Goal: Task Accomplishment & Management: Manage account settings

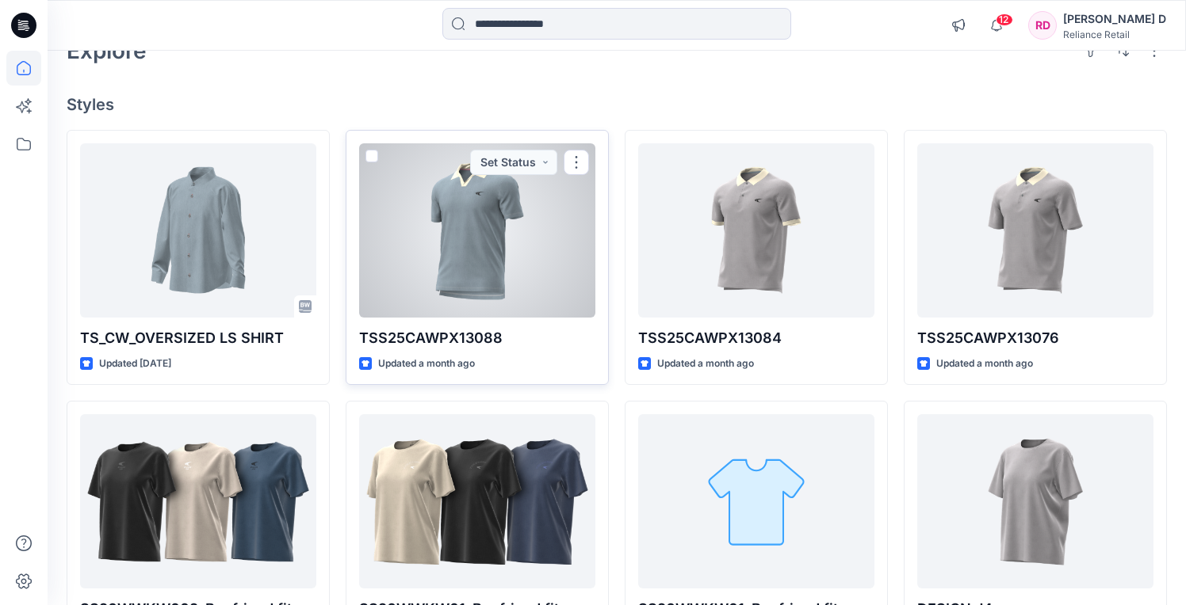
scroll to position [80, 0]
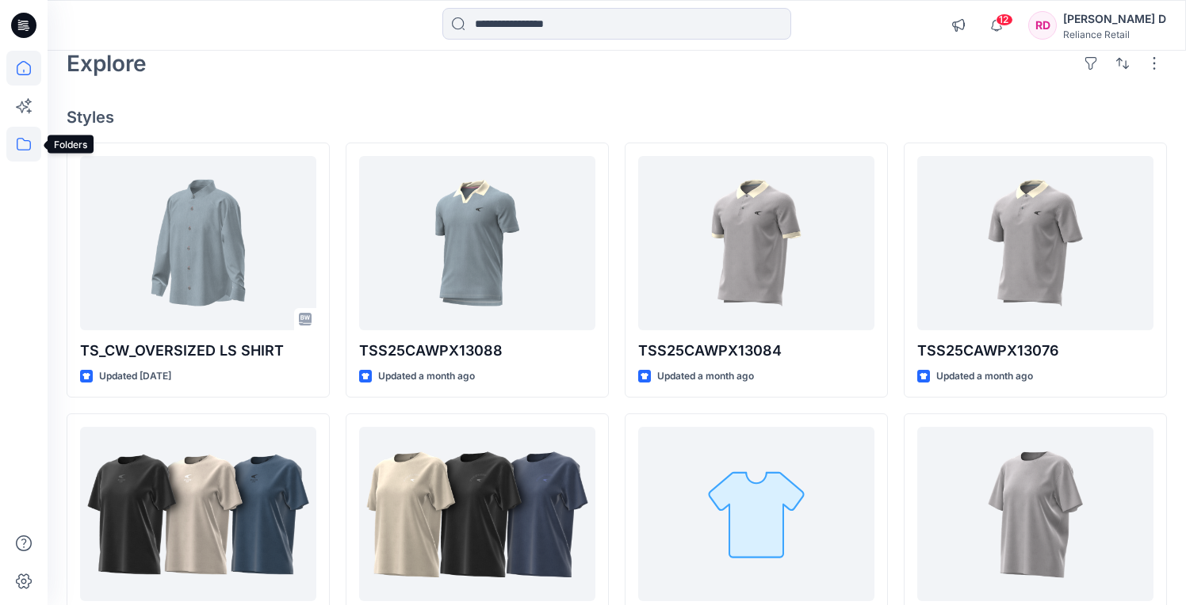
click at [23, 142] on icon at bounding box center [23, 144] width 35 height 35
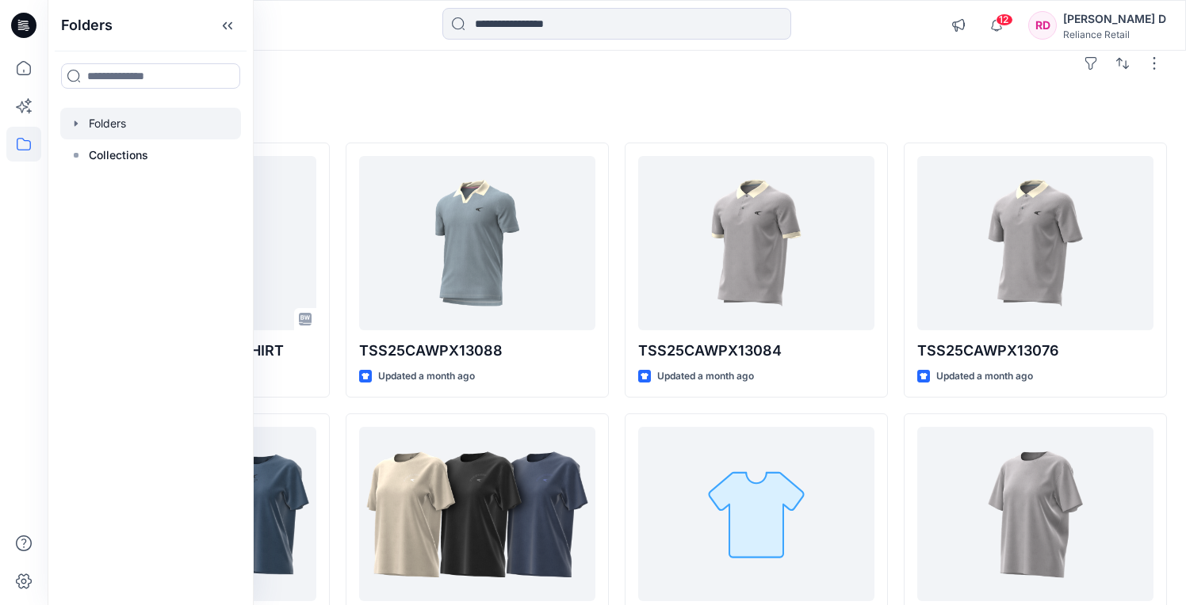
click at [82, 124] on icon "button" at bounding box center [76, 123] width 13 height 13
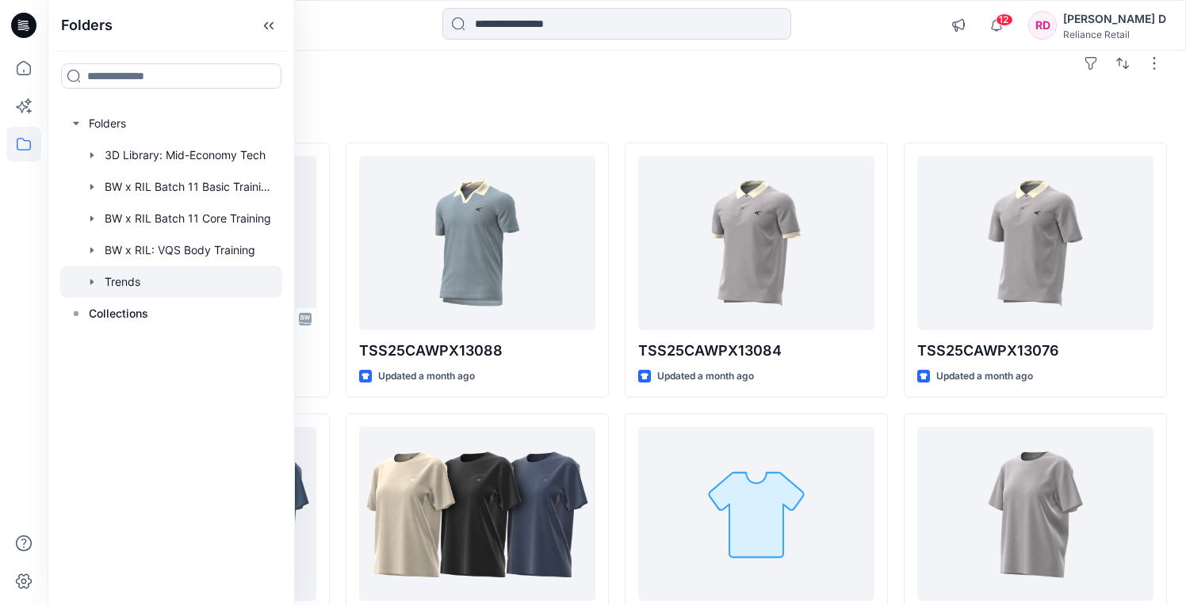
click at [132, 286] on div at bounding box center [171, 282] width 222 height 32
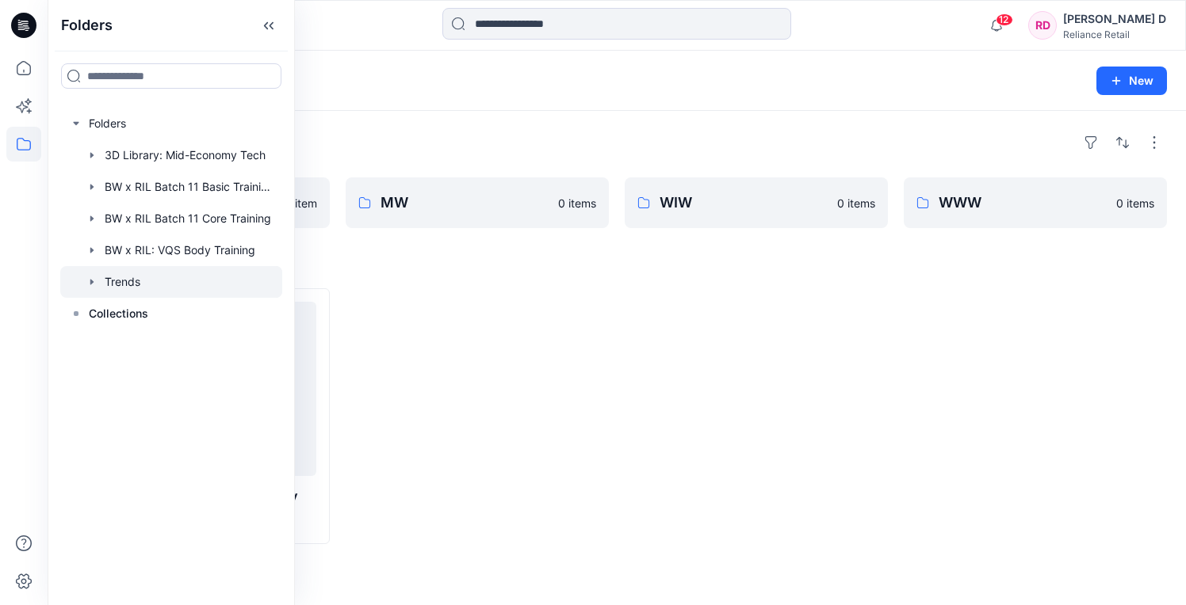
click at [356, 113] on div "Folders KW 1 item MW 0 items WIW 0 items WWW 0 items Styles YBDNMX Drop shoulde…" at bounding box center [617, 358] width 1138 height 495
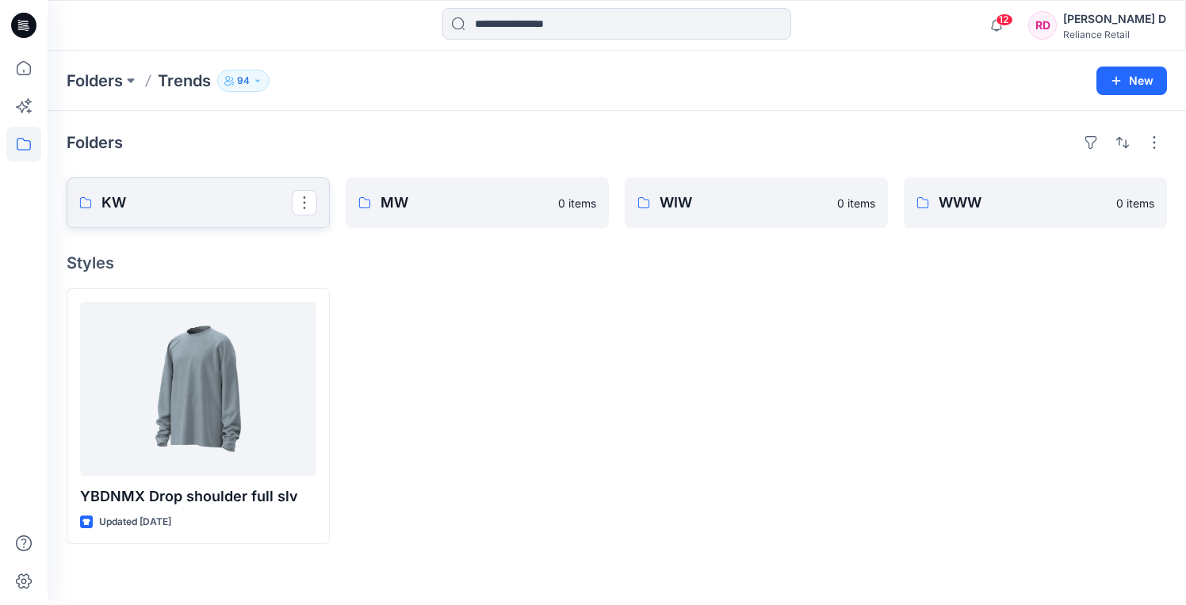
click at [178, 206] on p "KW" at bounding box center [196, 203] width 190 height 22
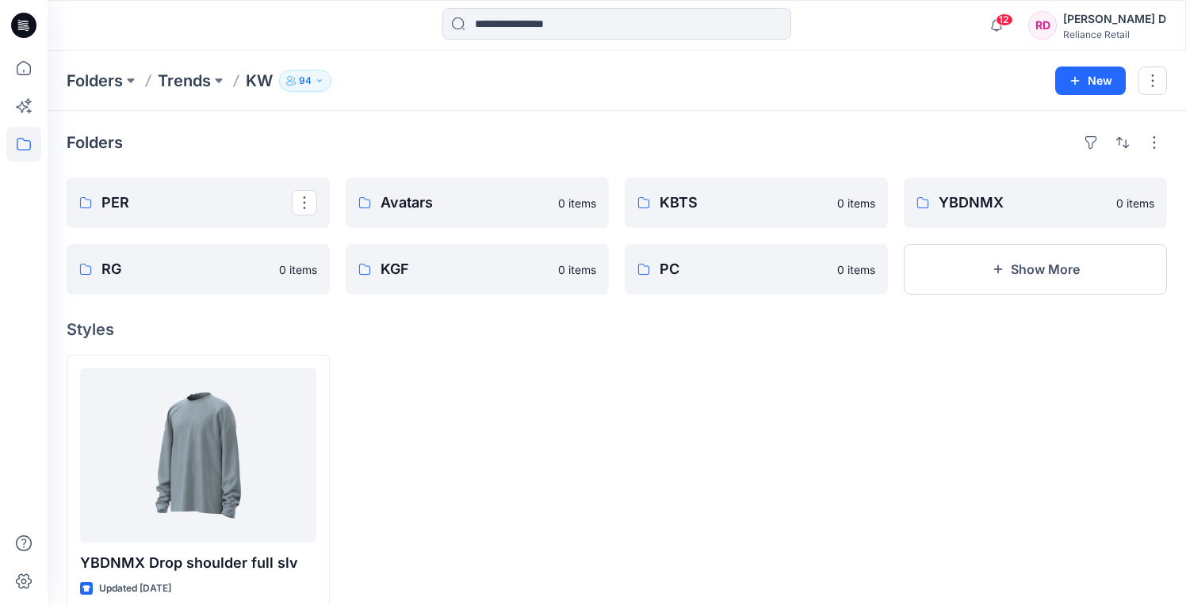
click at [178, 206] on p "PER" at bounding box center [196, 203] width 190 height 22
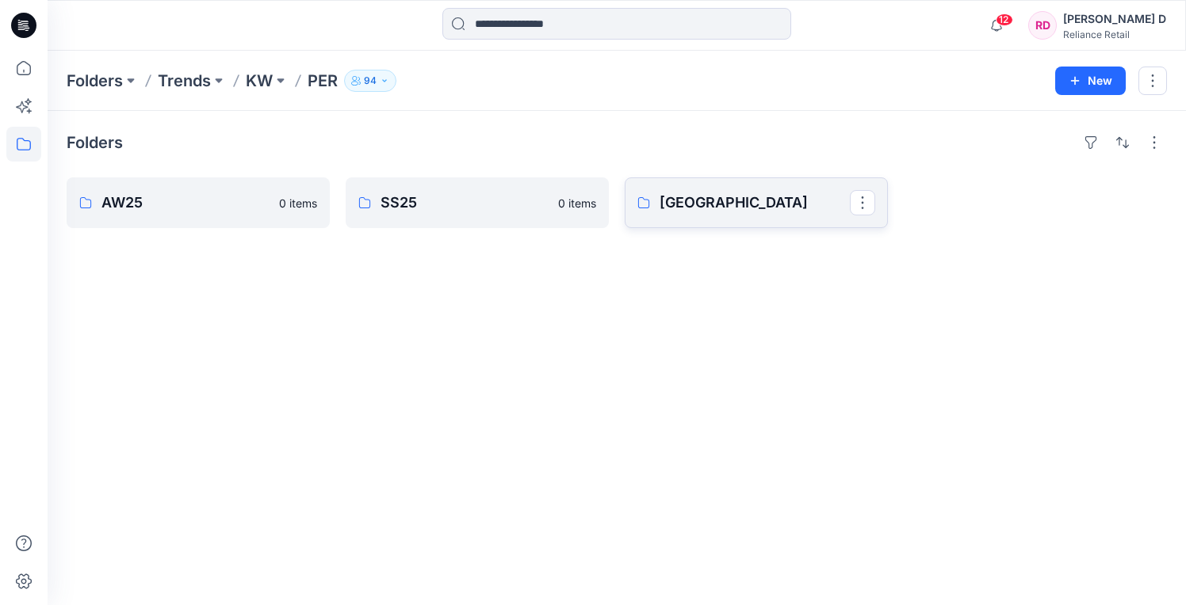
click at [750, 201] on p "[GEOGRAPHIC_DATA]" at bounding box center [754, 203] width 190 height 22
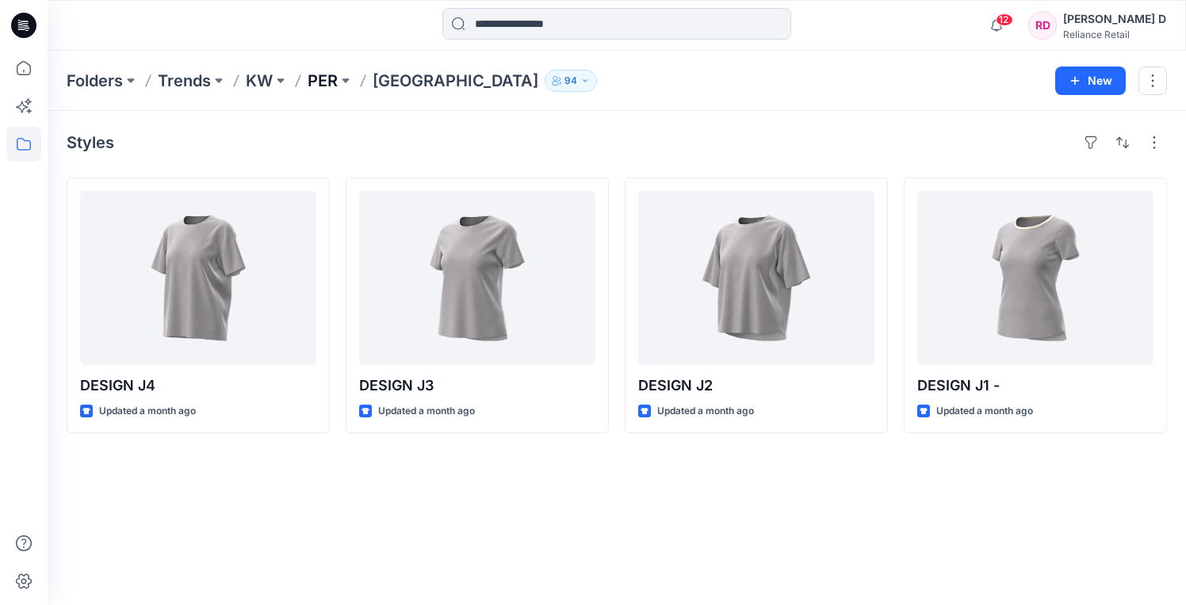
click at [330, 89] on p "PER" at bounding box center [322, 81] width 30 height 22
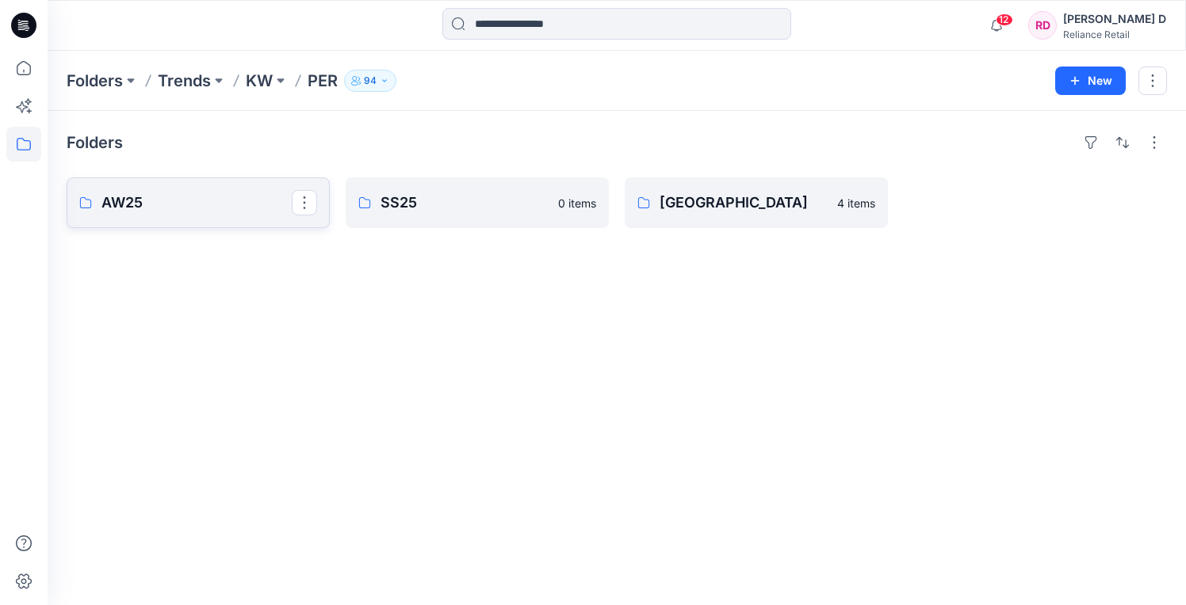
click at [166, 204] on p "AW25" at bounding box center [196, 203] width 190 height 22
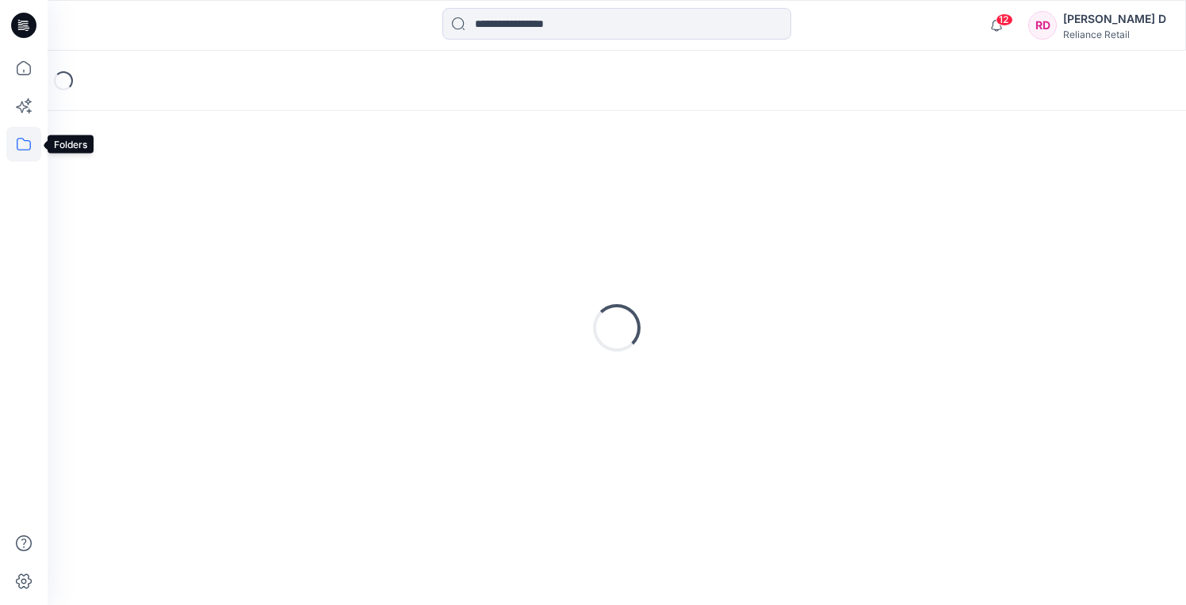
click at [29, 144] on icon at bounding box center [23, 144] width 35 height 35
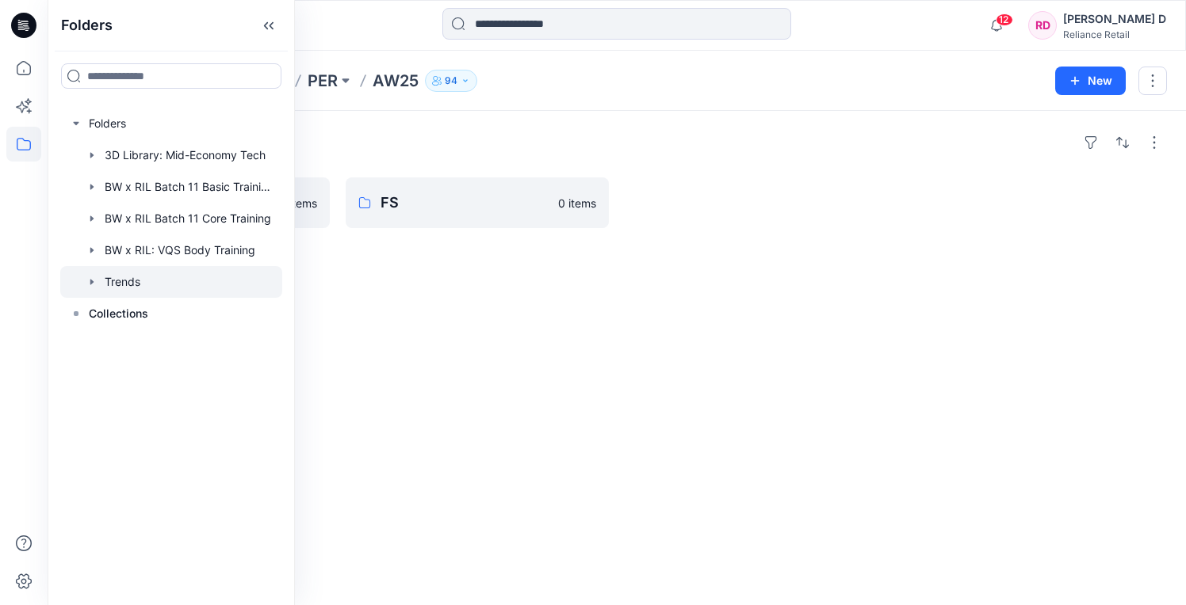
click at [137, 286] on div at bounding box center [171, 282] width 222 height 32
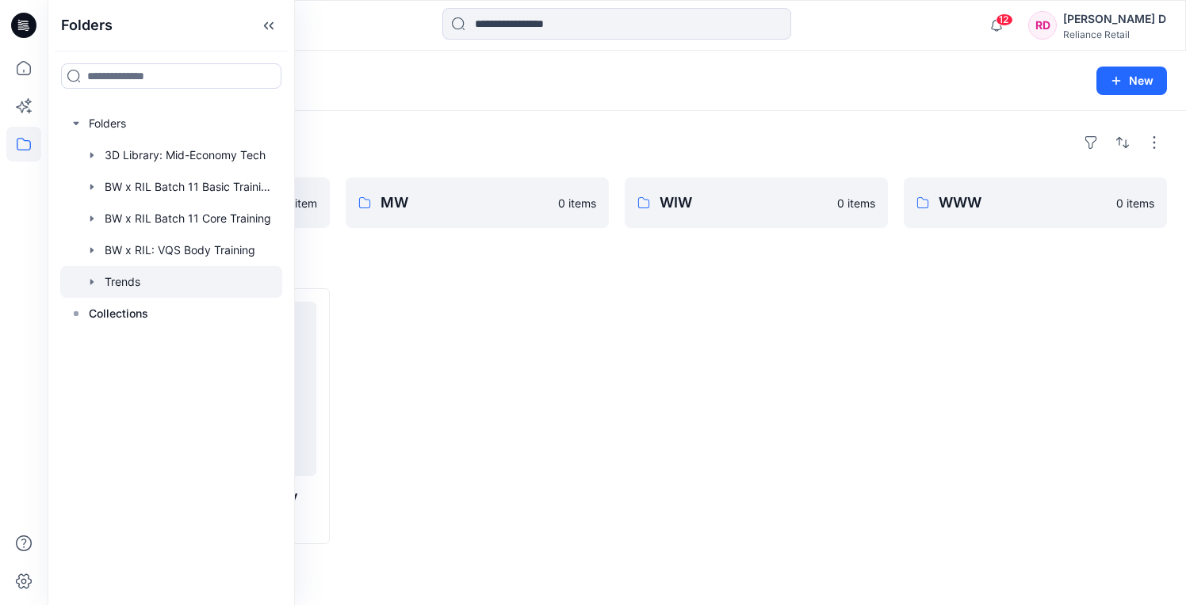
click at [521, 236] on div "Folders KW 1 item MW 0 items WIW 0 items WWW 0 items Styles YBDNMX Drop shoulde…" at bounding box center [617, 358] width 1138 height 495
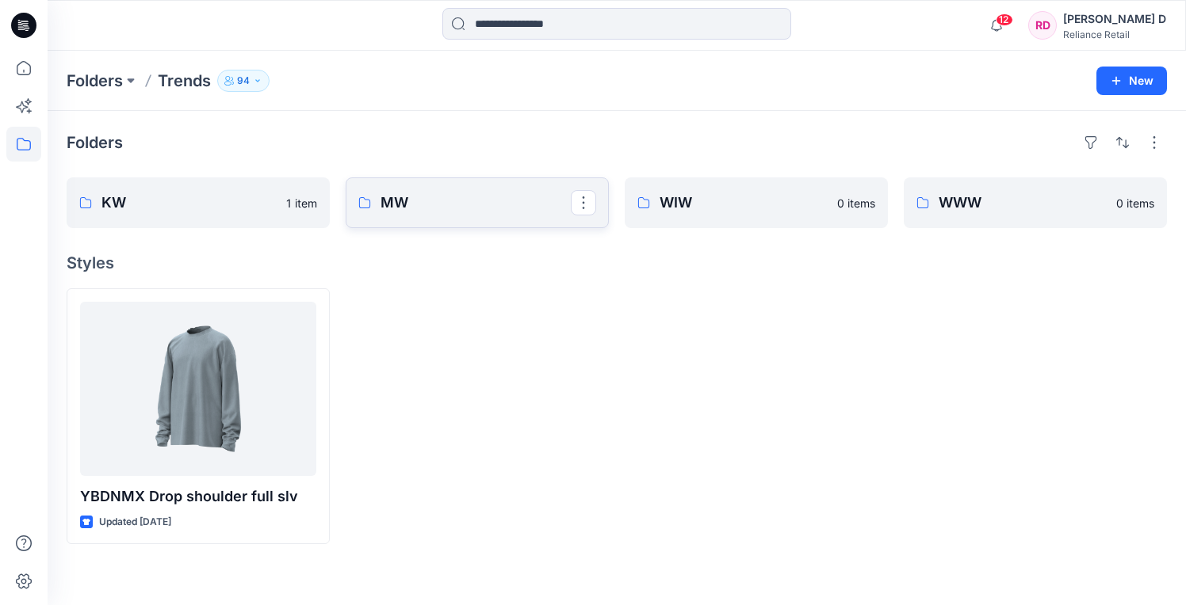
click at [465, 205] on p "MW" at bounding box center [475, 203] width 190 height 22
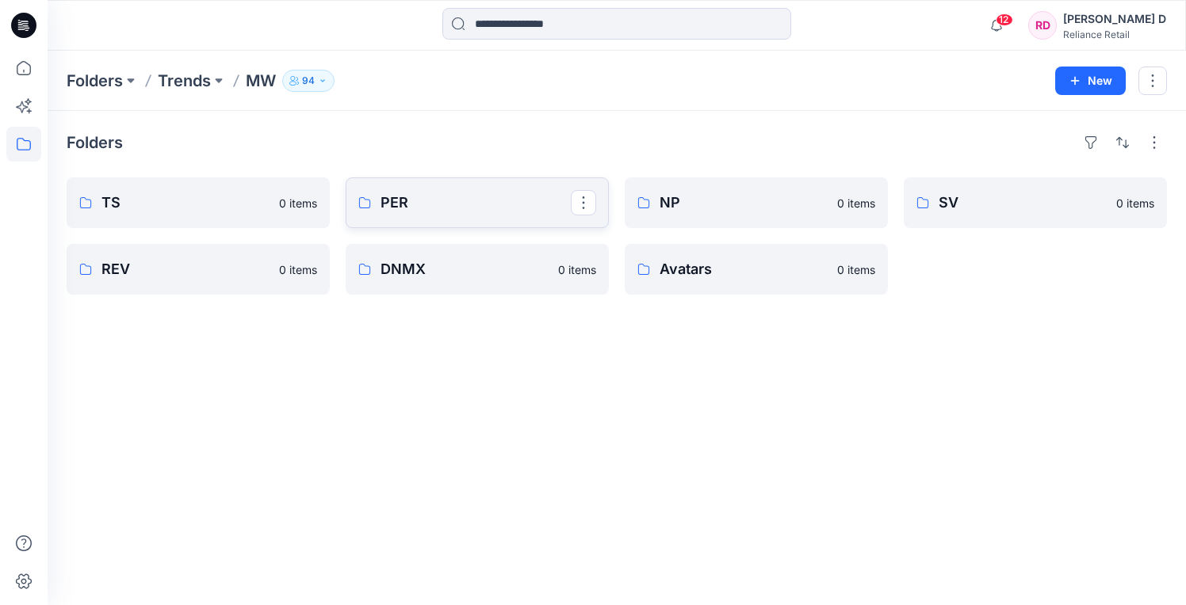
click at [449, 204] on p "PER" at bounding box center [475, 203] width 190 height 22
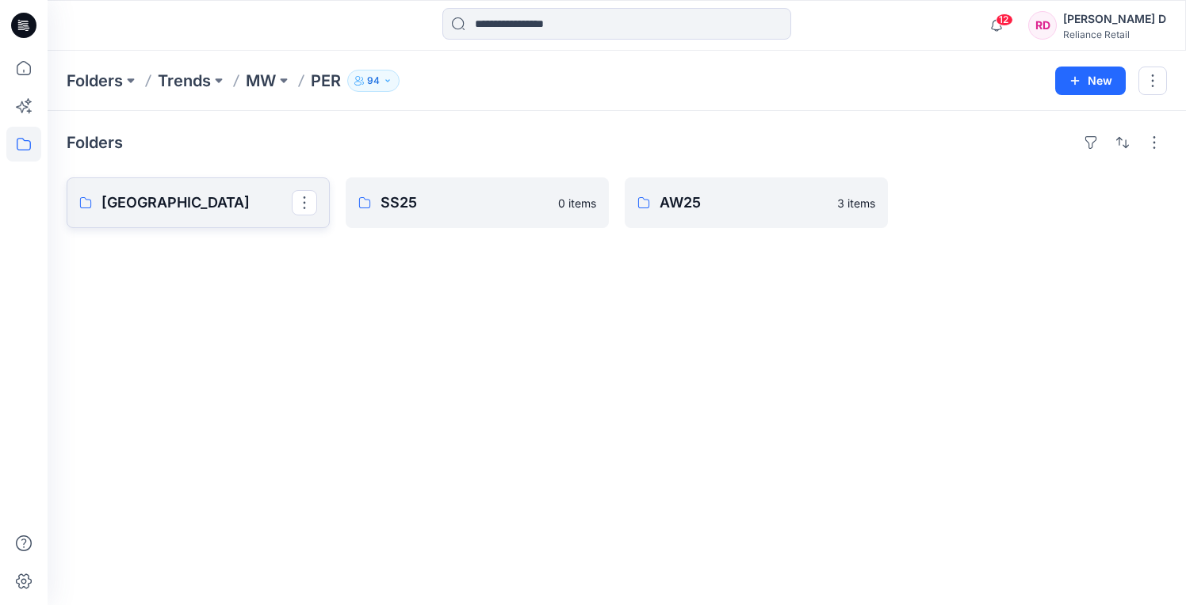
click at [235, 207] on p "[GEOGRAPHIC_DATA]" at bounding box center [196, 203] width 190 height 22
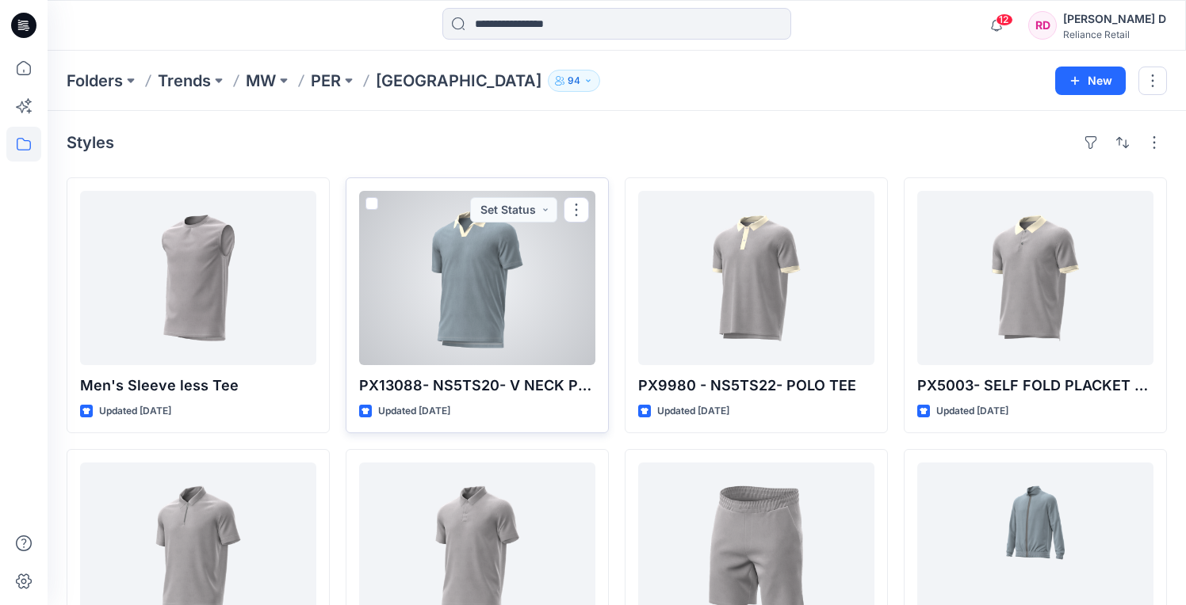
click at [516, 270] on div at bounding box center [477, 278] width 236 height 174
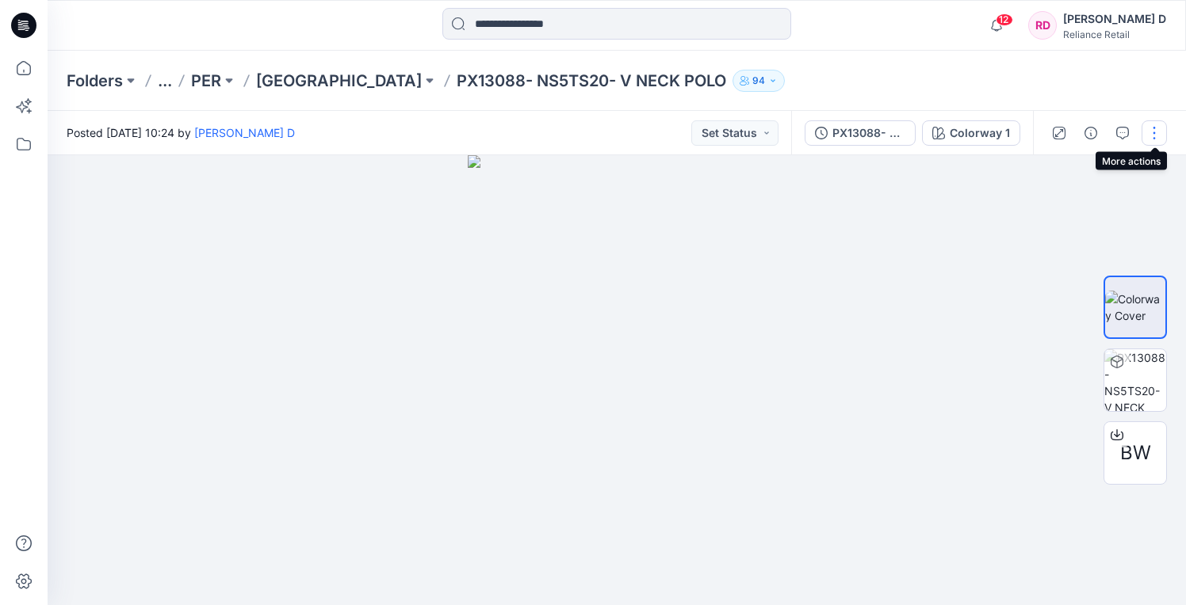
click at [1155, 136] on button "button" at bounding box center [1153, 132] width 25 height 25
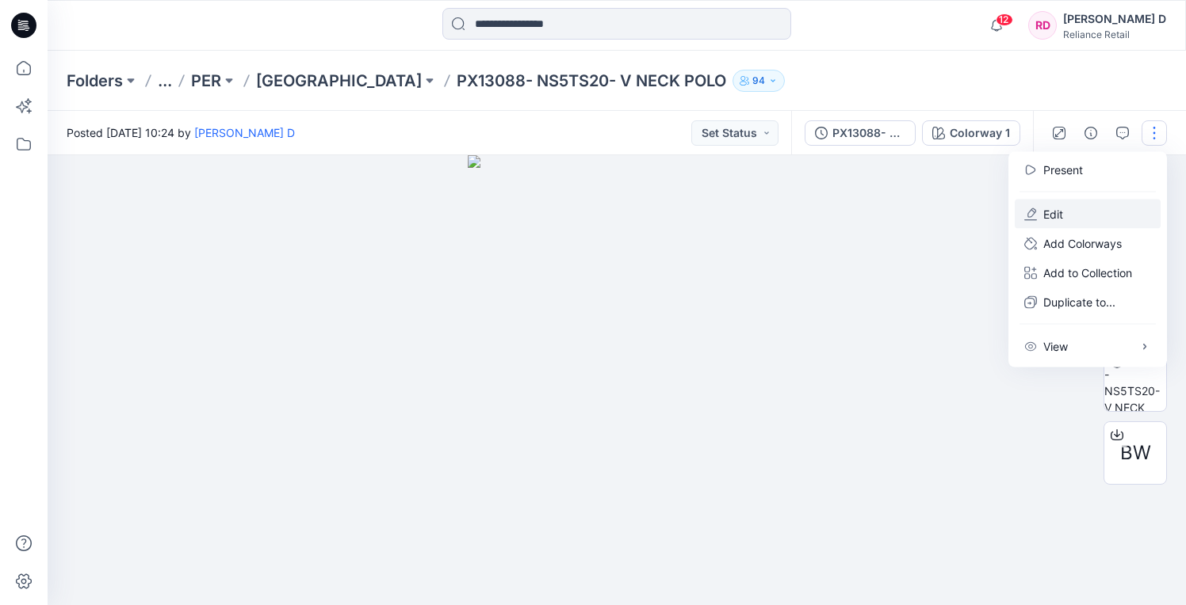
click at [1056, 214] on p "Edit" at bounding box center [1053, 214] width 20 height 17
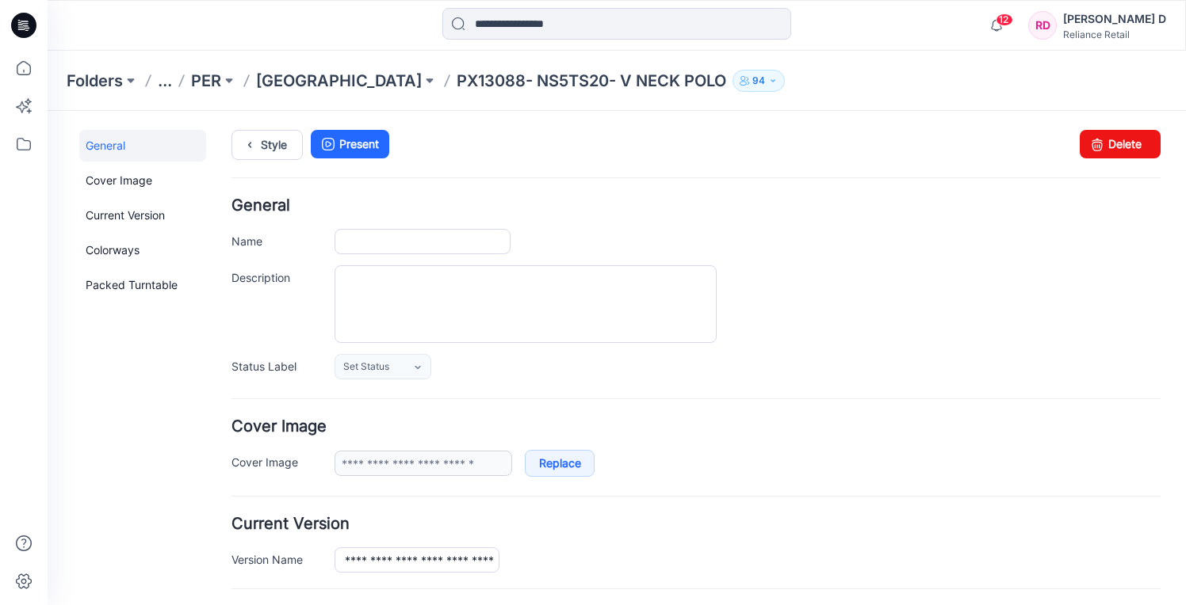
type input "**********"
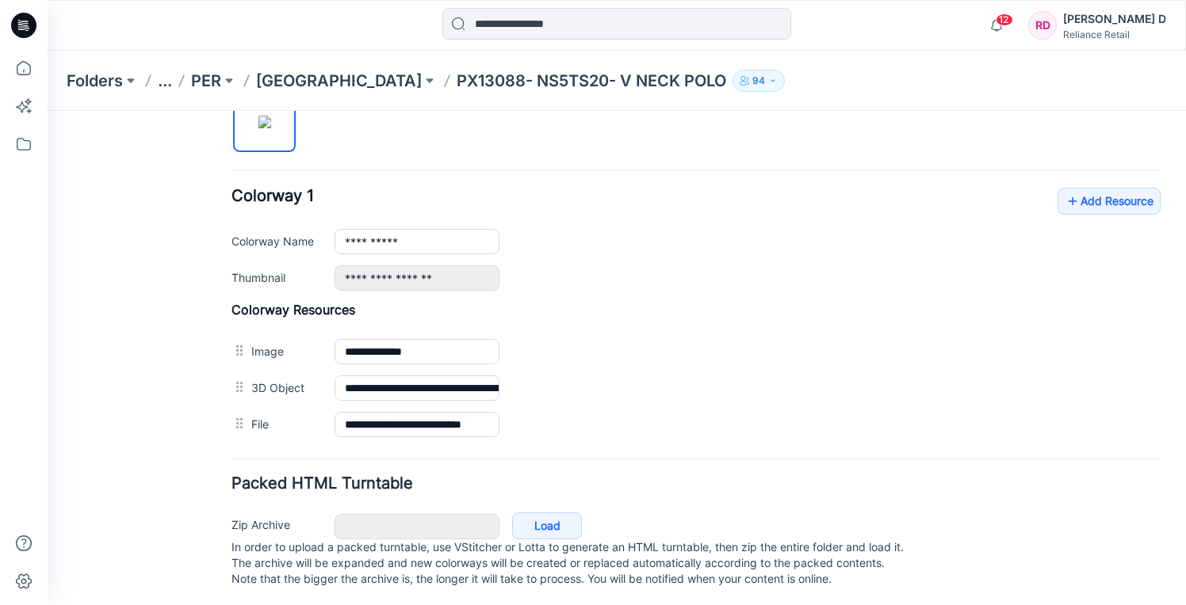
scroll to position [559, 0]
click at [1109, 204] on link "Add Resource" at bounding box center [1108, 200] width 103 height 27
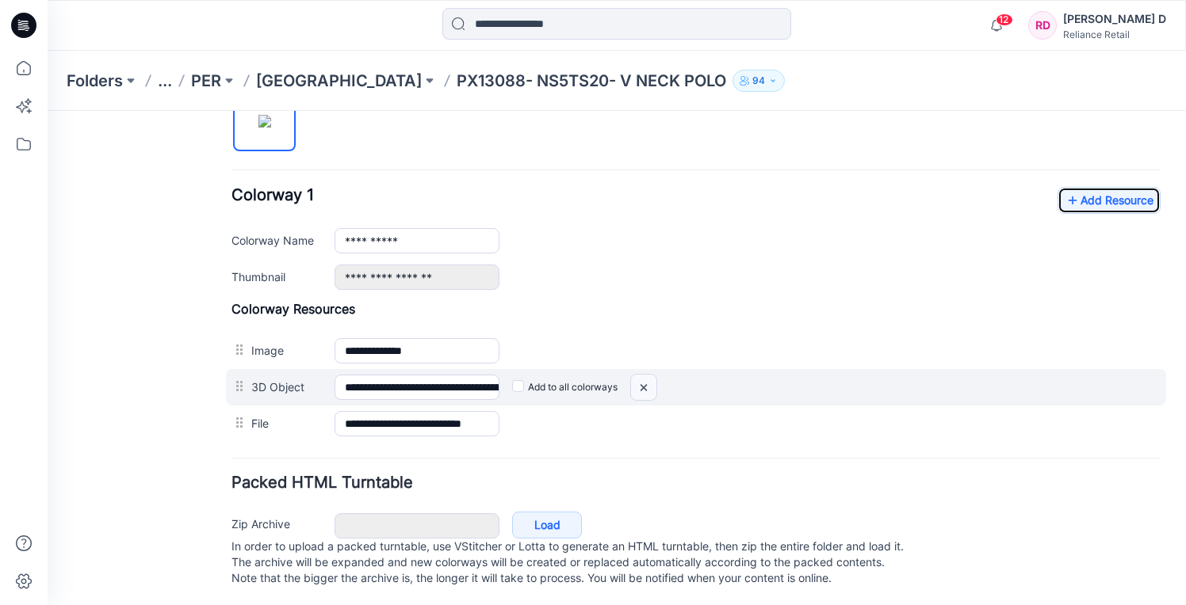
scroll to position [578, 0]
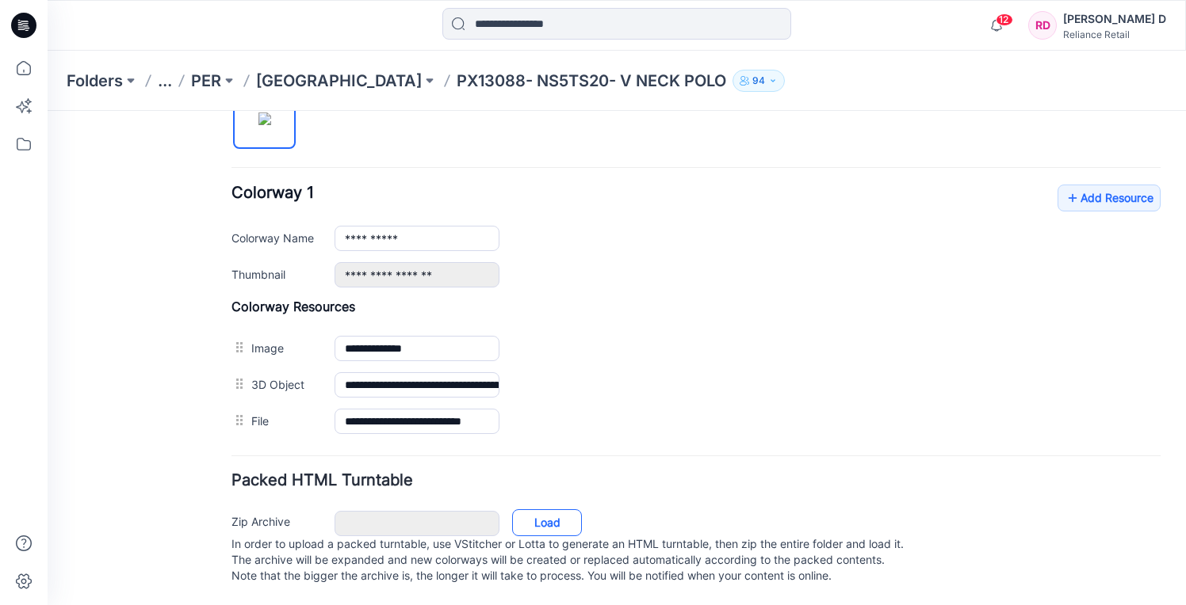
click at [550, 510] on link "Load" at bounding box center [547, 523] width 70 height 27
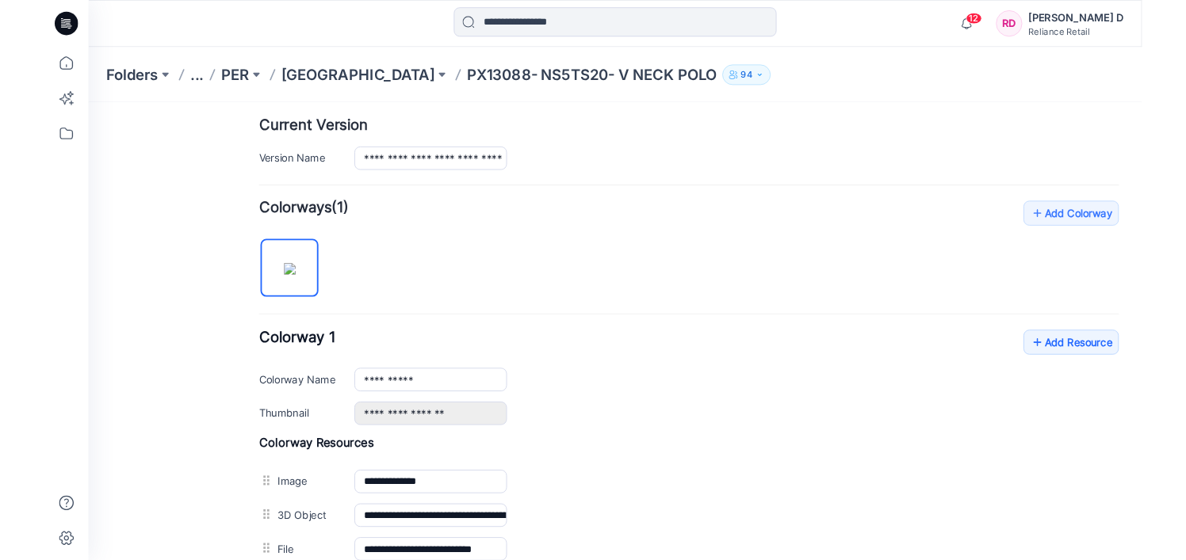
scroll to position [460, 0]
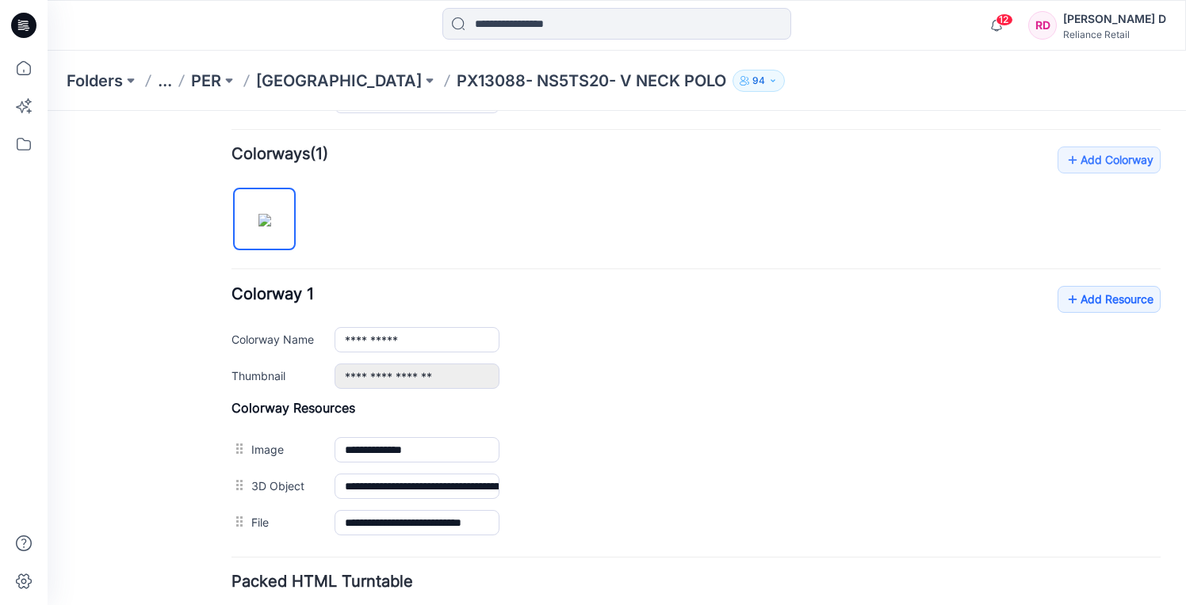
click at [456, 79] on p "PX13088- NS5TS20- V NECK POLO" at bounding box center [590, 81] width 269 height 22
click at [342, 76] on p "[GEOGRAPHIC_DATA]" at bounding box center [339, 81] width 166 height 22
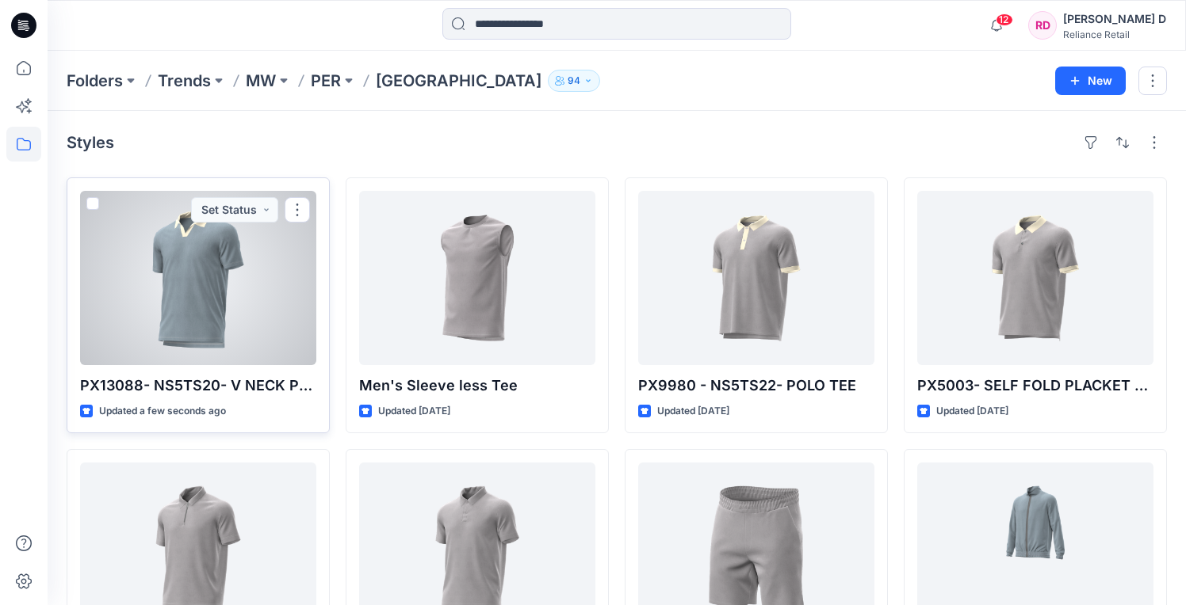
click at [239, 279] on div at bounding box center [198, 278] width 236 height 174
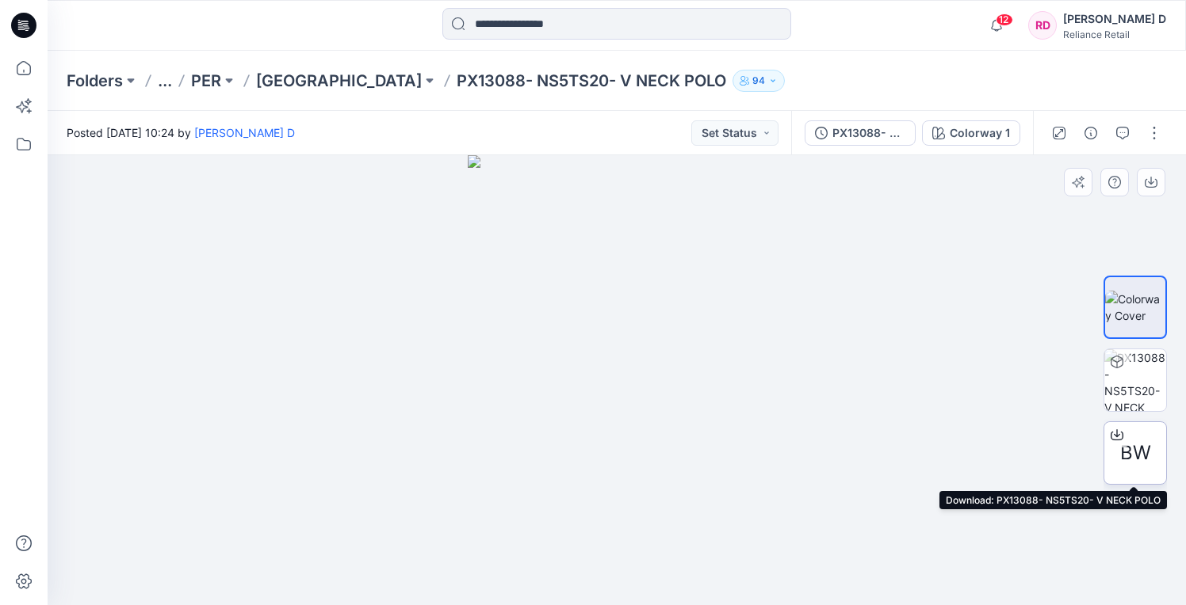
click at [1143, 447] on span "BW" at bounding box center [1135, 453] width 31 height 29
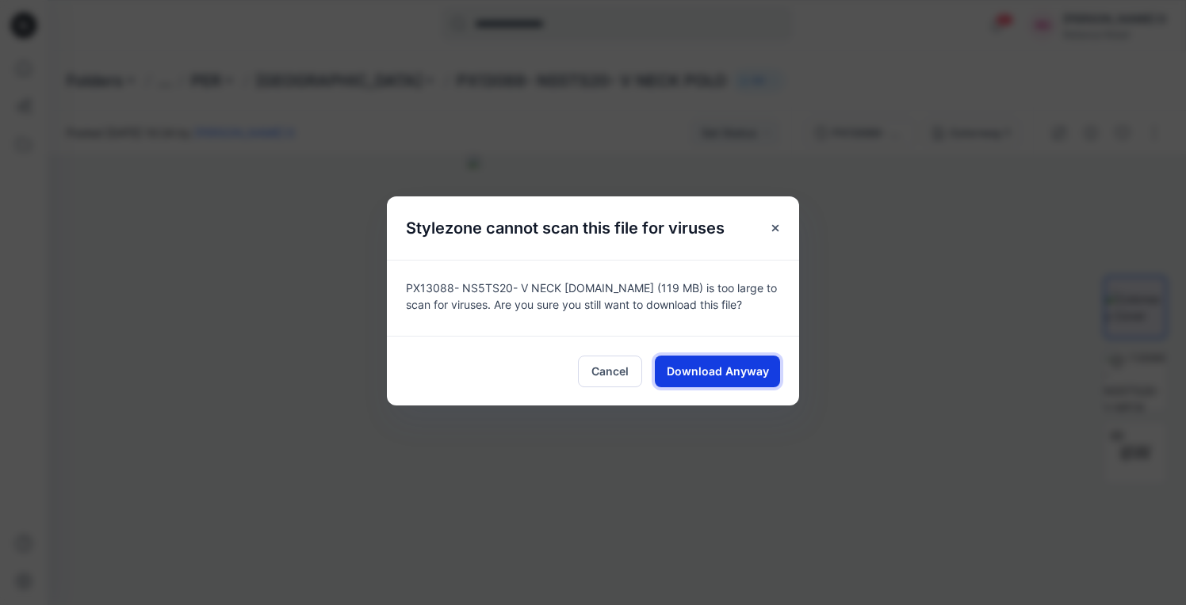
click at [744, 370] on span "Download Anyway" at bounding box center [717, 371] width 102 height 17
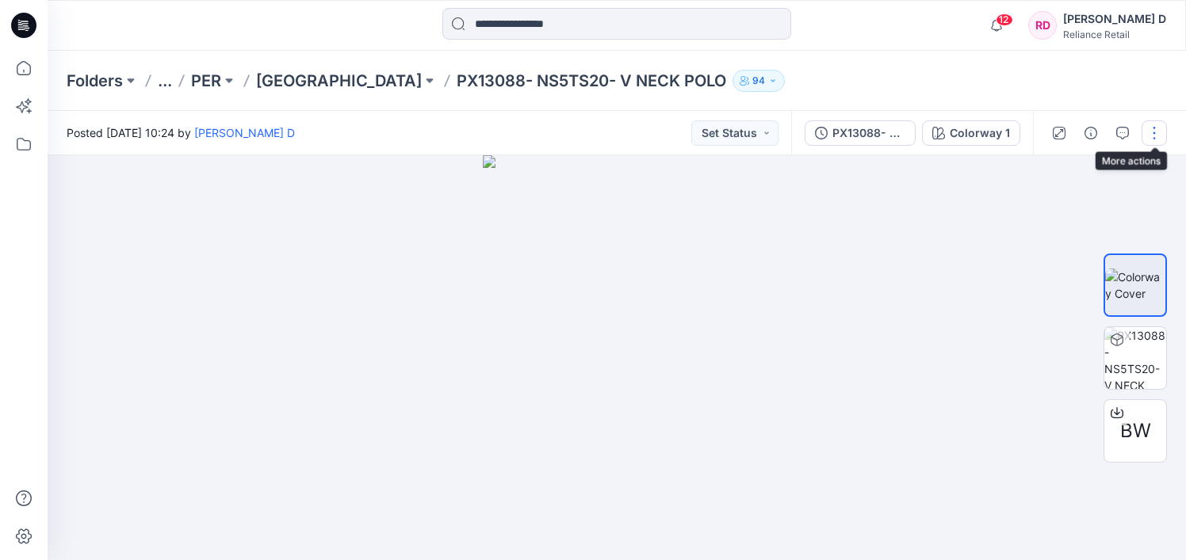
click at [1152, 132] on button "button" at bounding box center [1153, 132] width 25 height 25
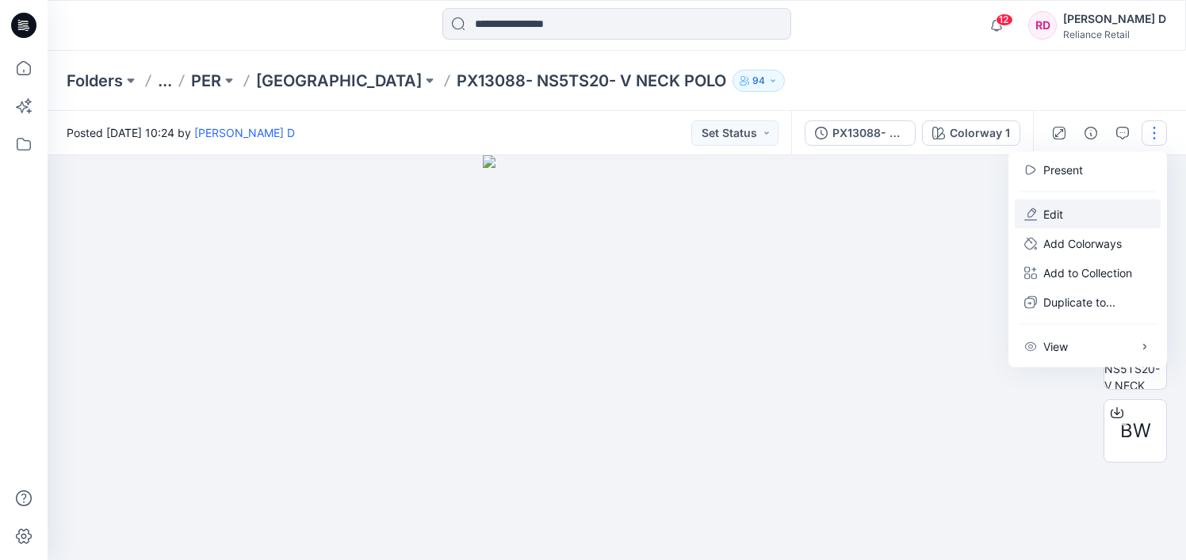
click at [1052, 211] on p "Edit" at bounding box center [1053, 214] width 20 height 17
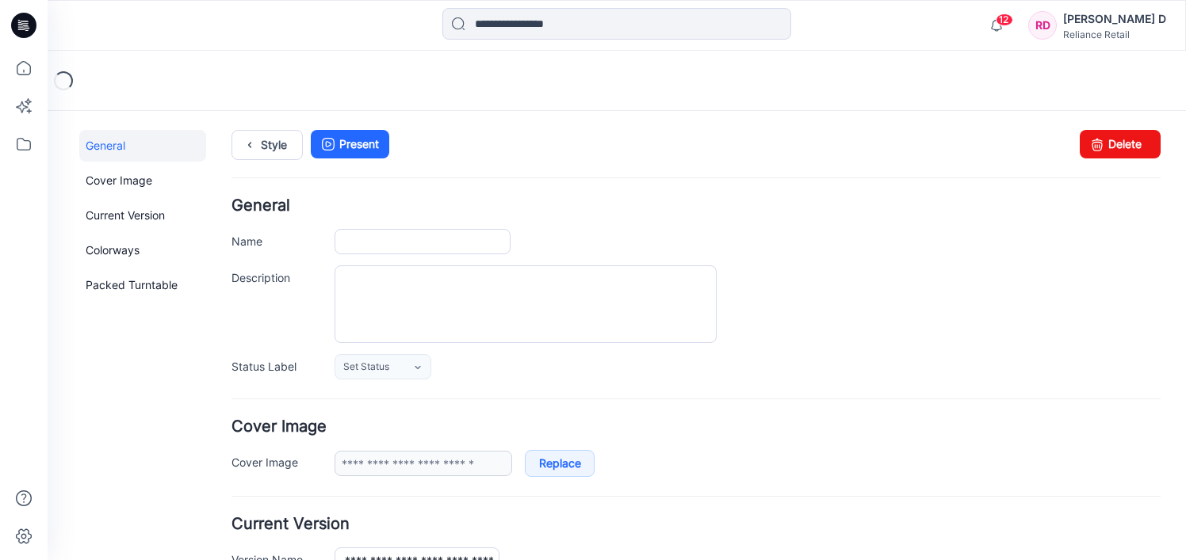
type input "**********"
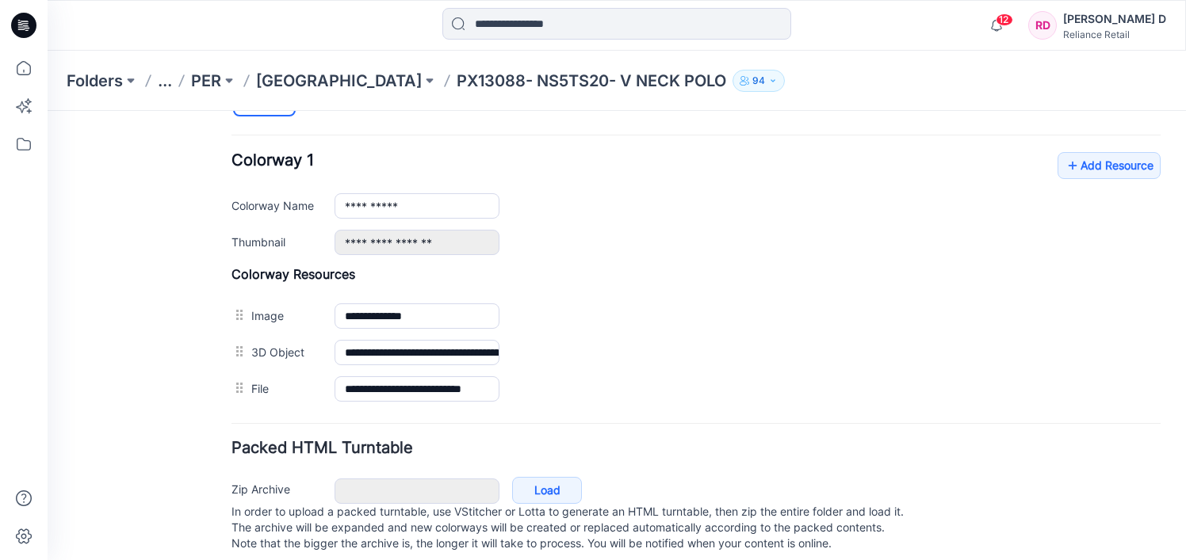
scroll to position [623, 0]
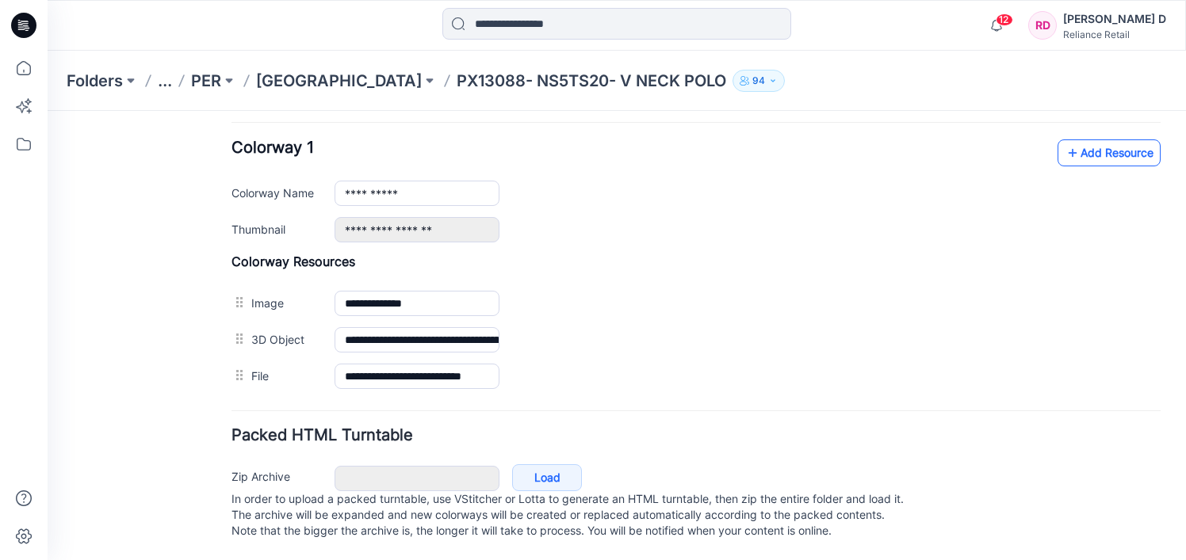
click at [1120, 140] on link "Add Resource" at bounding box center [1108, 152] width 103 height 27
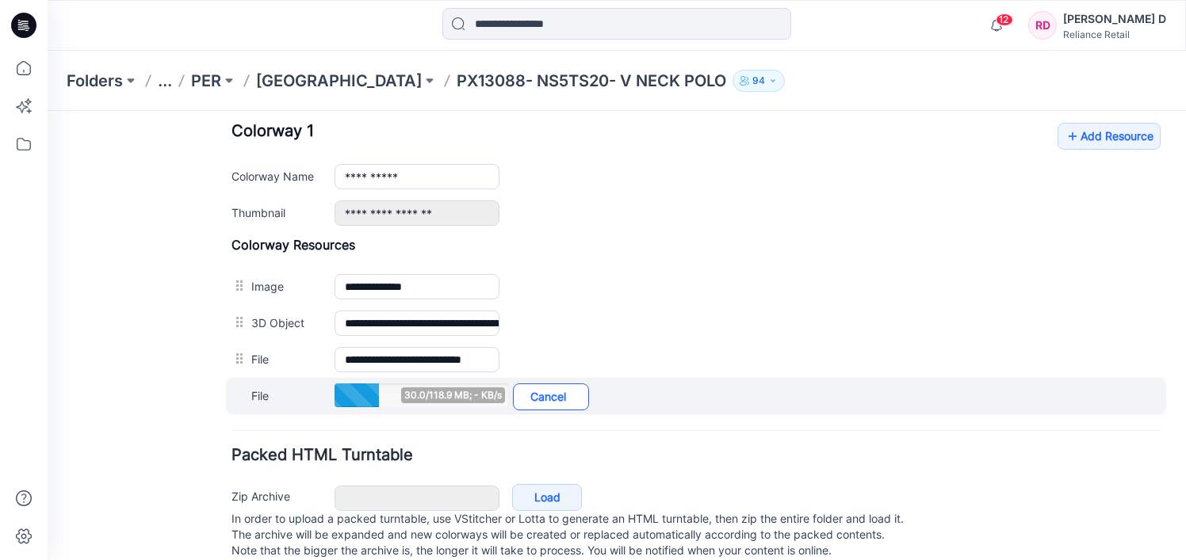
click at [560, 399] on link "Cancel" at bounding box center [551, 397] width 76 height 27
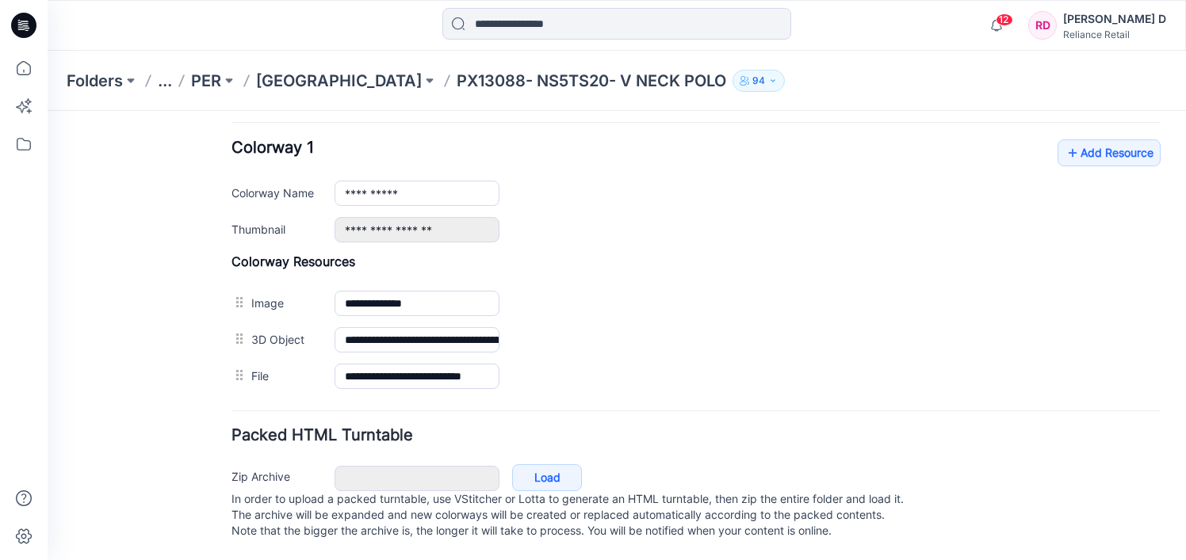
click at [1011, 197] on div "**********" at bounding box center [695, 190] width 929 height 103
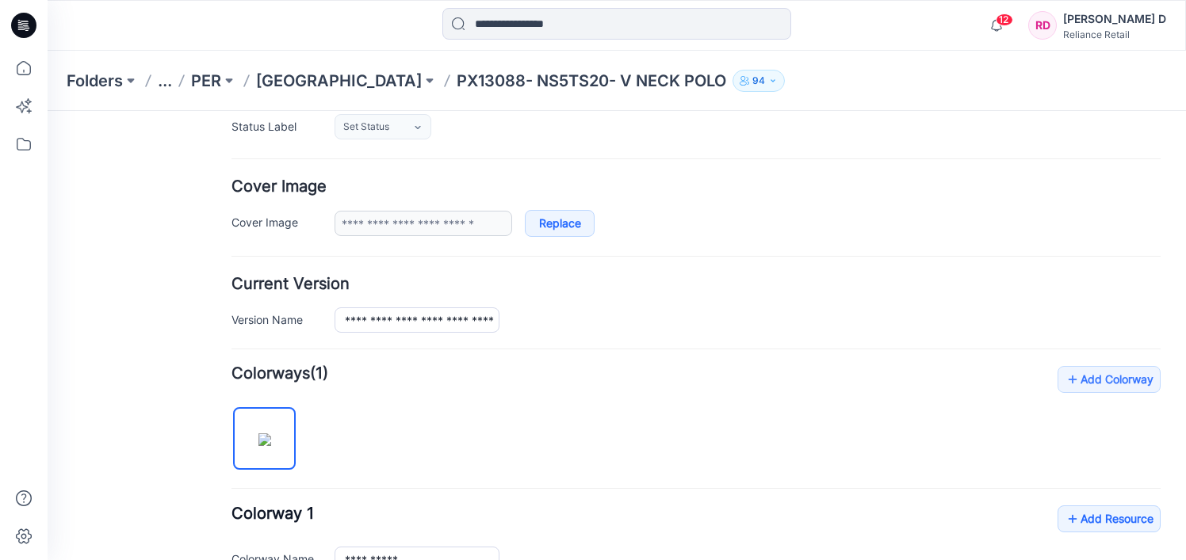
scroll to position [227, 0]
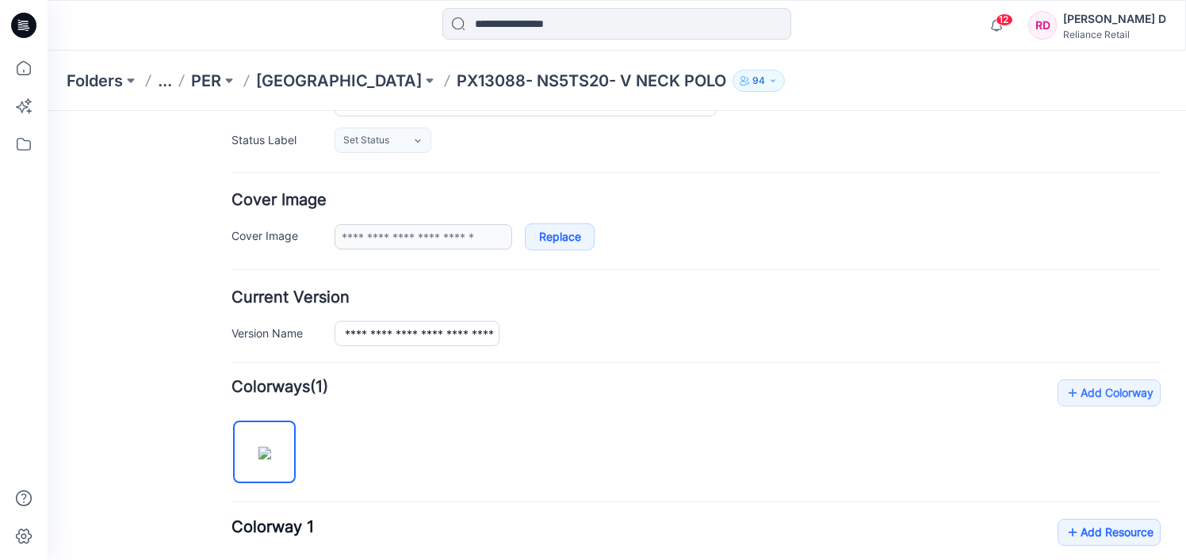
click at [508, 78] on p "PX13088- NS5TS20- V NECK POLO" at bounding box center [590, 81] width 269 height 22
click at [334, 83] on p "[GEOGRAPHIC_DATA]" at bounding box center [339, 81] width 166 height 22
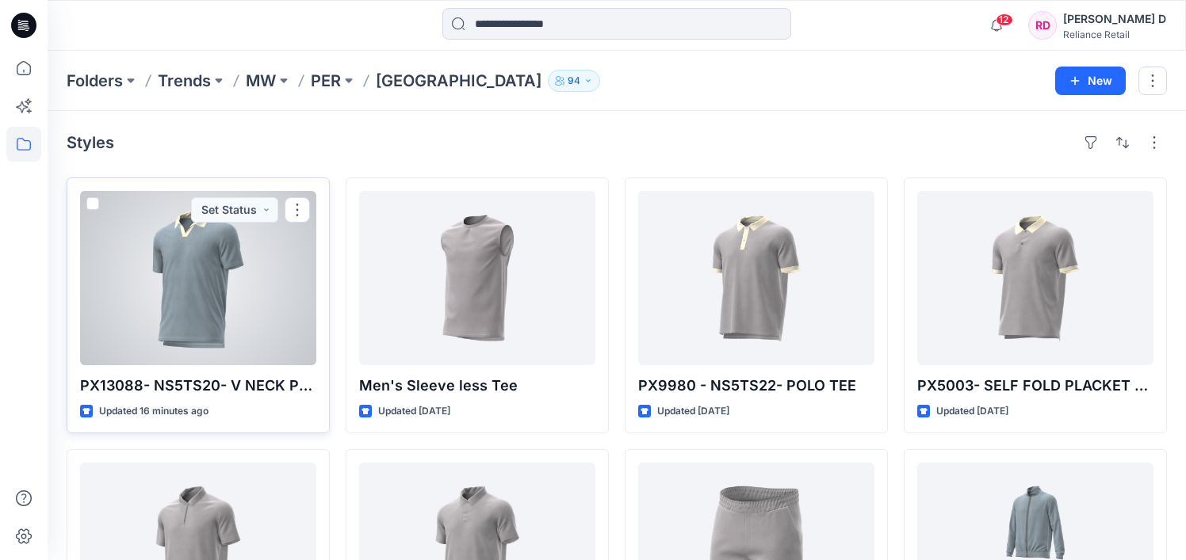
click at [222, 268] on div at bounding box center [198, 278] width 236 height 174
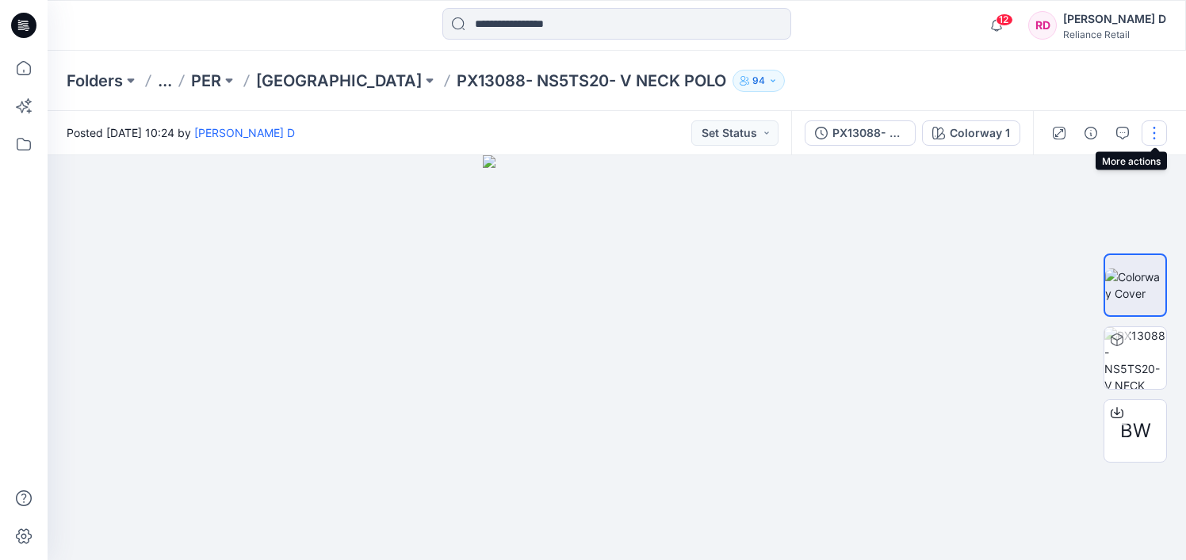
click at [1155, 136] on button "button" at bounding box center [1153, 132] width 25 height 25
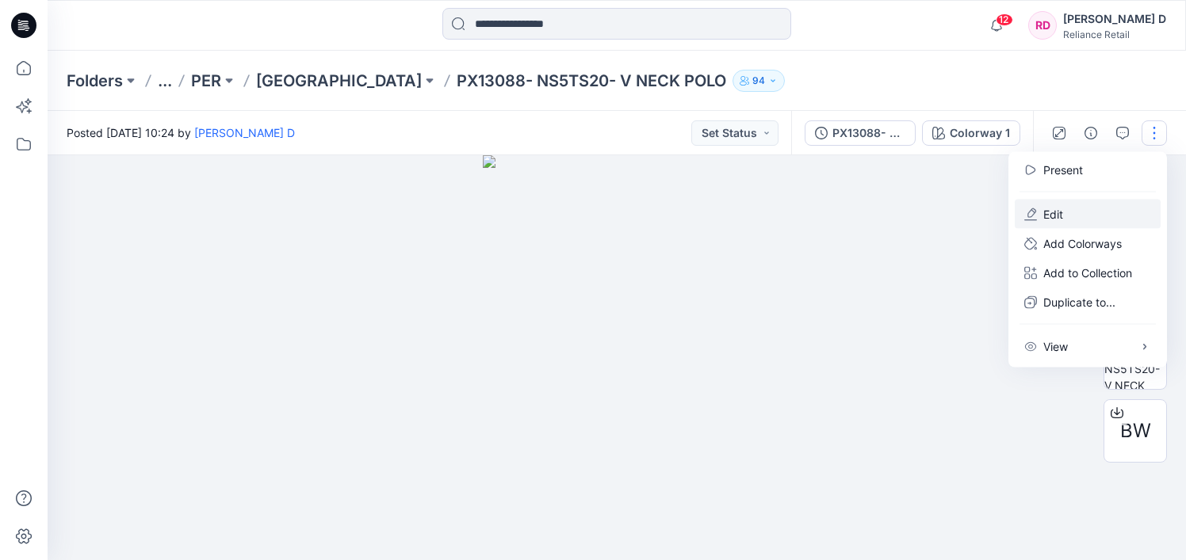
click at [1058, 216] on p "Edit" at bounding box center [1053, 214] width 20 height 17
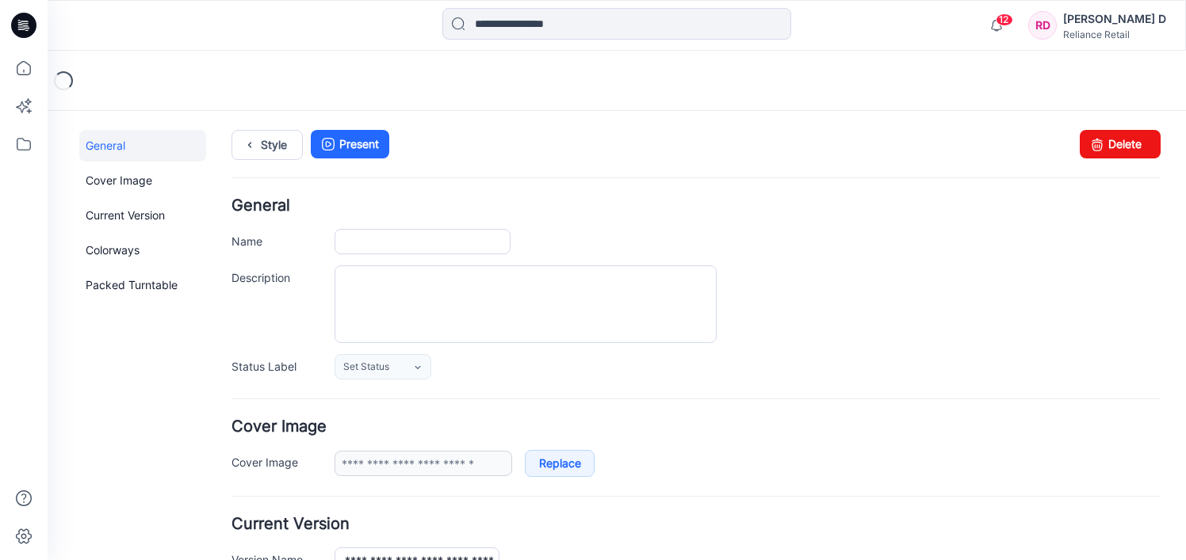
type input "**********"
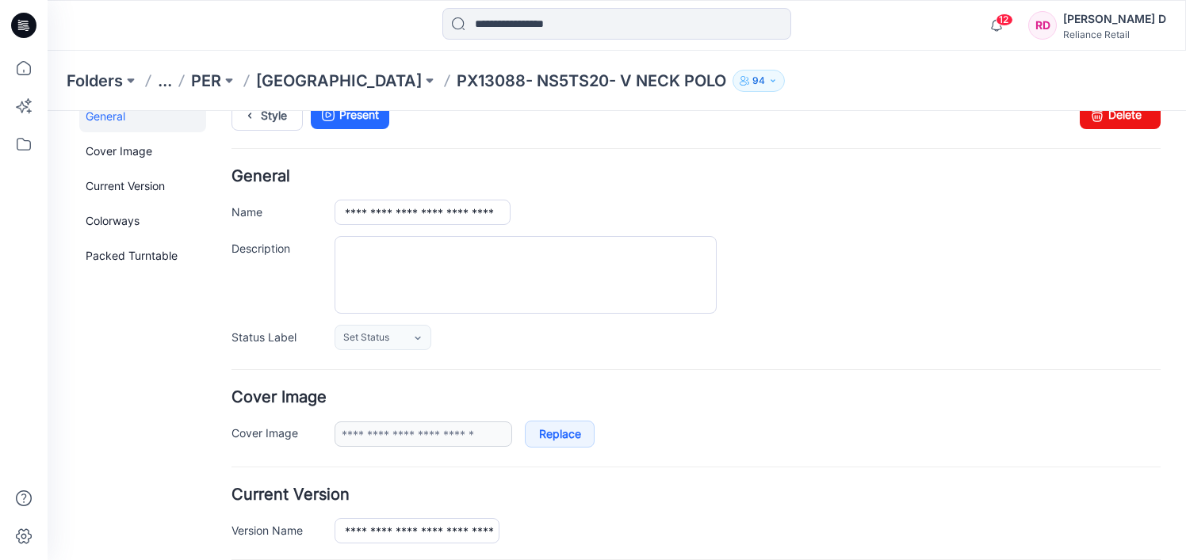
scroll to position [40, 0]
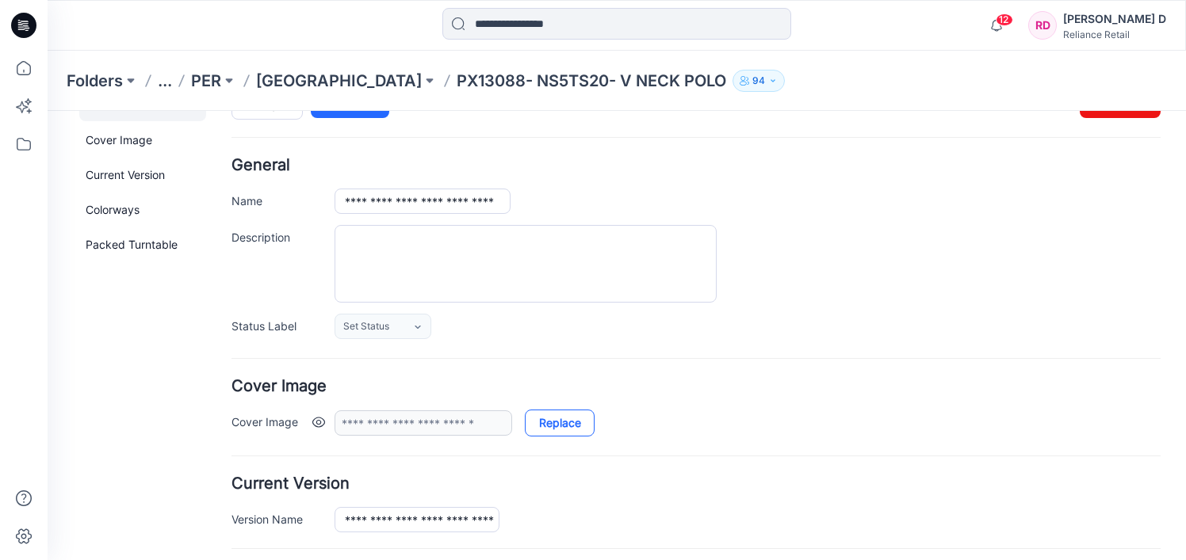
click at [571, 422] on link "Replace" at bounding box center [560, 423] width 70 height 27
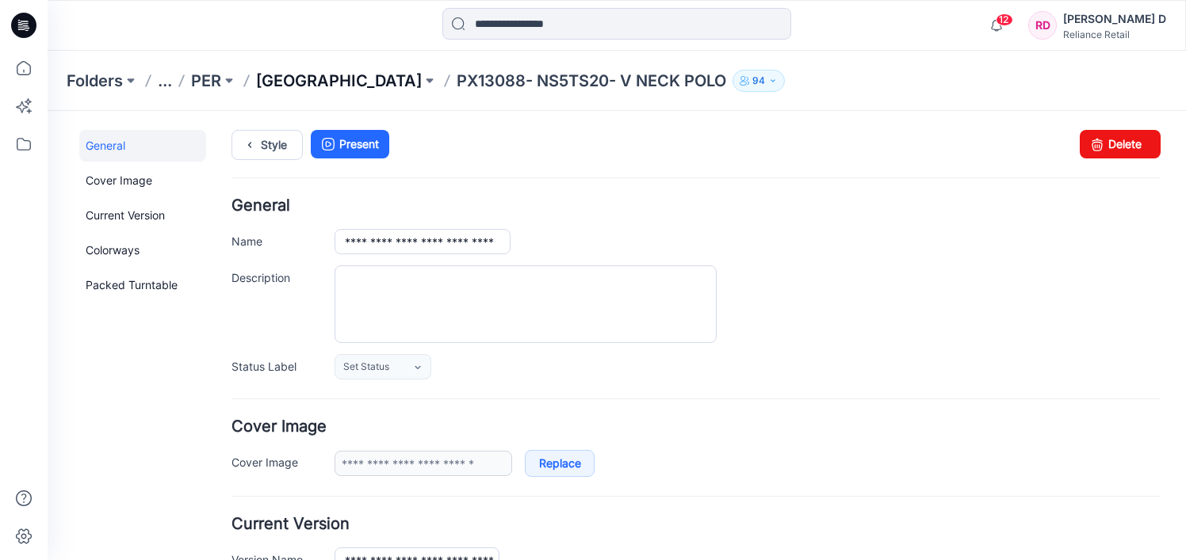
click at [340, 77] on p "[GEOGRAPHIC_DATA]" at bounding box center [339, 81] width 166 height 22
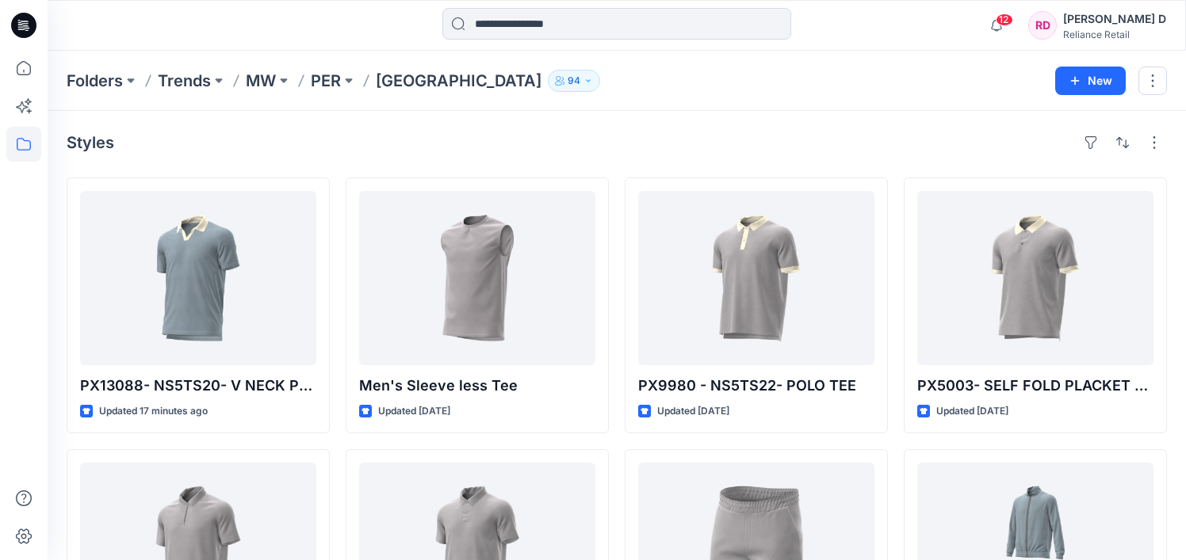
click at [417, 83] on p "[GEOGRAPHIC_DATA]" at bounding box center [459, 81] width 166 height 22
click at [338, 78] on p "PER" at bounding box center [326, 81] width 30 height 22
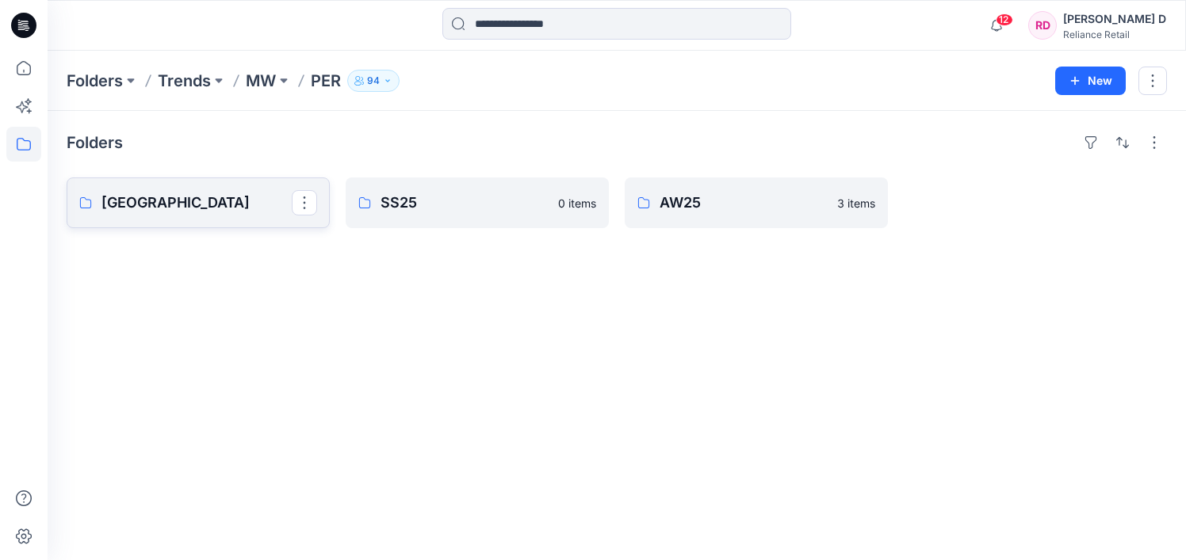
click at [233, 207] on p "[GEOGRAPHIC_DATA]" at bounding box center [196, 203] width 190 height 22
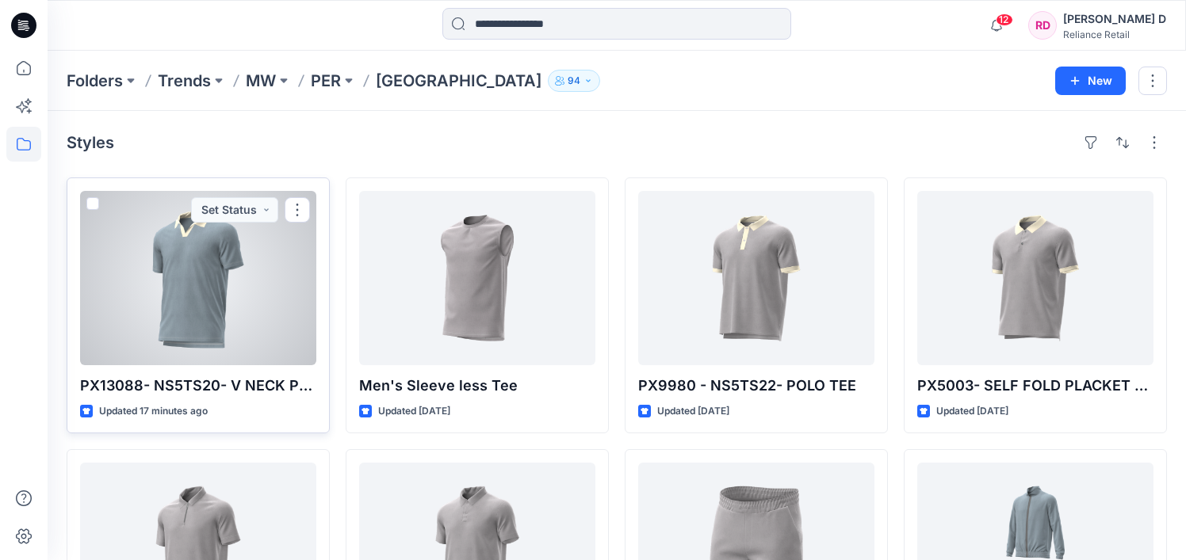
click at [216, 273] on div at bounding box center [198, 278] width 236 height 174
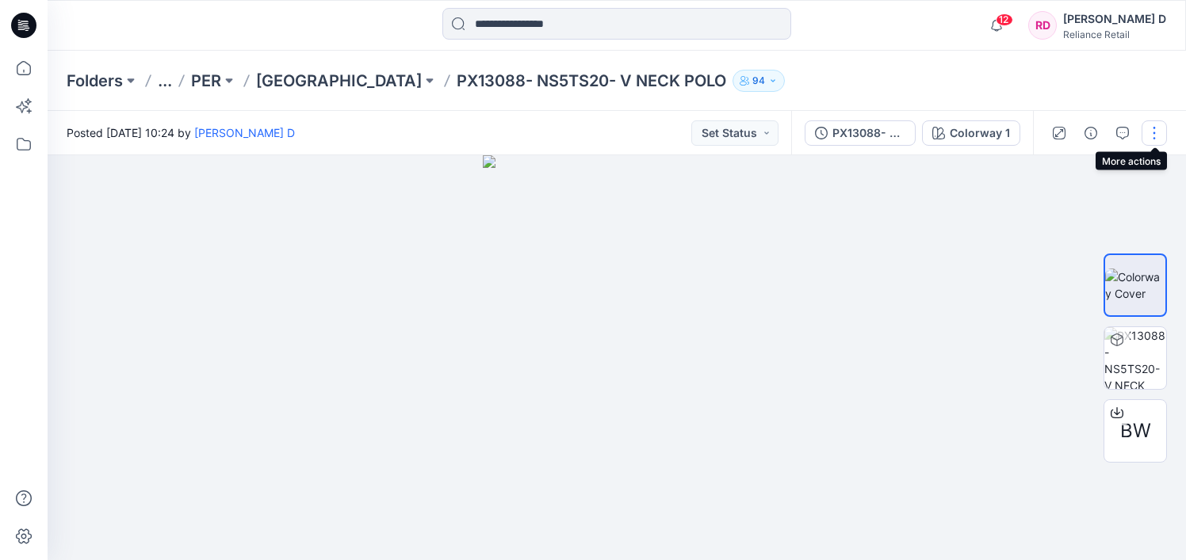
click at [1155, 133] on button "button" at bounding box center [1153, 132] width 25 height 25
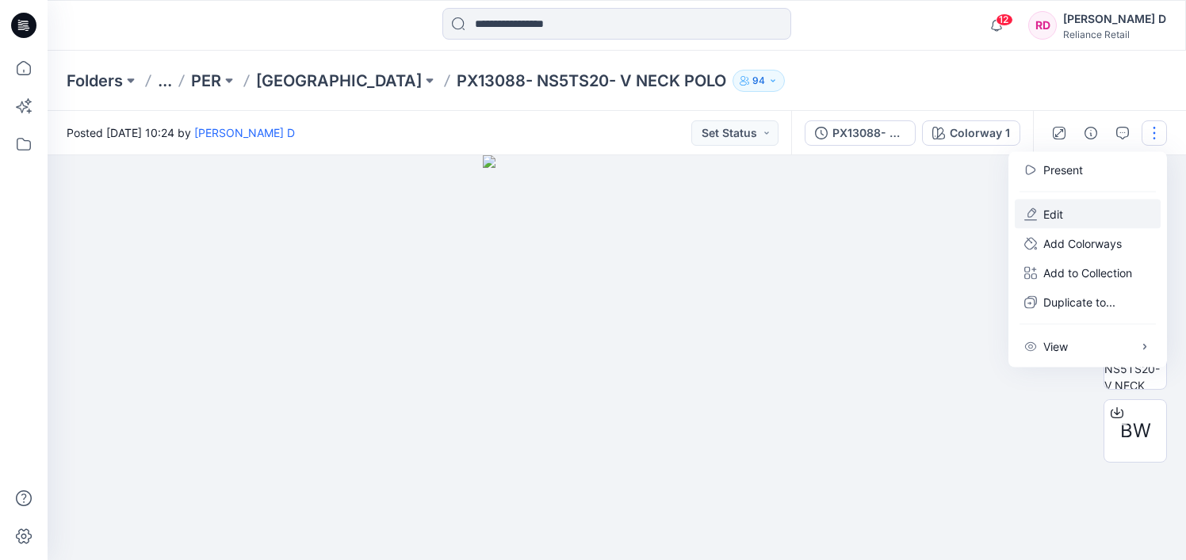
click at [1059, 211] on p "Edit" at bounding box center [1053, 214] width 20 height 17
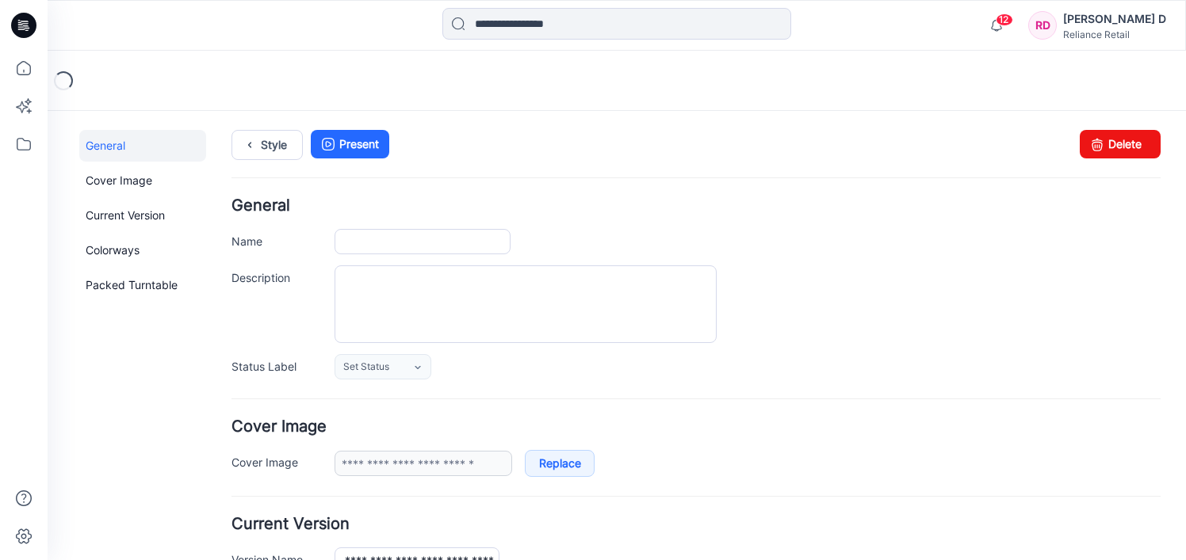
type input "**********"
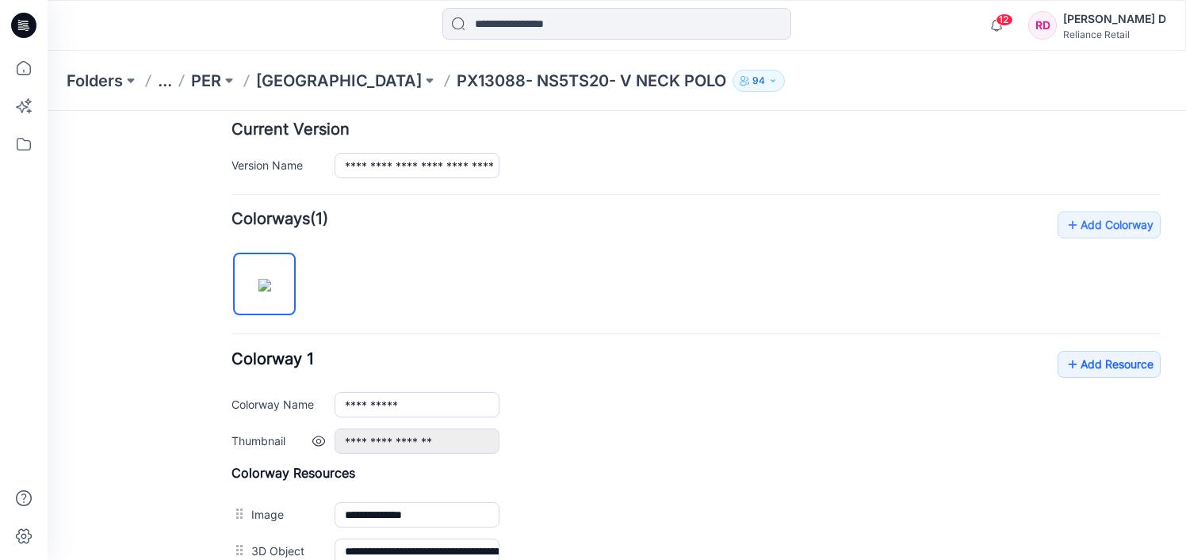
scroll to position [333, 0]
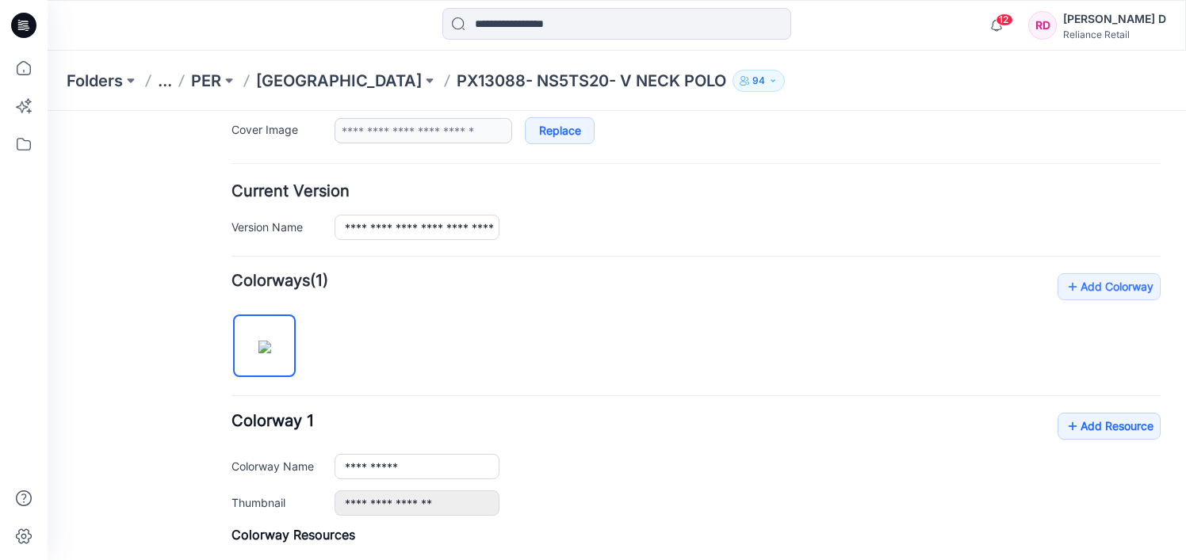
click at [525, 78] on p "PX13088- NS5TS20- V NECK POLO" at bounding box center [590, 81] width 269 height 22
click at [350, 81] on p "[GEOGRAPHIC_DATA]" at bounding box center [339, 81] width 166 height 22
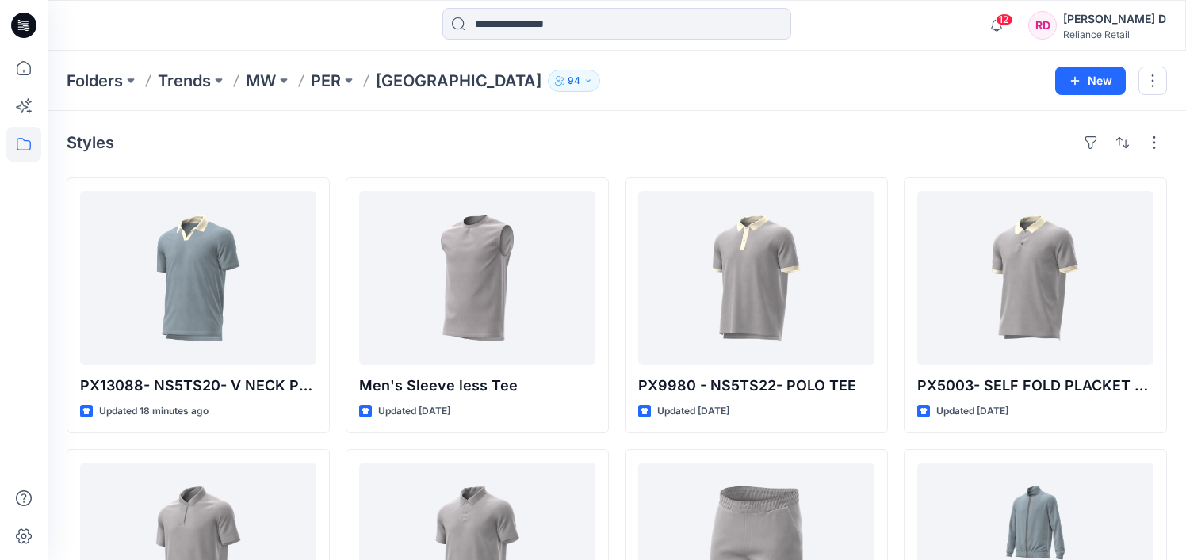
click at [441, 82] on p "[GEOGRAPHIC_DATA]" at bounding box center [459, 81] width 166 height 22
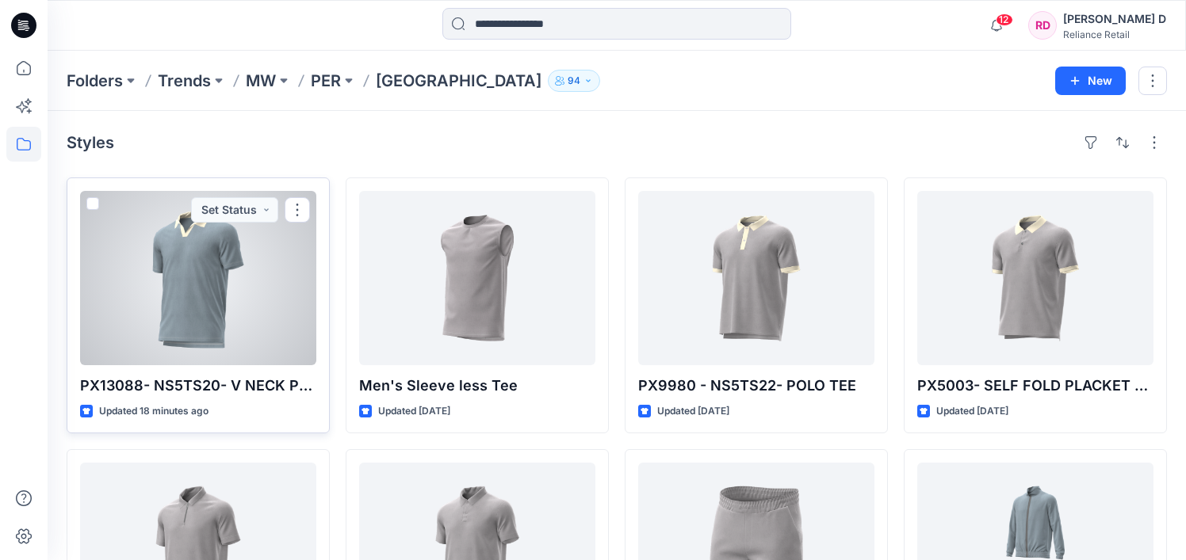
click at [208, 265] on div at bounding box center [198, 278] width 236 height 174
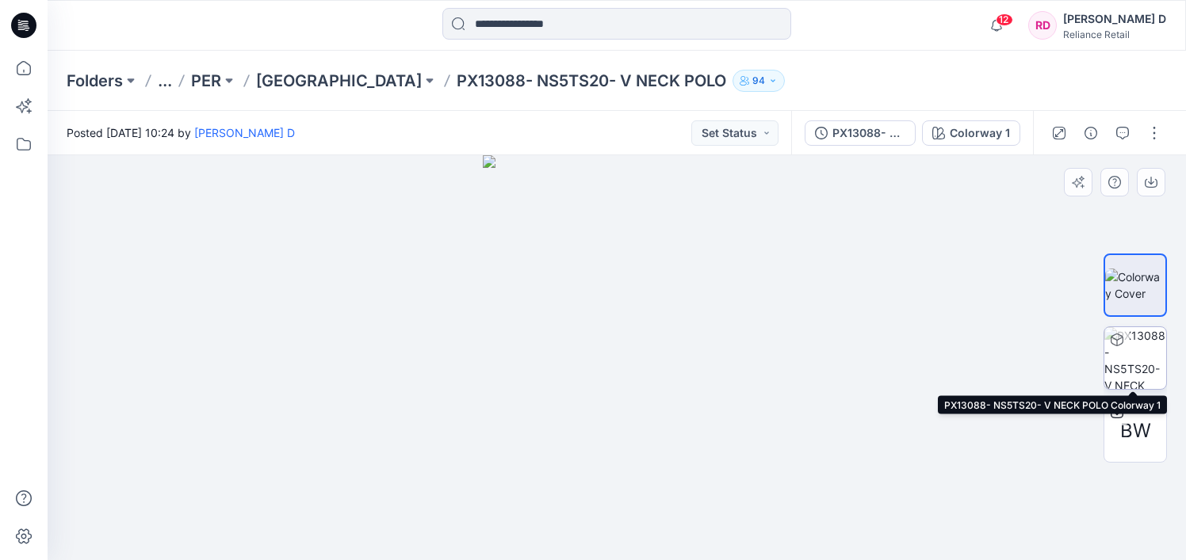
click at [1148, 345] on img at bounding box center [1135, 358] width 62 height 62
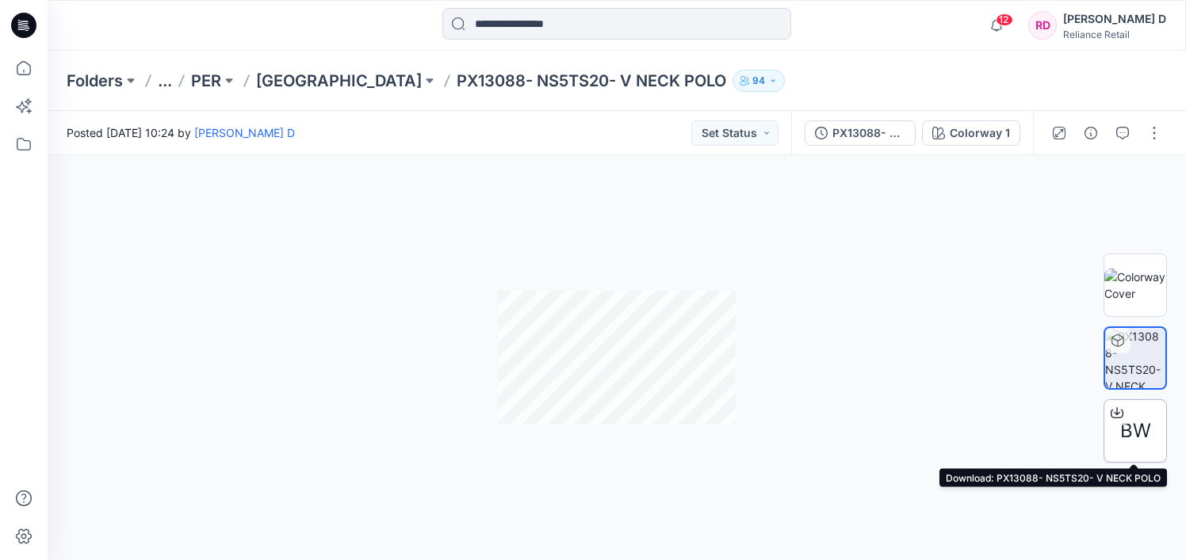
click at [1138, 421] on span "BW" at bounding box center [1135, 431] width 31 height 29
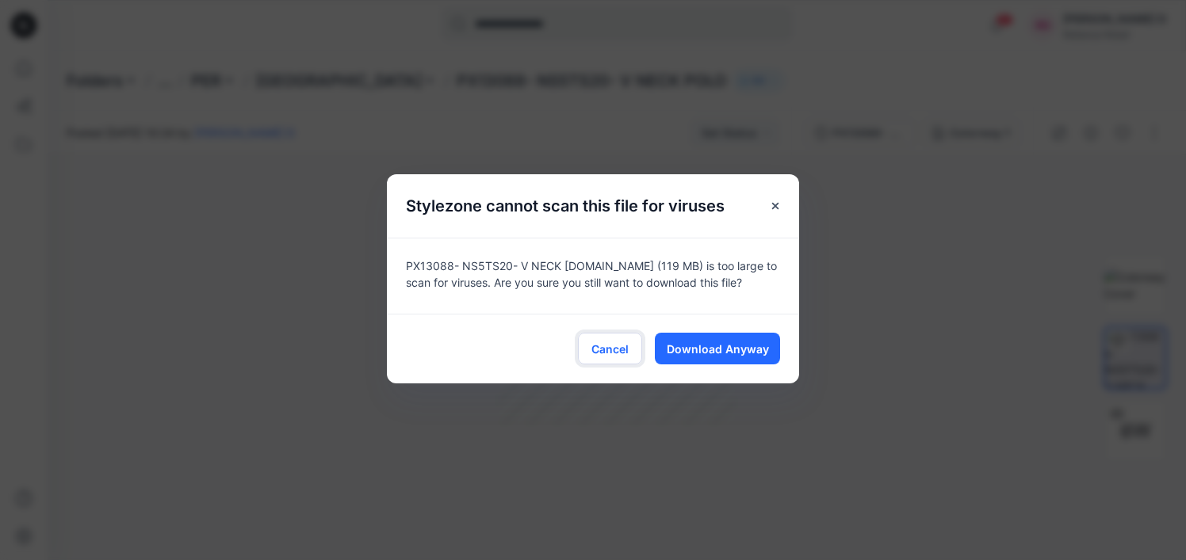
click at [614, 343] on span "Cancel" at bounding box center [609, 349] width 37 height 17
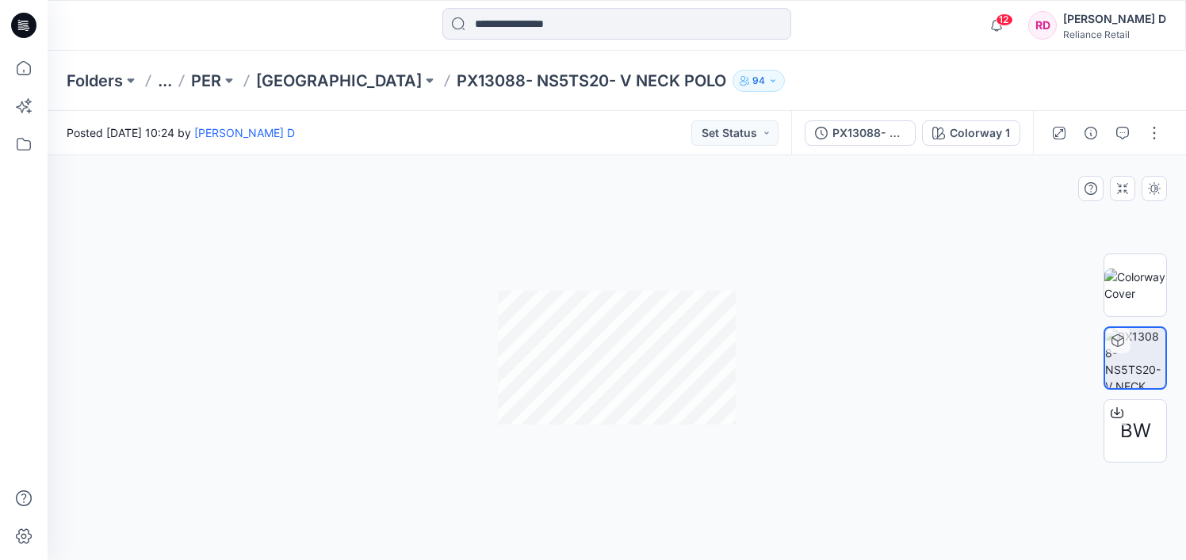
click at [945, 249] on div at bounding box center [617, 357] width 1138 height 405
click at [325, 80] on p "[GEOGRAPHIC_DATA]" at bounding box center [339, 81] width 166 height 22
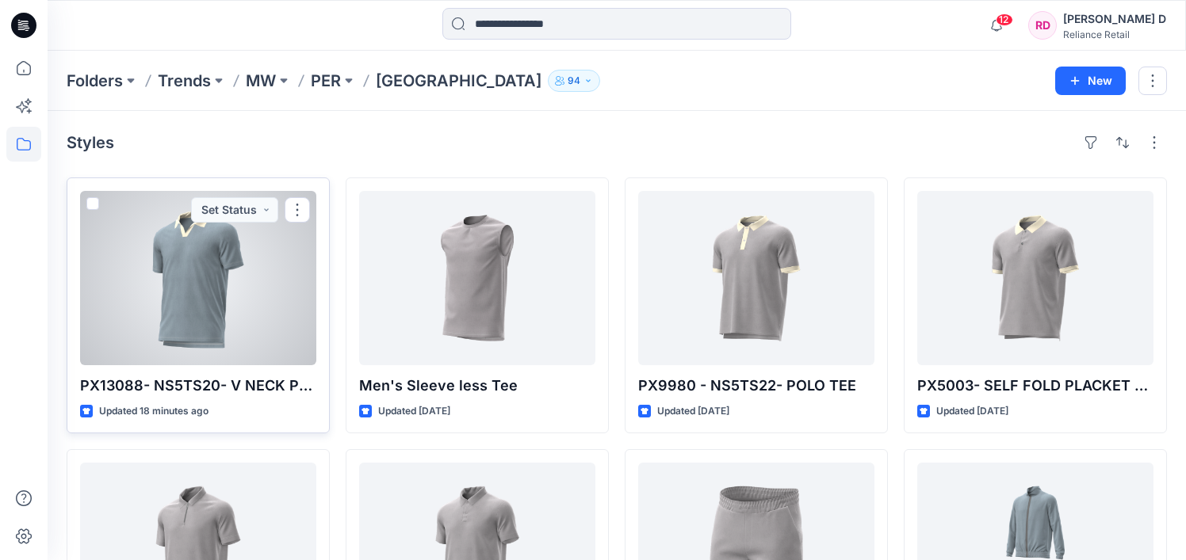
click at [302, 388] on p "PX13088- NS5TS20- V NECK POLO" at bounding box center [198, 386] width 236 height 22
click at [251, 273] on div at bounding box center [198, 278] width 236 height 174
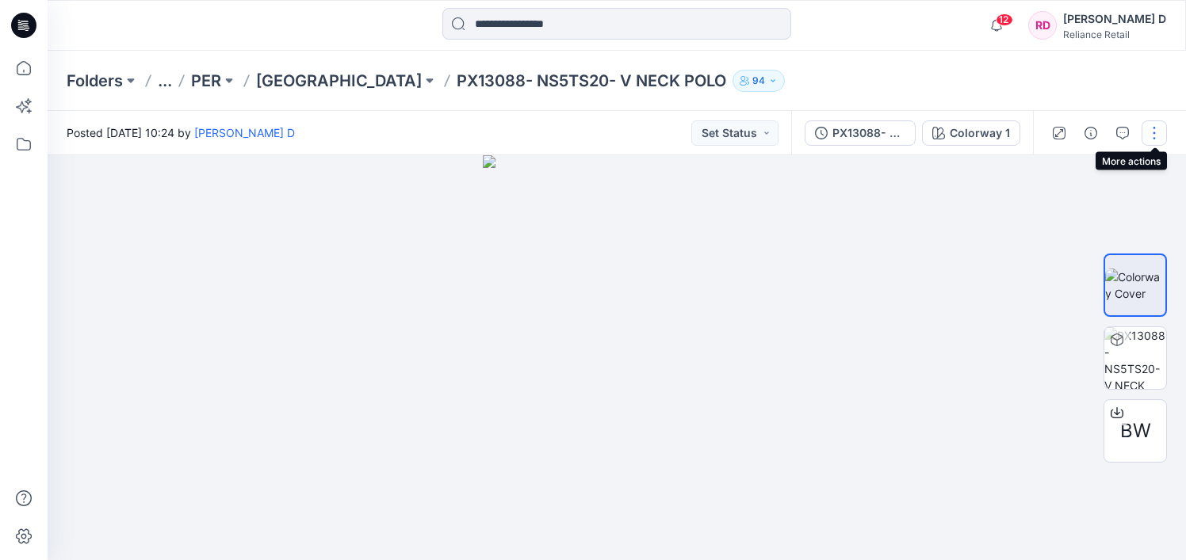
click at [1151, 134] on button "button" at bounding box center [1153, 132] width 25 height 25
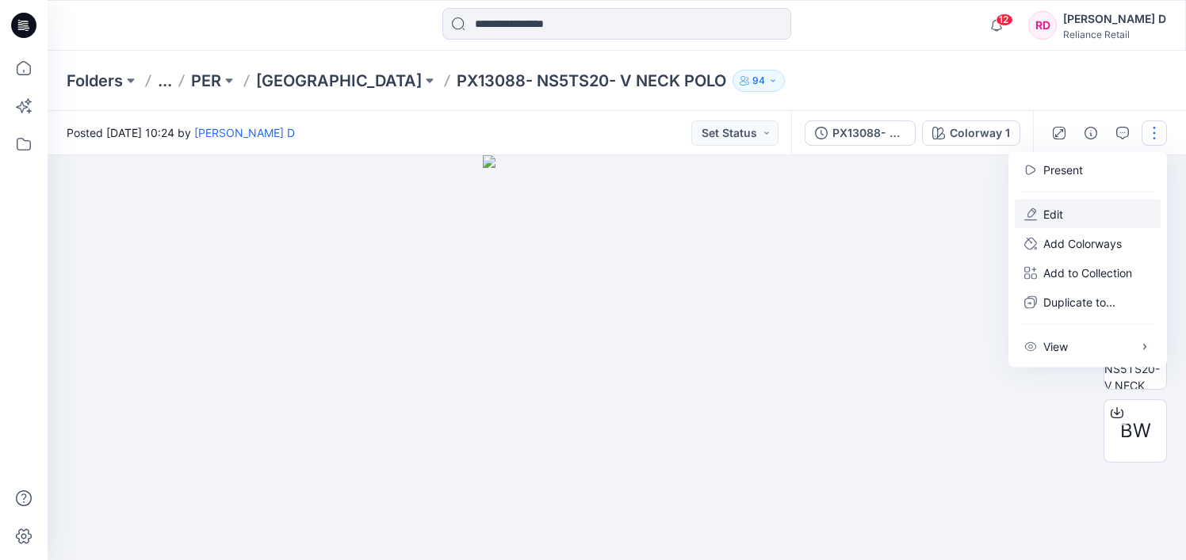
click at [1056, 210] on p "Edit" at bounding box center [1053, 214] width 20 height 17
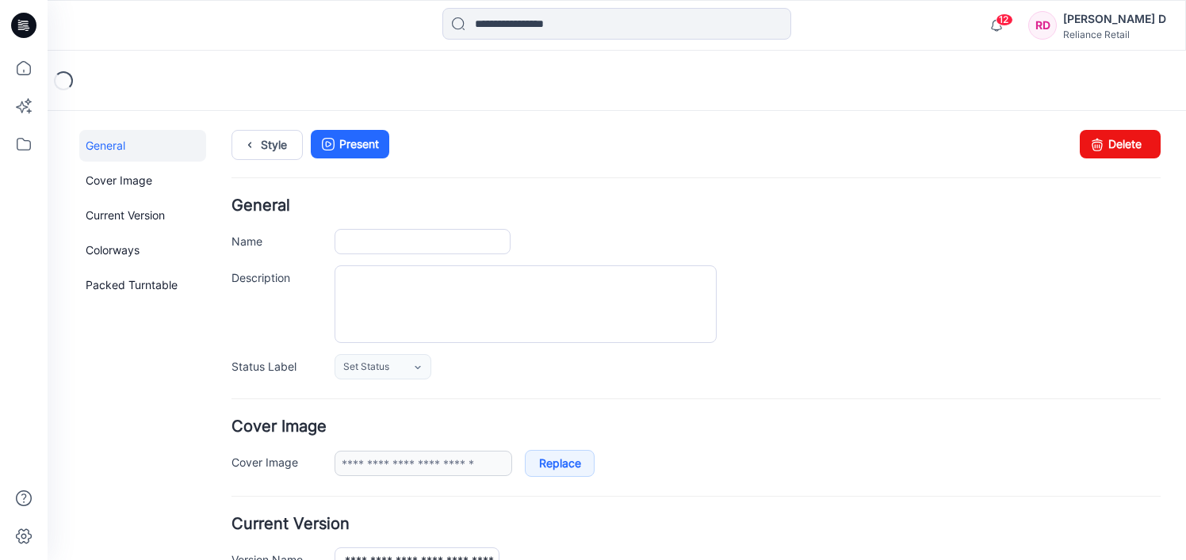
type input "**********"
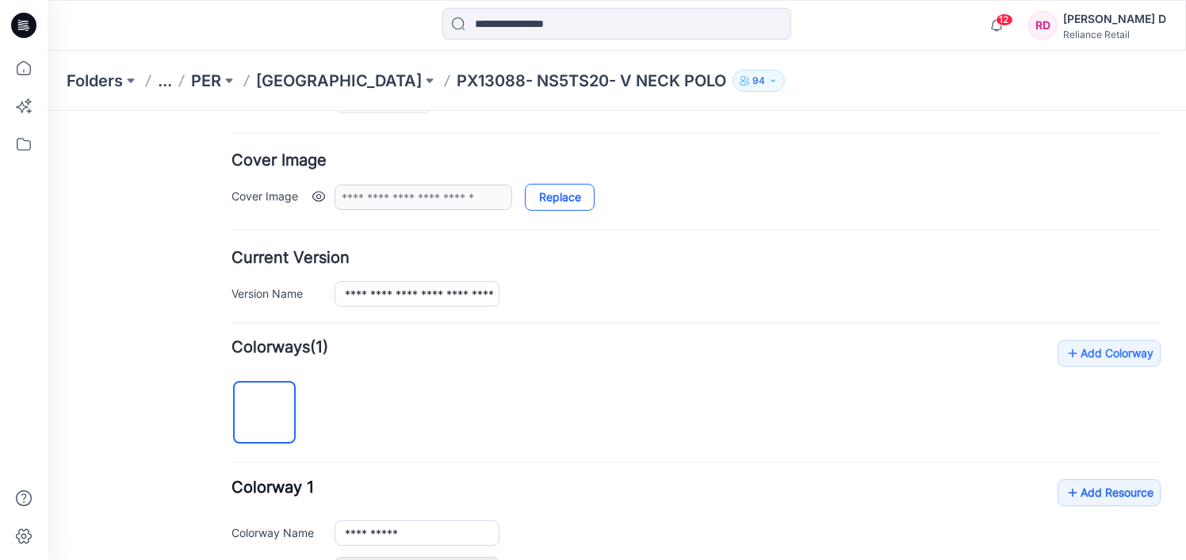
scroll to position [236, 0]
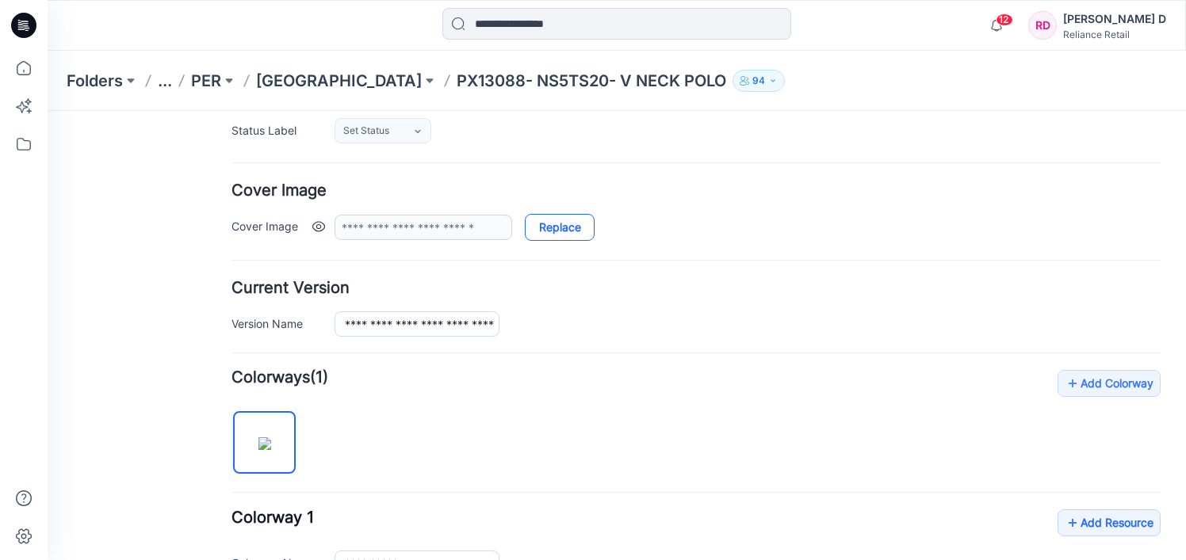
click at [552, 227] on link "Replace" at bounding box center [560, 227] width 70 height 27
click at [567, 226] on link "Replace" at bounding box center [560, 227] width 70 height 27
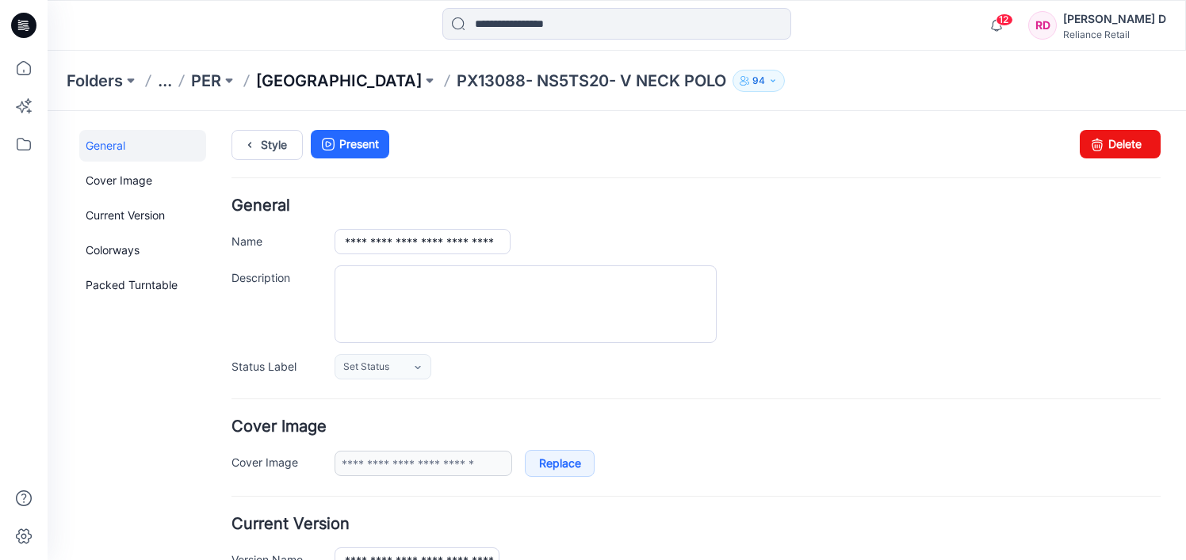
click at [332, 76] on p "[GEOGRAPHIC_DATA]" at bounding box center [339, 81] width 166 height 22
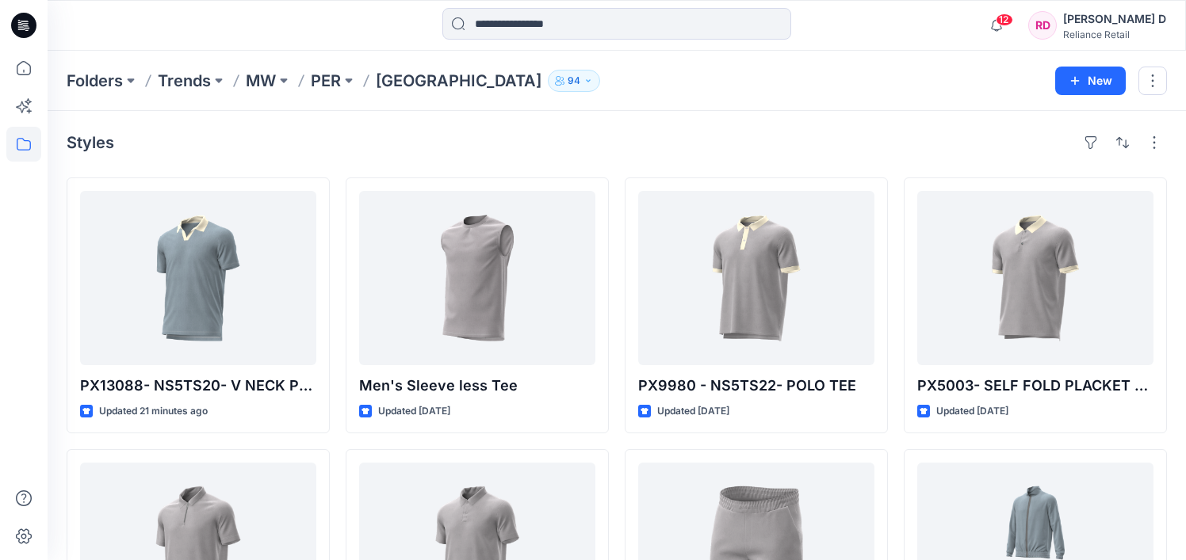
click at [409, 81] on p "[GEOGRAPHIC_DATA]" at bounding box center [459, 81] width 166 height 22
click at [421, 81] on p "[GEOGRAPHIC_DATA]" at bounding box center [459, 81] width 166 height 22
click at [25, 140] on icon at bounding box center [24, 144] width 14 height 13
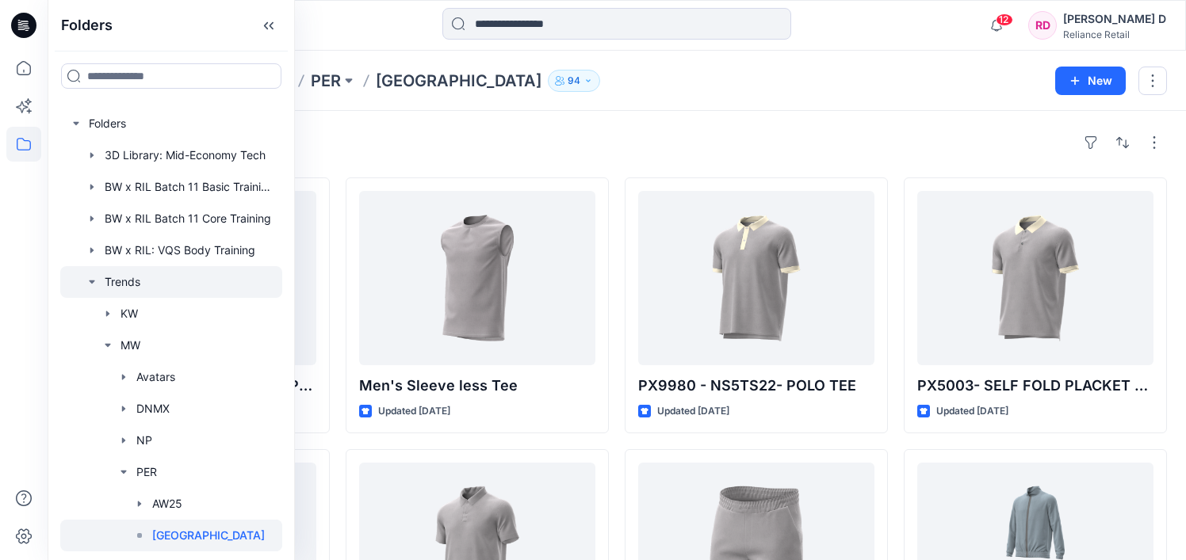
click at [139, 285] on div at bounding box center [171, 282] width 222 height 32
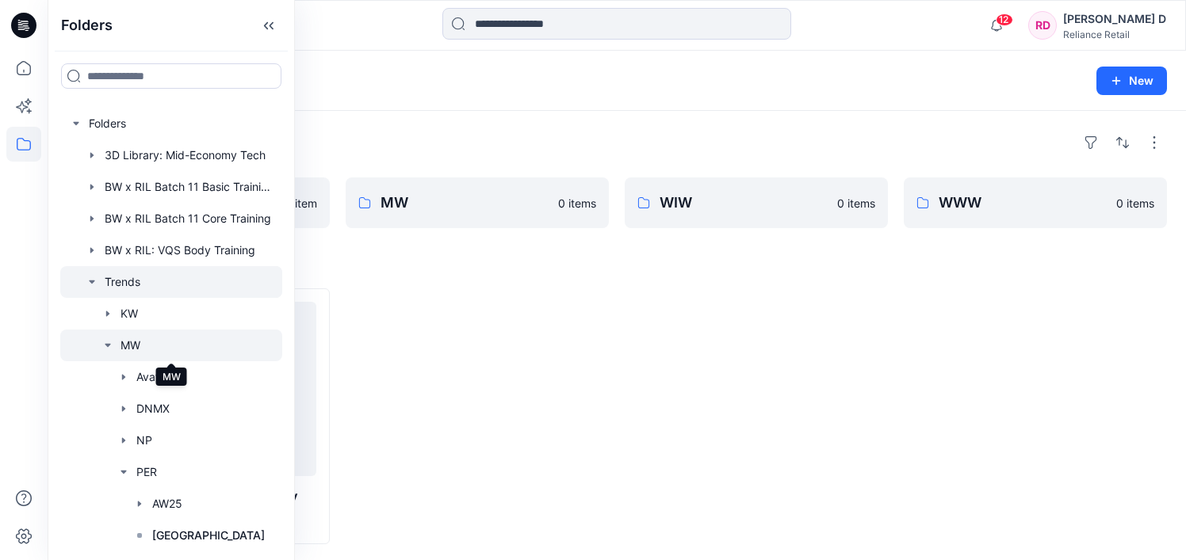
click at [132, 348] on div at bounding box center [171, 346] width 222 height 32
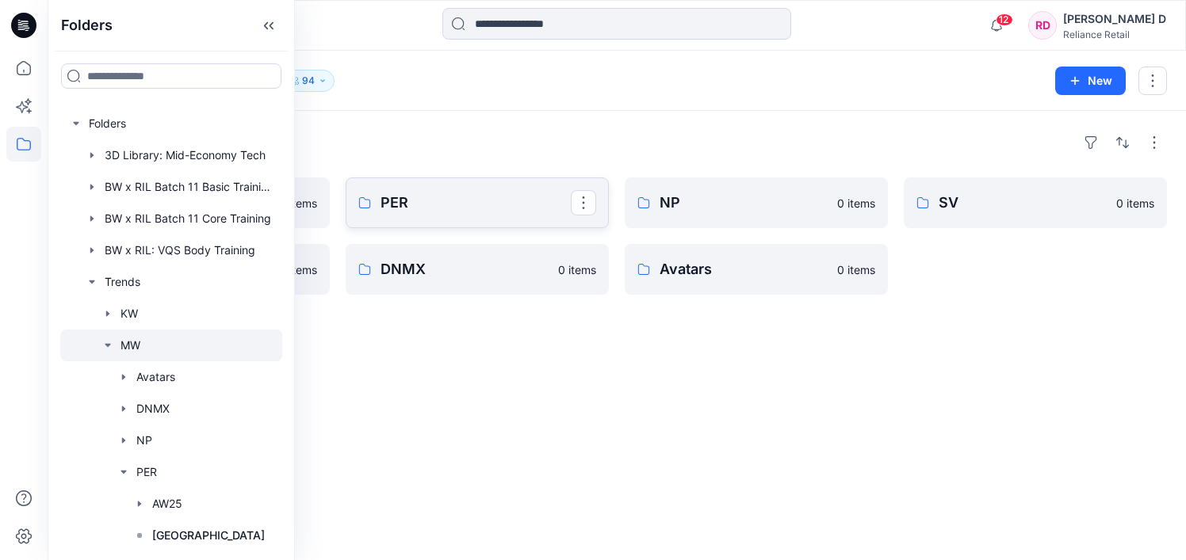
click at [412, 216] on link "PER" at bounding box center [477, 203] width 263 height 51
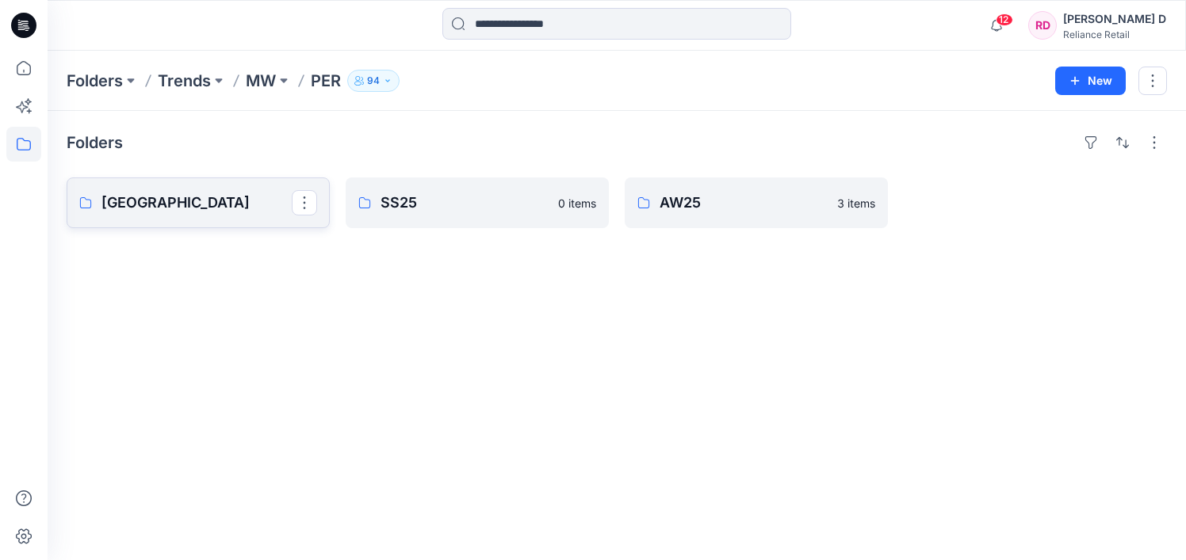
click at [191, 208] on p "[GEOGRAPHIC_DATA]" at bounding box center [196, 203] width 190 height 22
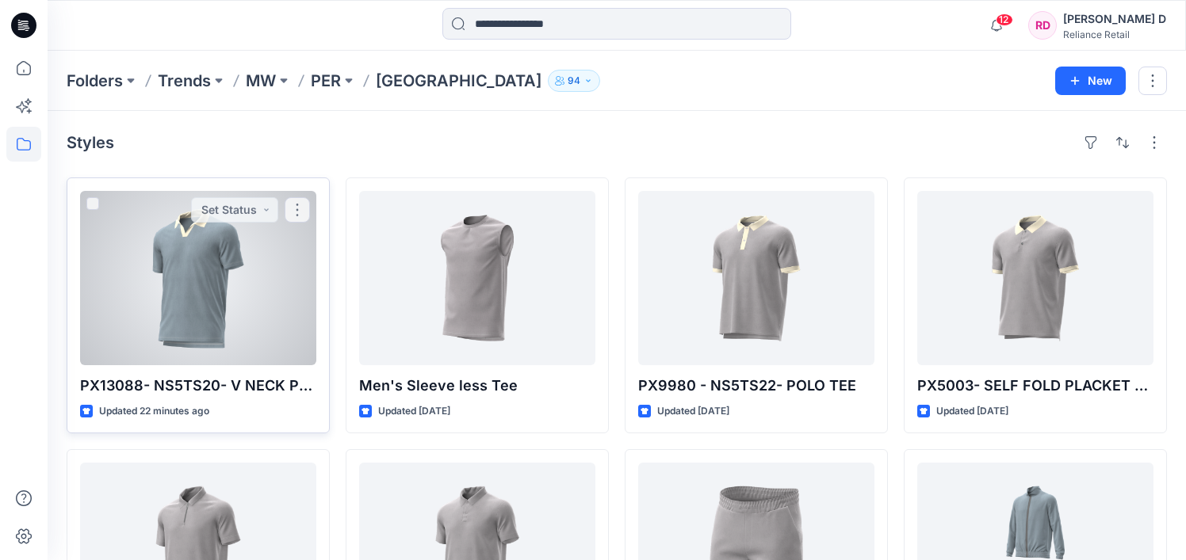
click at [223, 232] on div at bounding box center [198, 278] width 236 height 174
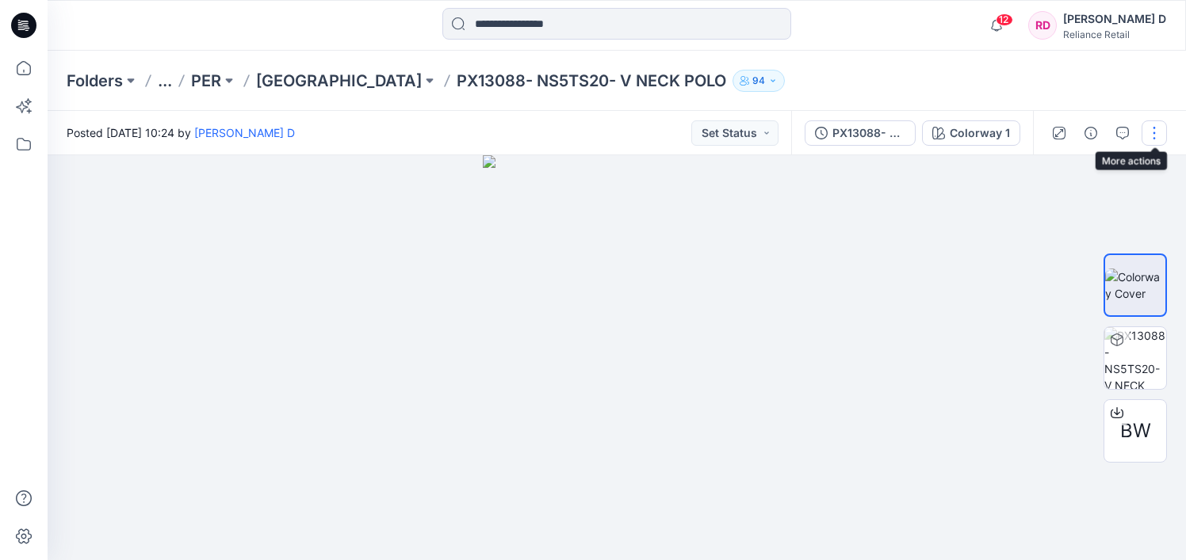
click at [1149, 134] on button "button" at bounding box center [1153, 132] width 25 height 25
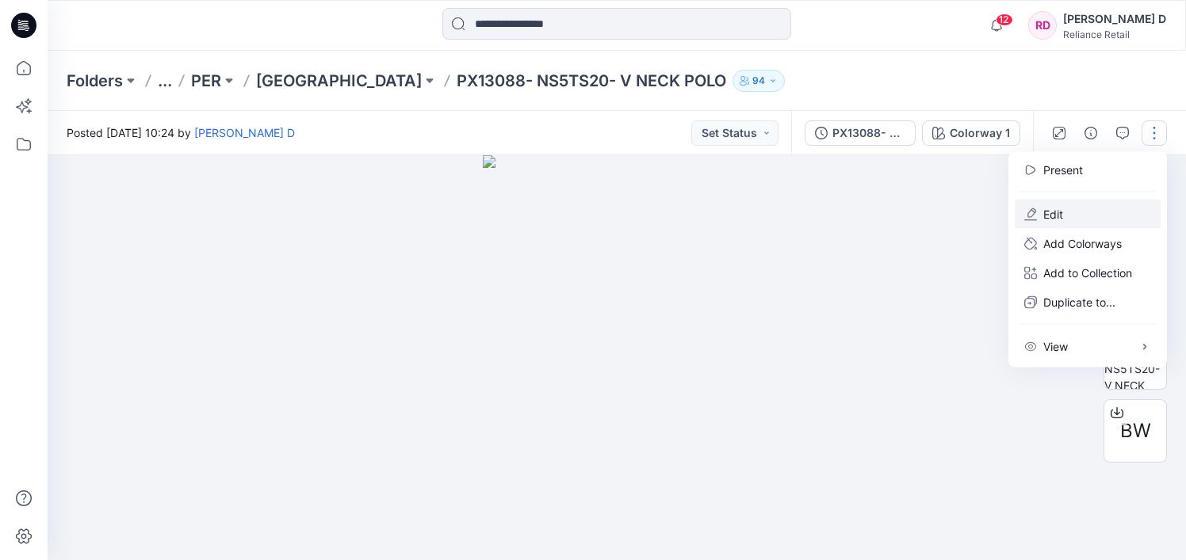
click at [1045, 214] on p "Edit" at bounding box center [1053, 214] width 20 height 17
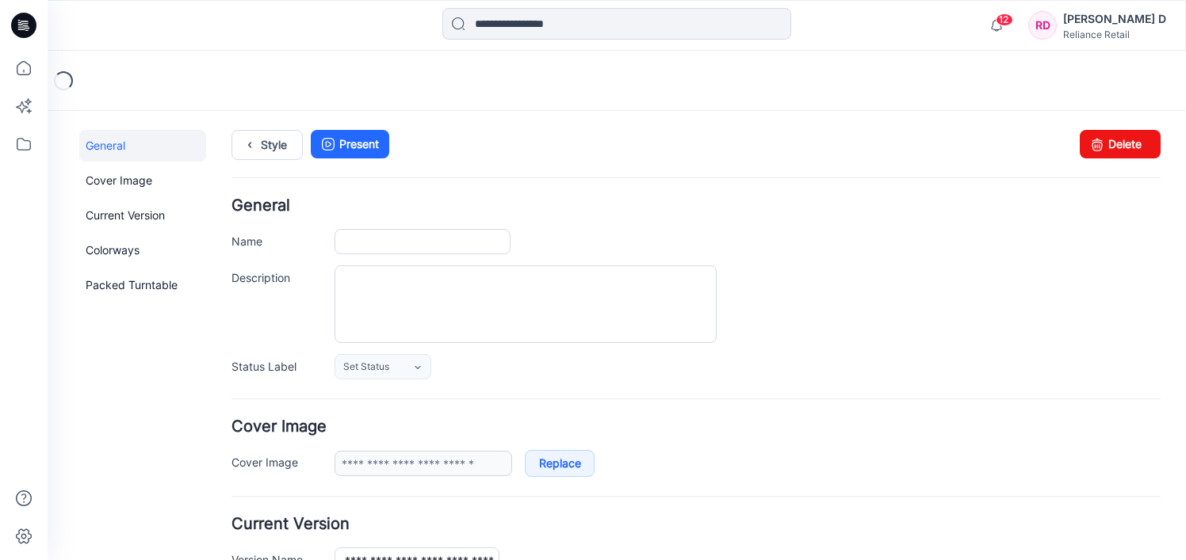
type input "**********"
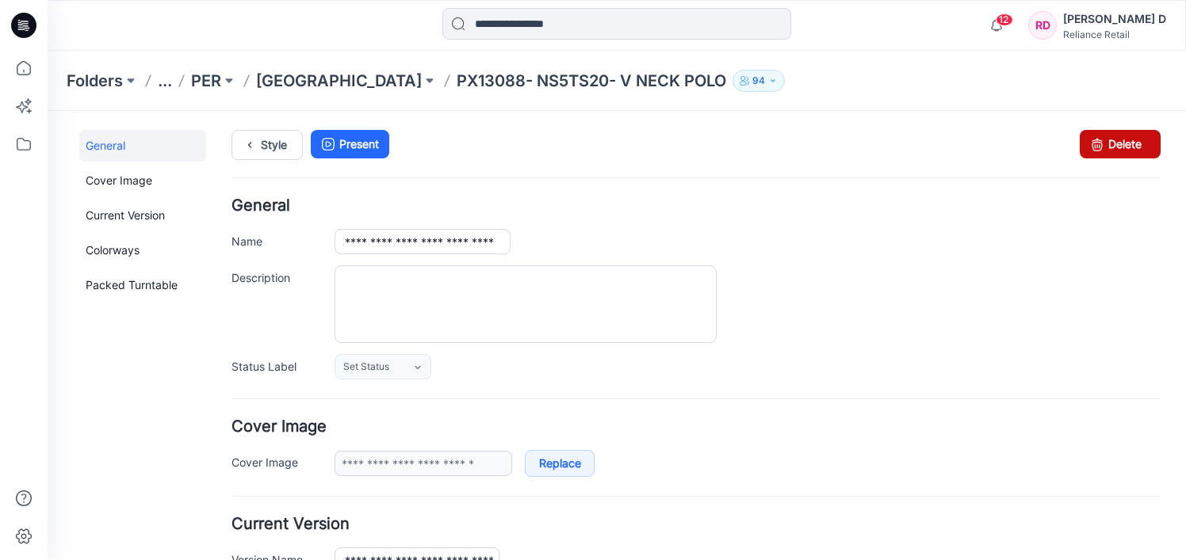
click at [1140, 141] on link "Delete" at bounding box center [1119, 144] width 81 height 29
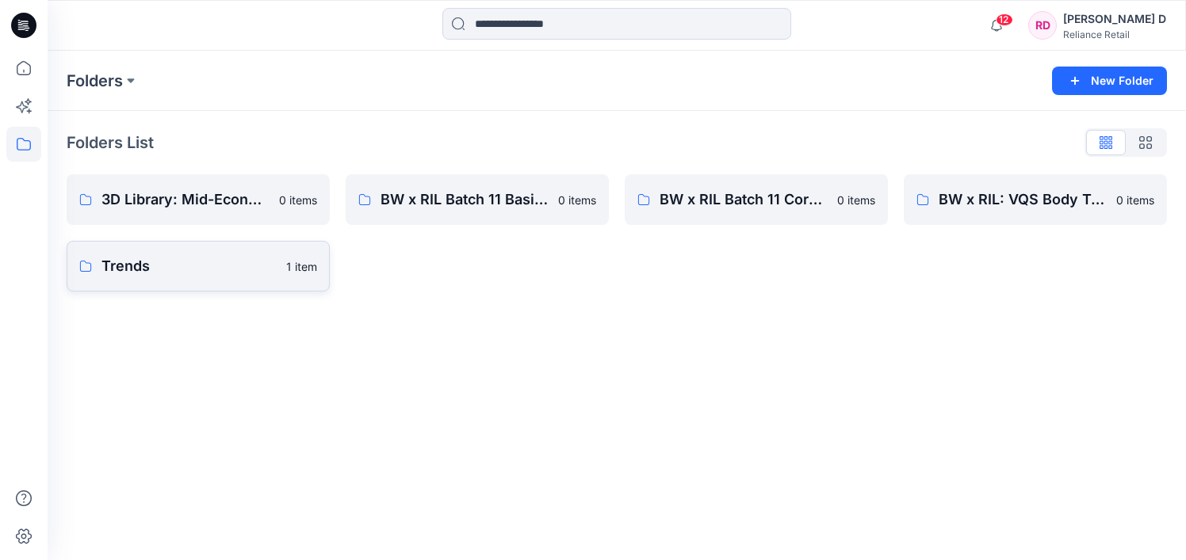
click at [202, 261] on p "Trends" at bounding box center [188, 266] width 175 height 22
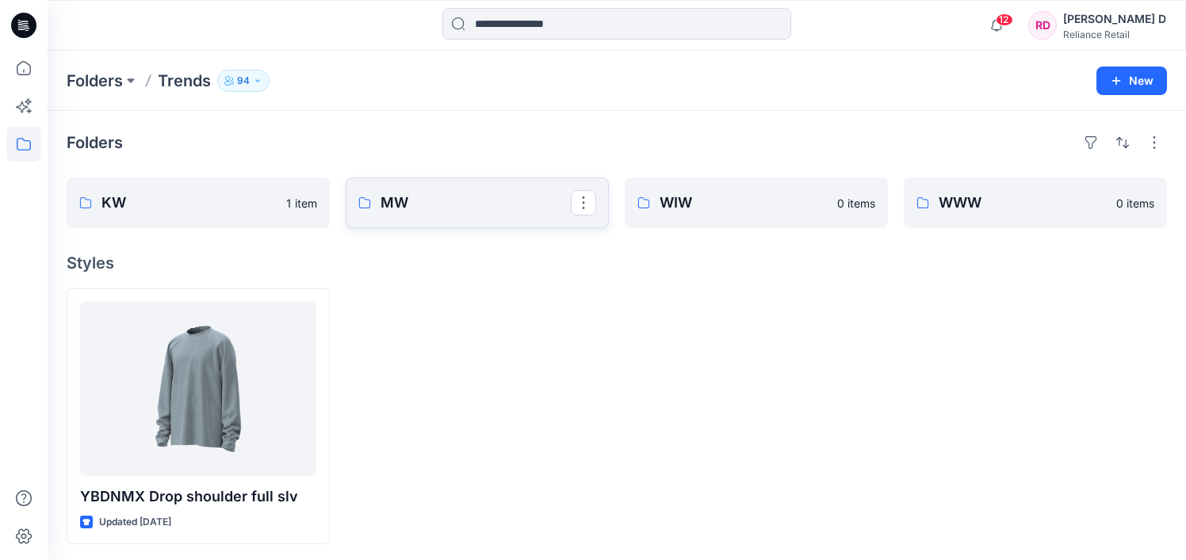
click at [432, 204] on p "MW" at bounding box center [475, 203] width 190 height 22
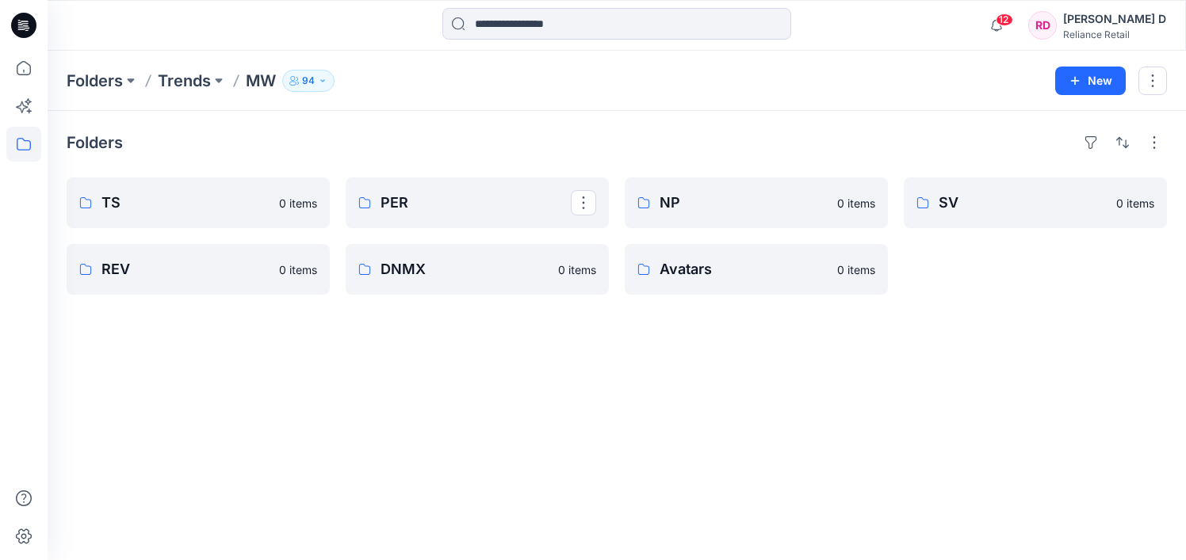
click at [432, 204] on p "PER" at bounding box center [475, 203] width 190 height 22
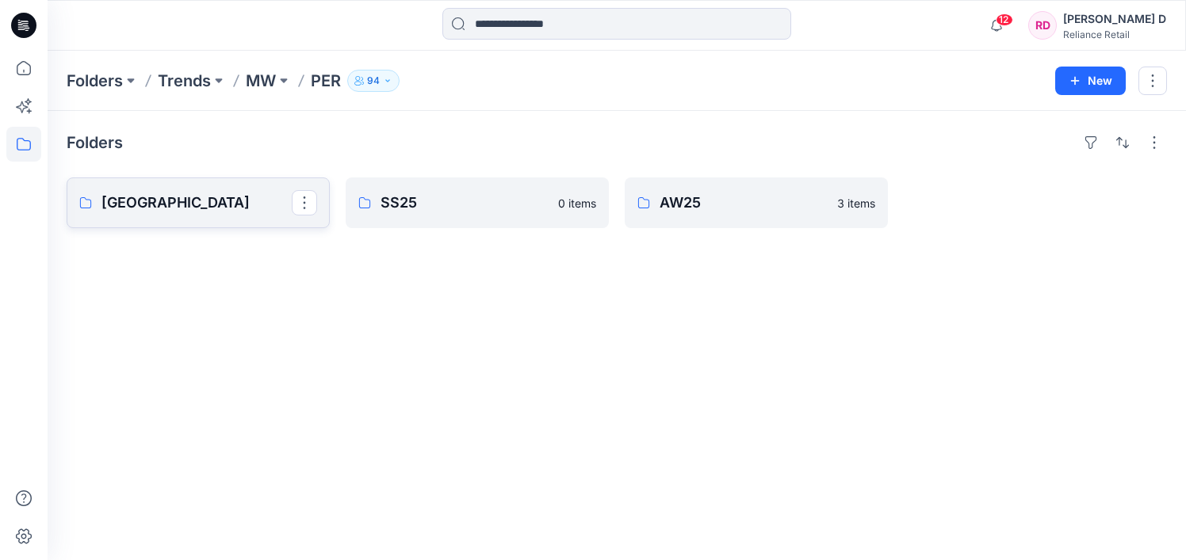
click at [204, 201] on p "[GEOGRAPHIC_DATA]" at bounding box center [196, 203] width 190 height 22
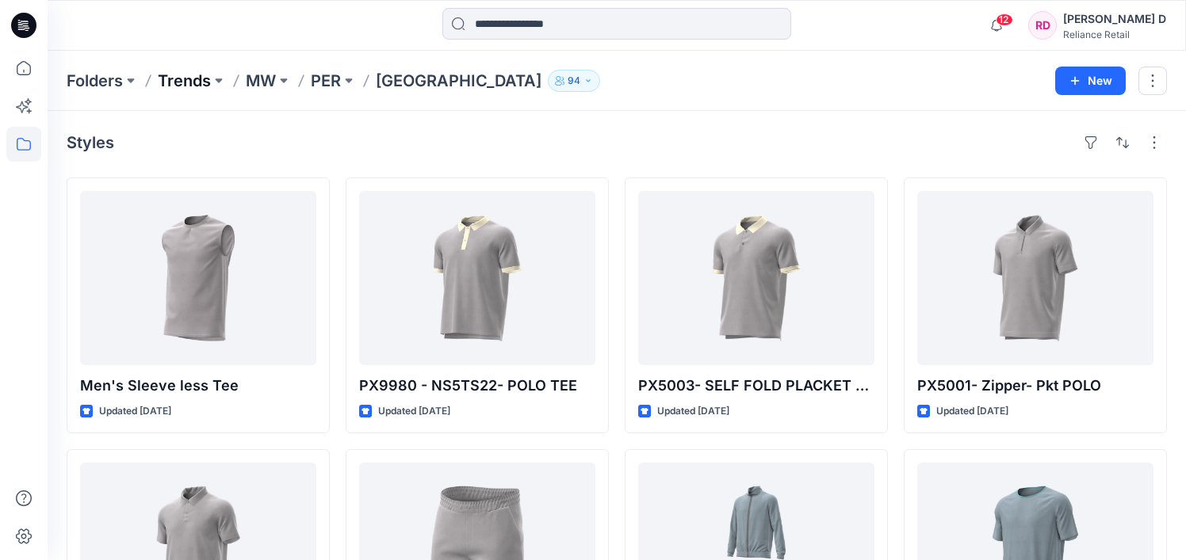
click at [197, 77] on p "Trends" at bounding box center [184, 81] width 53 height 22
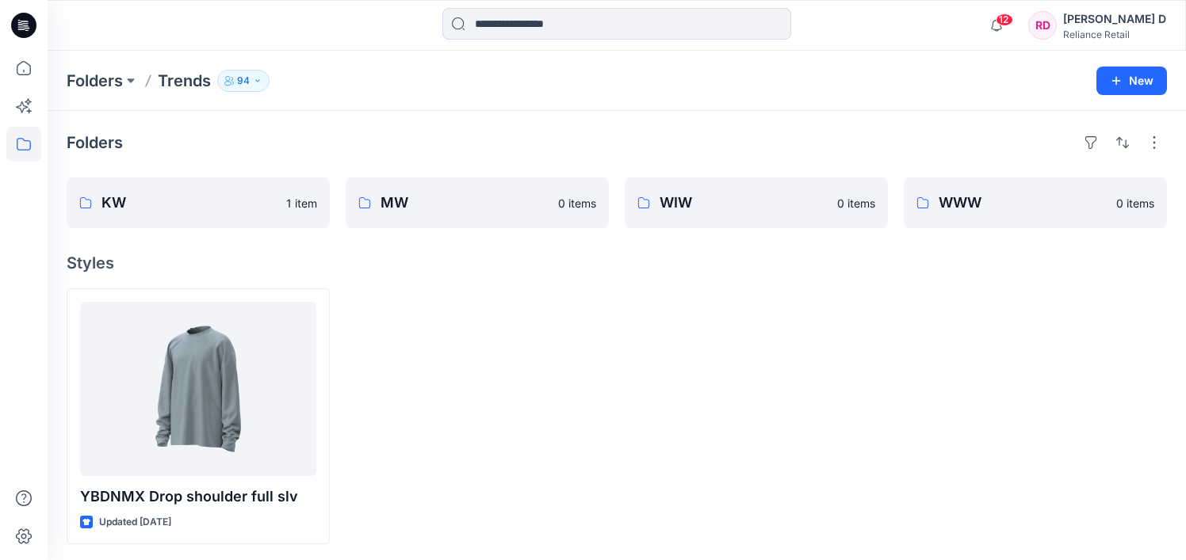
click at [181, 78] on p "Trends" at bounding box center [184, 81] width 53 height 22
click at [27, 143] on icon at bounding box center [23, 144] width 35 height 35
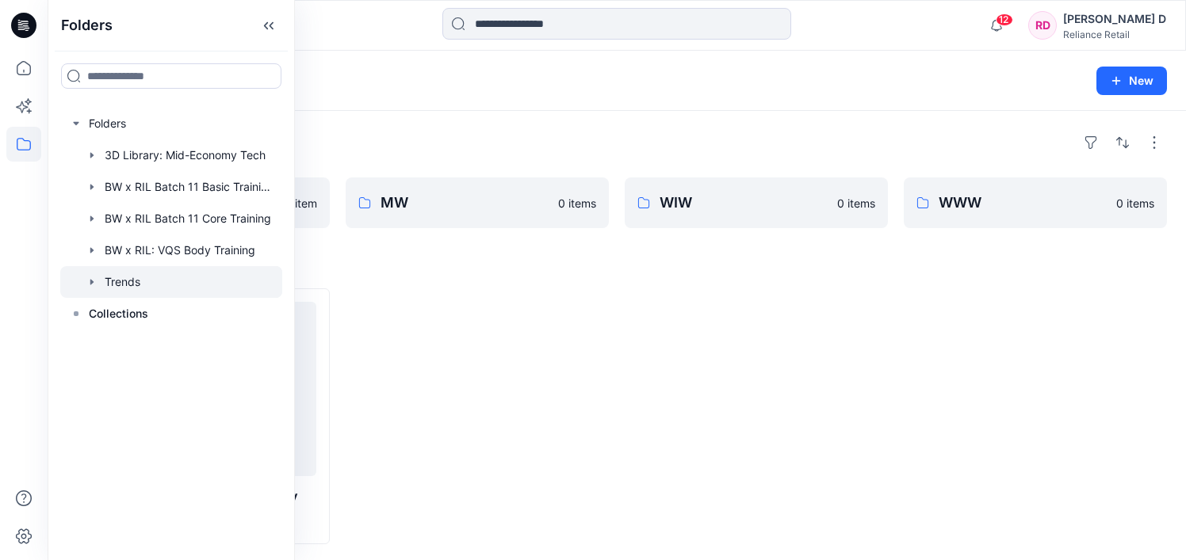
click at [134, 277] on div at bounding box center [171, 282] width 222 height 32
click at [413, 215] on link "MW" at bounding box center [477, 203] width 263 height 51
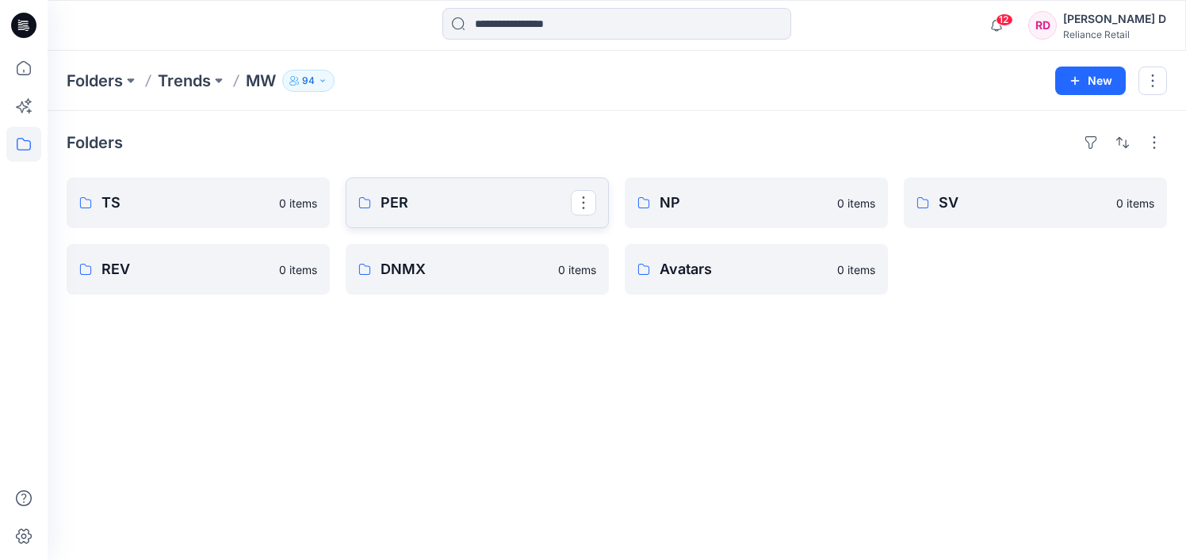
click at [417, 209] on p "PER" at bounding box center [475, 203] width 190 height 22
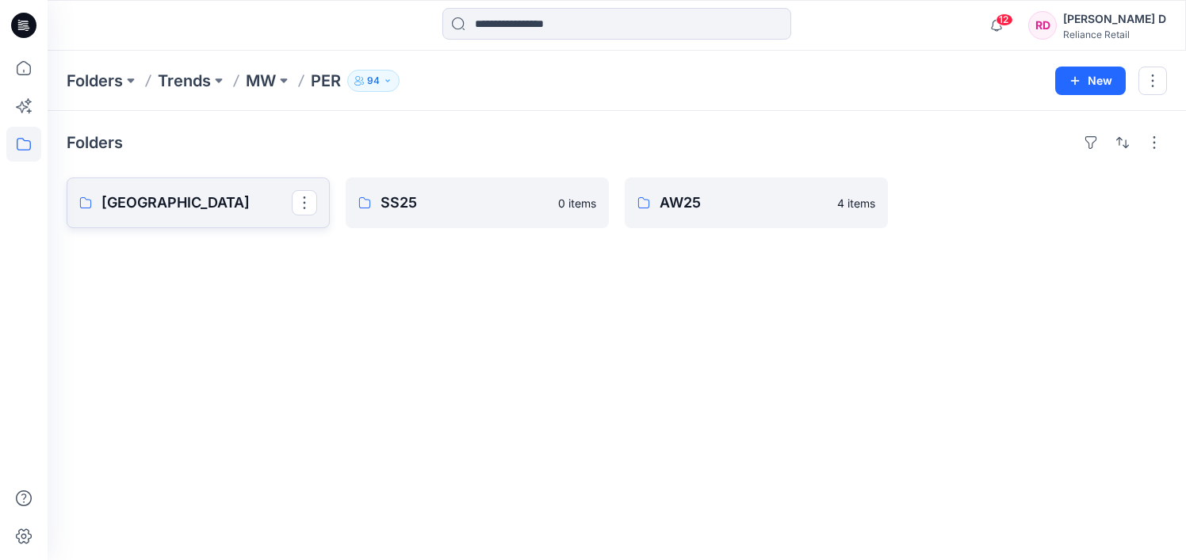
click at [197, 211] on p "[GEOGRAPHIC_DATA]" at bounding box center [196, 203] width 190 height 22
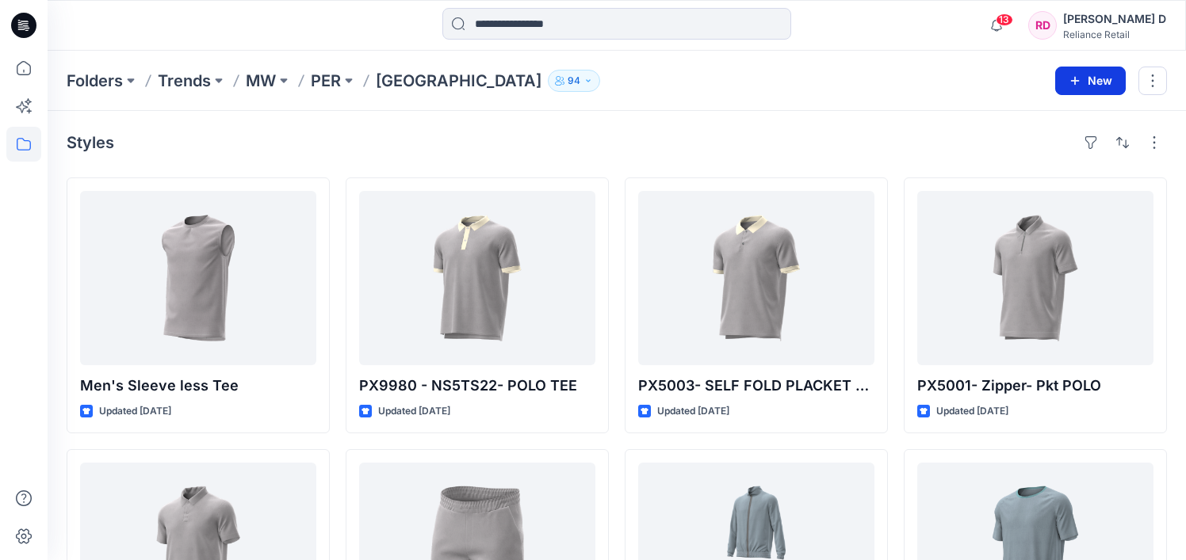
click at [1101, 80] on button "New" at bounding box center [1090, 81] width 71 height 29
click at [934, 81] on div "Folders Trends MW PER Block Library 94" at bounding box center [555, 81] width 976 height 22
click at [335, 78] on p "PER" at bounding box center [326, 81] width 30 height 22
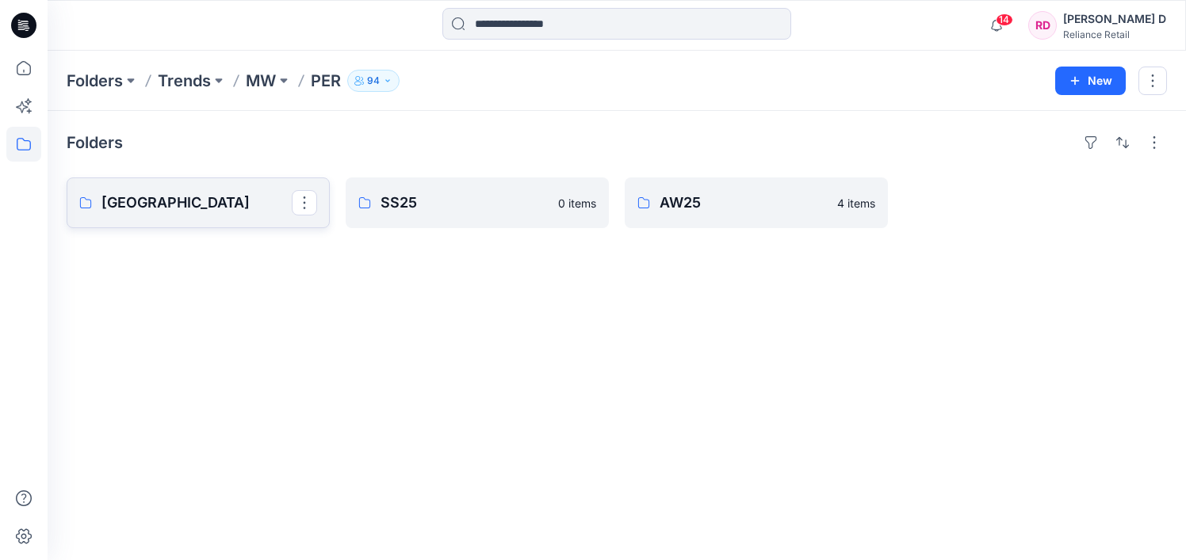
click at [212, 203] on p "[GEOGRAPHIC_DATA]" at bounding box center [196, 203] width 190 height 22
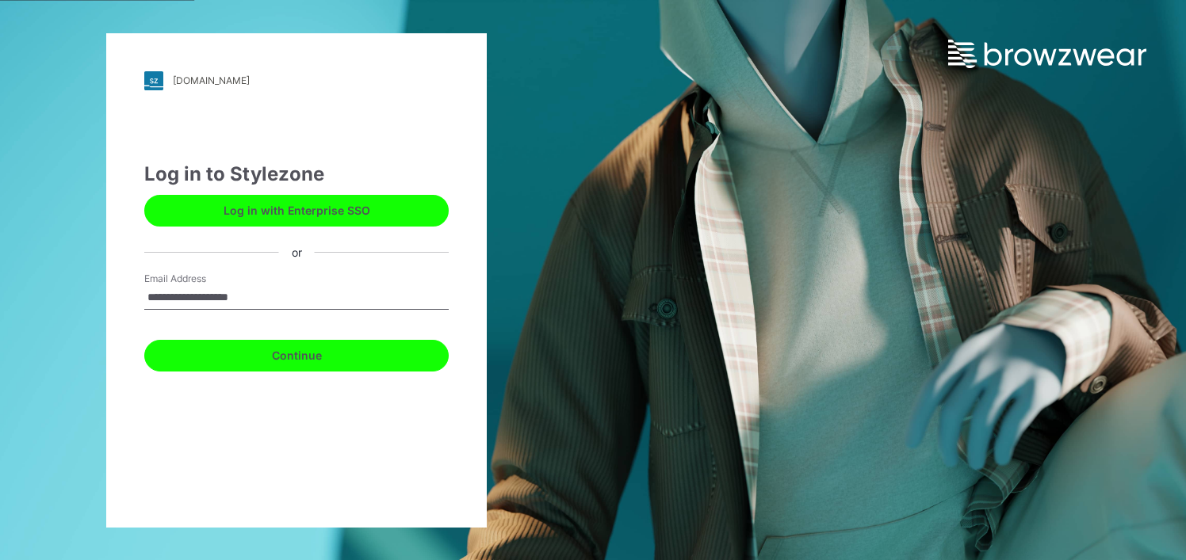
click at [300, 354] on button "Continue" at bounding box center [296, 356] width 304 height 32
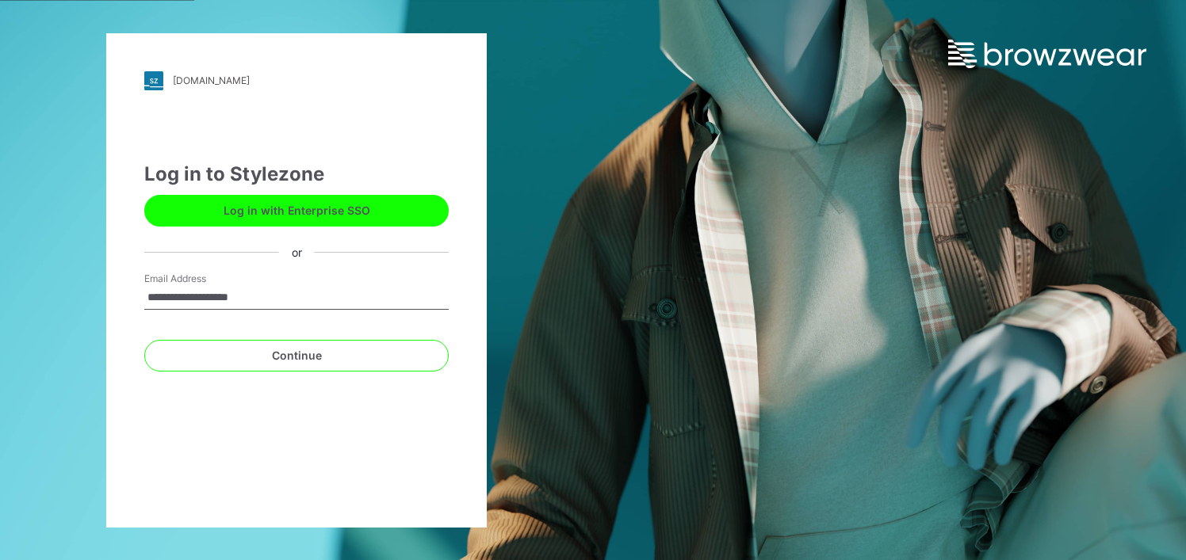
click at [311, 295] on input "**********" at bounding box center [296, 298] width 304 height 24
type input "**********"
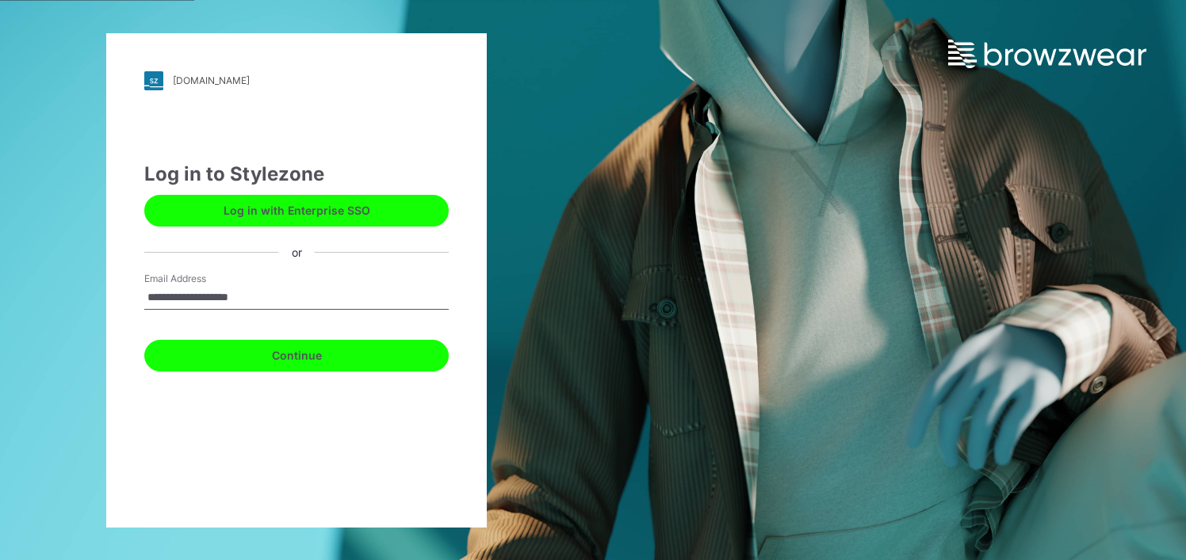
click at [310, 353] on button "Continue" at bounding box center [296, 356] width 304 height 32
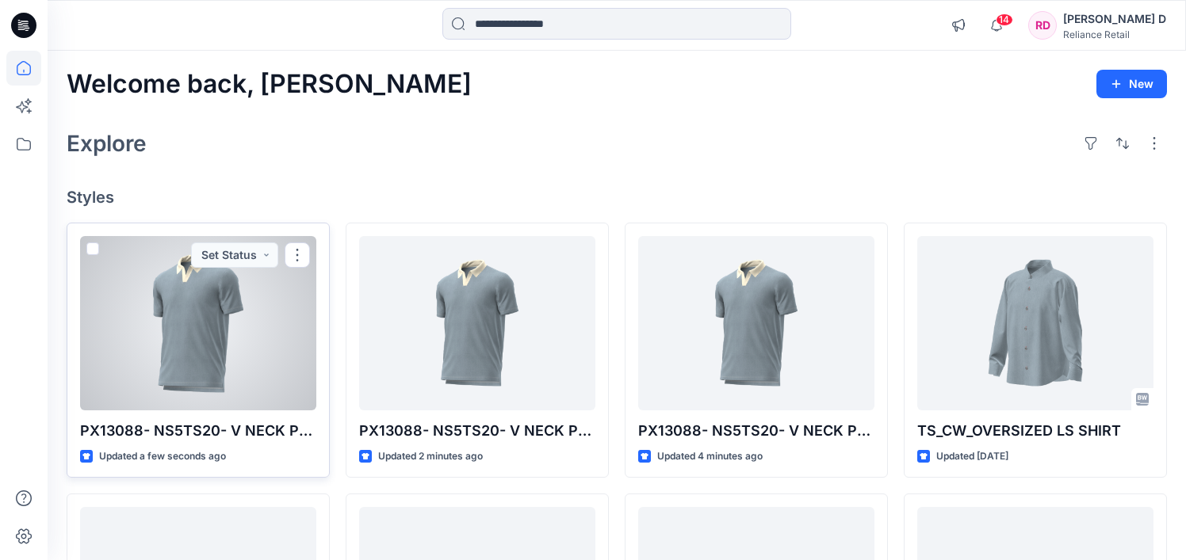
click at [304, 433] on p "PX13088- NS5TS20- V NECK POLO" at bounding box center [198, 431] width 236 height 22
click at [274, 306] on div at bounding box center [198, 323] width 236 height 174
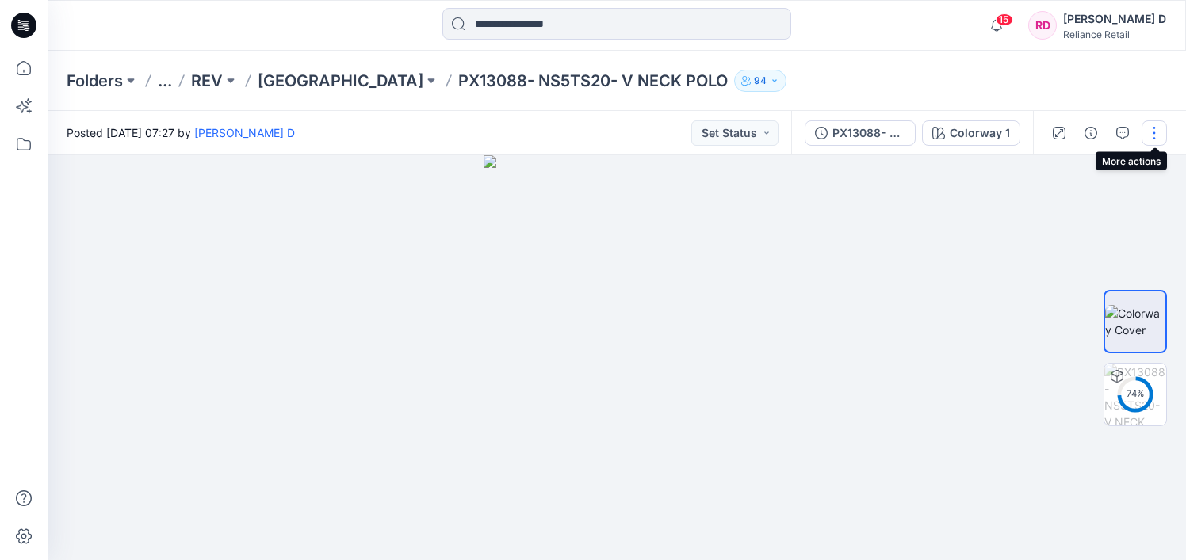
click at [1156, 131] on button "button" at bounding box center [1153, 132] width 25 height 25
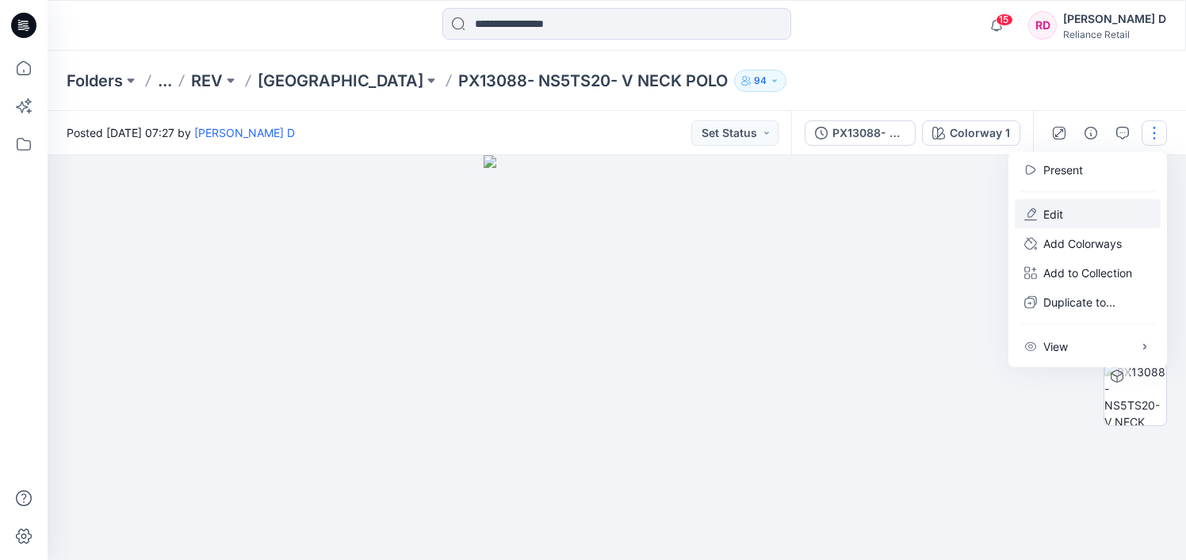
click at [1060, 210] on p "Edit" at bounding box center [1053, 214] width 20 height 17
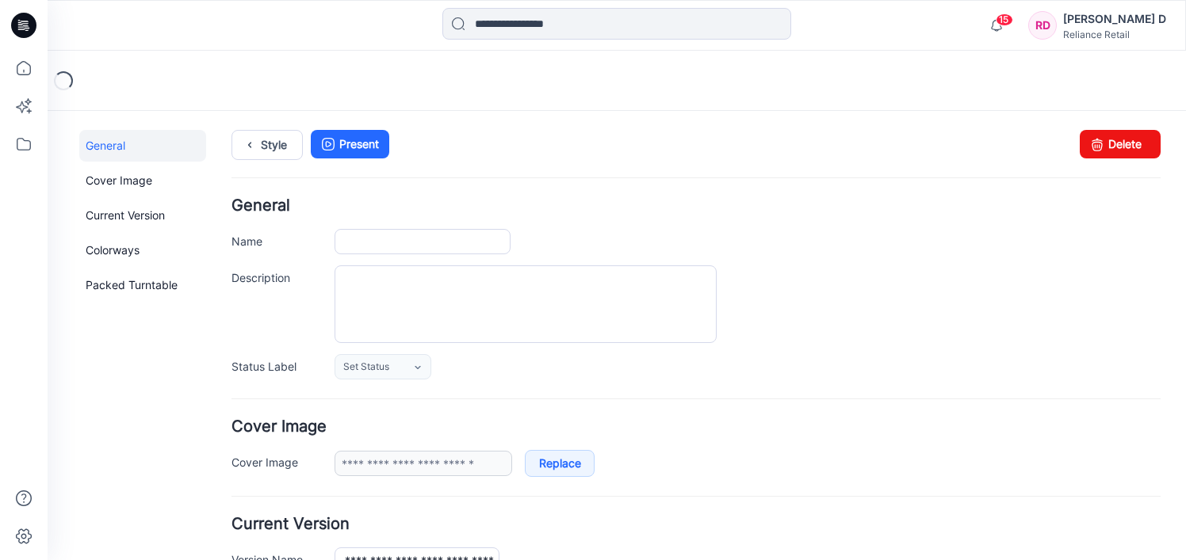
type input "**********"
click at [1125, 139] on link "Delete" at bounding box center [1119, 144] width 81 height 29
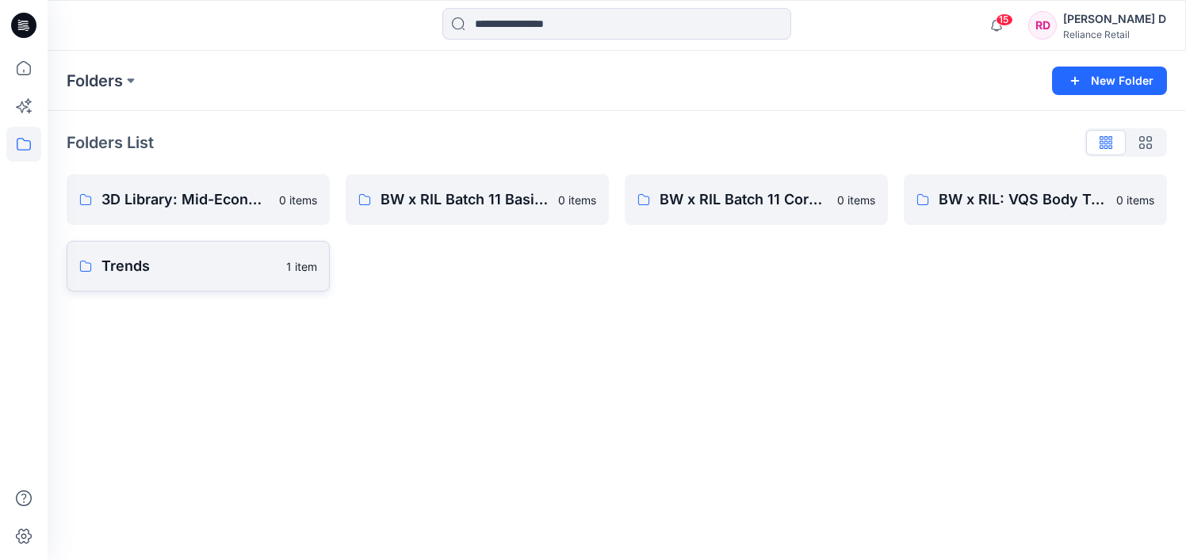
click at [169, 280] on link "Trends 1 item" at bounding box center [198, 266] width 263 height 51
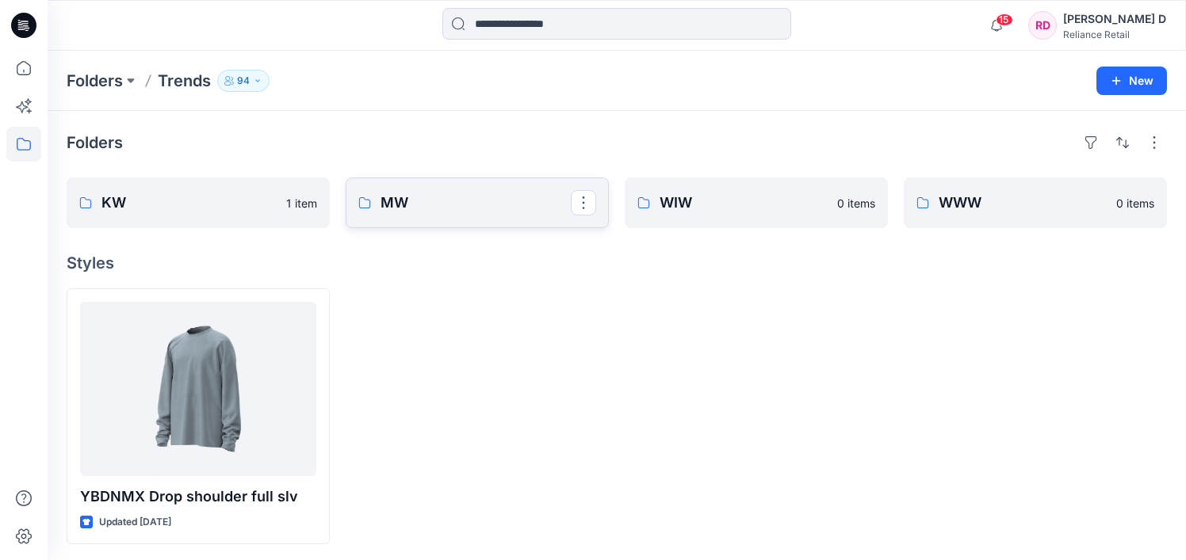
click at [407, 201] on p "MW" at bounding box center [475, 203] width 190 height 22
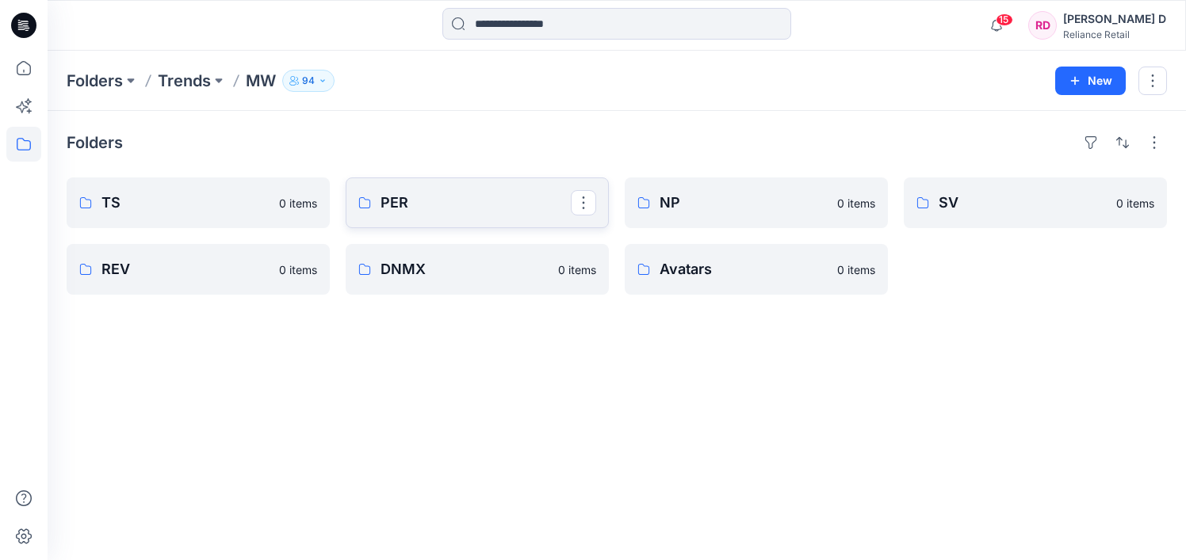
click at [431, 205] on p "PER" at bounding box center [475, 203] width 190 height 22
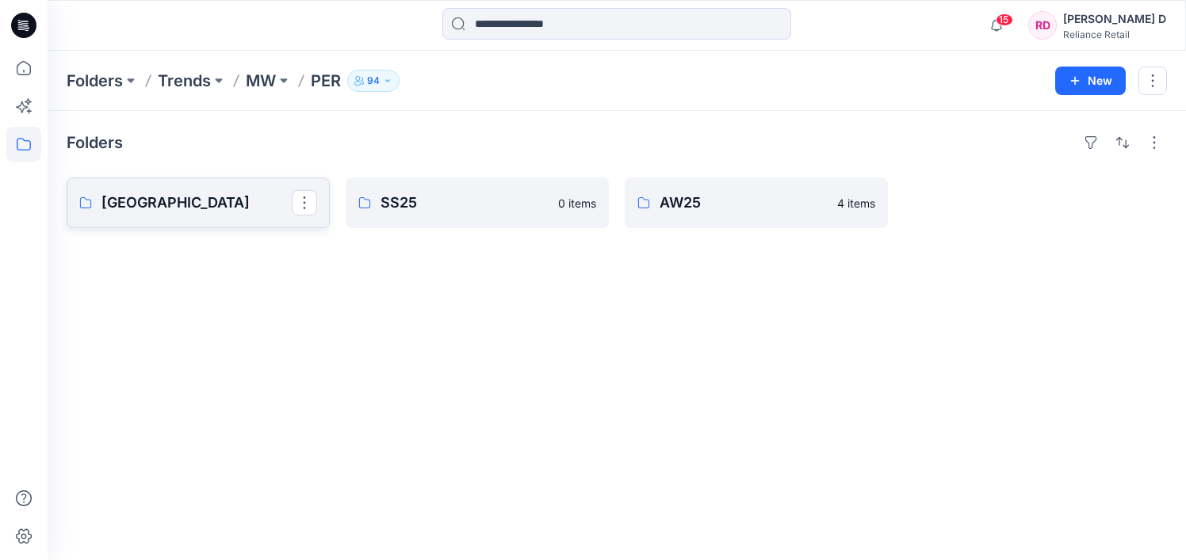
click at [205, 205] on p "[GEOGRAPHIC_DATA]" at bounding box center [196, 203] width 190 height 22
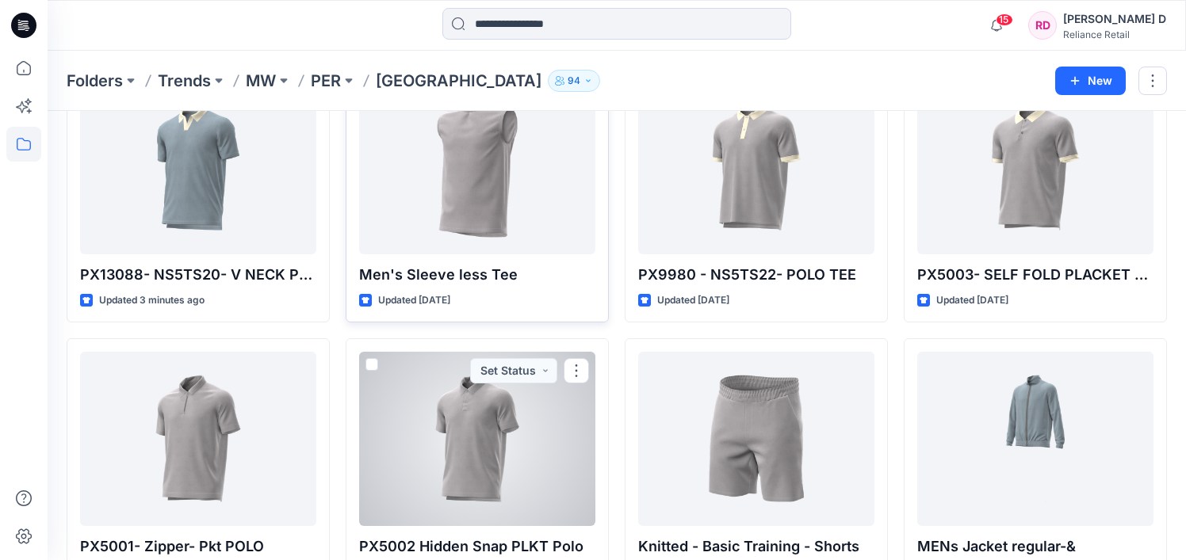
scroll to position [67, 0]
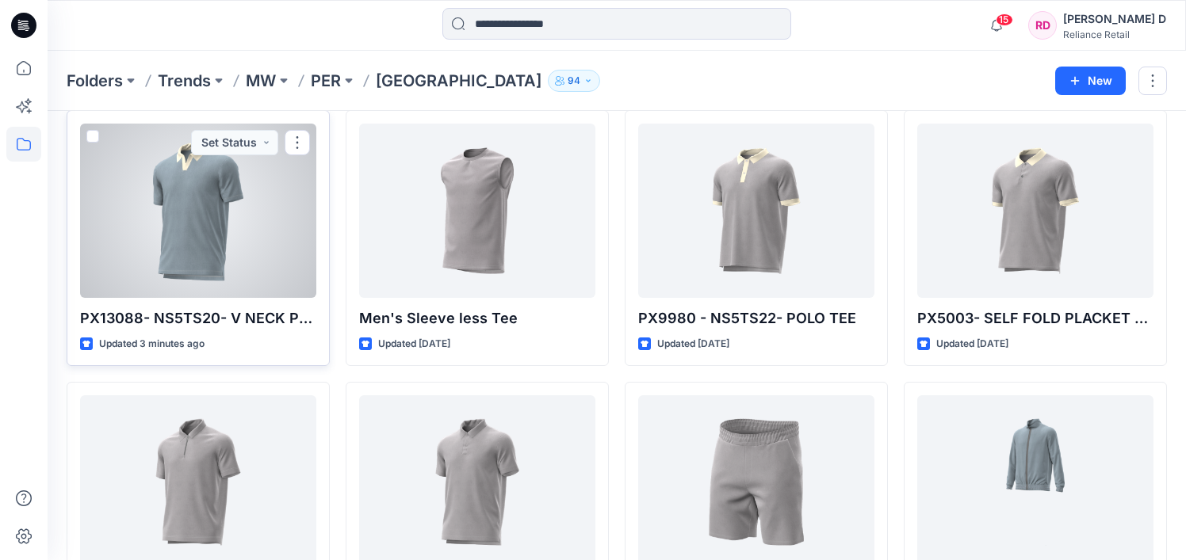
click at [244, 202] on div at bounding box center [198, 211] width 236 height 174
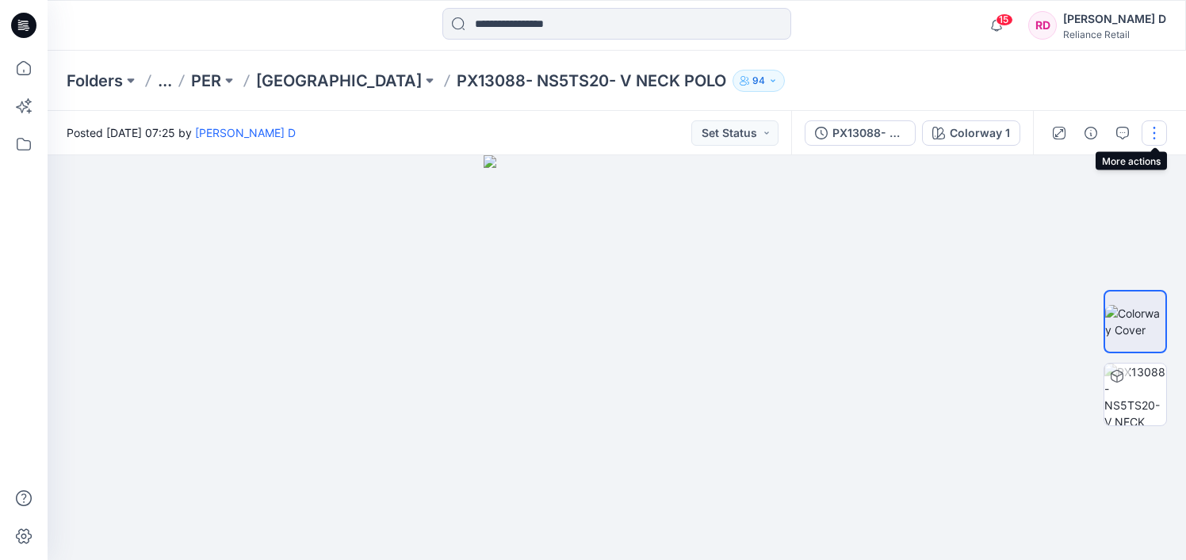
click at [1151, 136] on button "button" at bounding box center [1153, 132] width 25 height 25
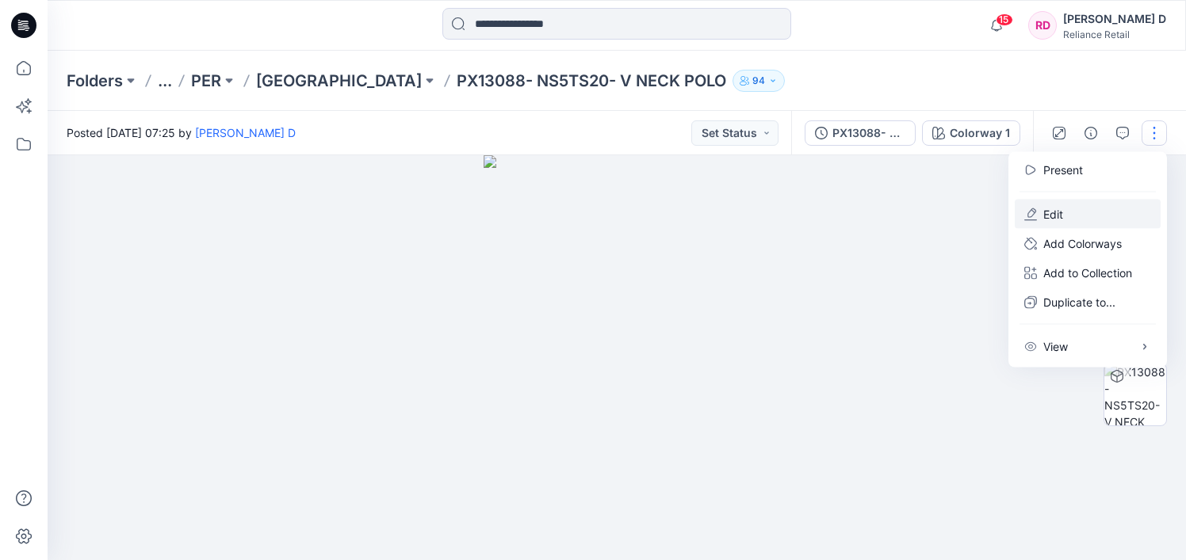
click at [1056, 214] on p "Edit" at bounding box center [1053, 214] width 20 height 17
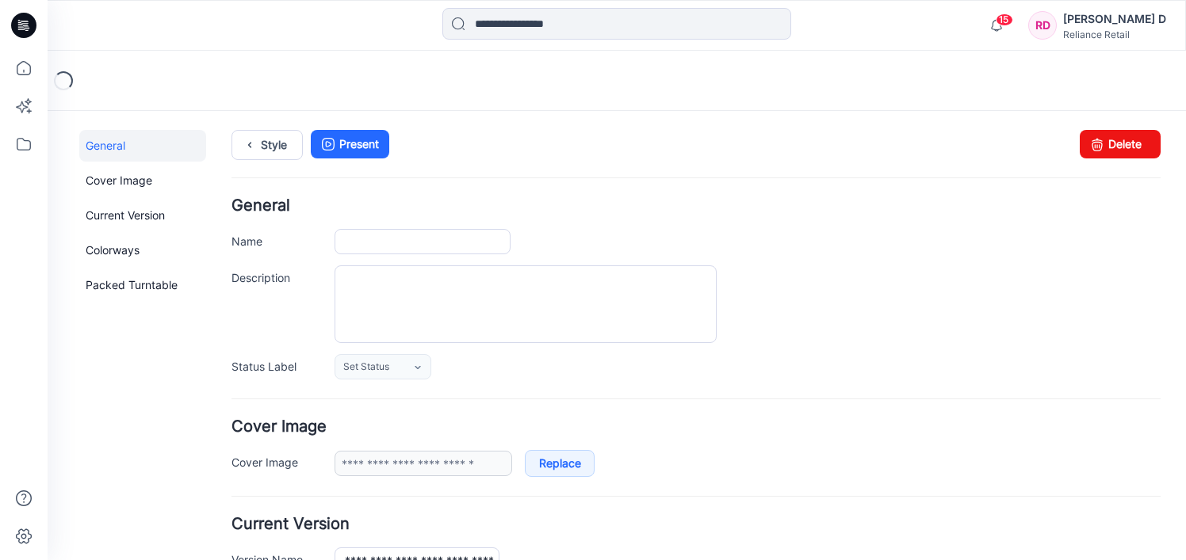
type input "**********"
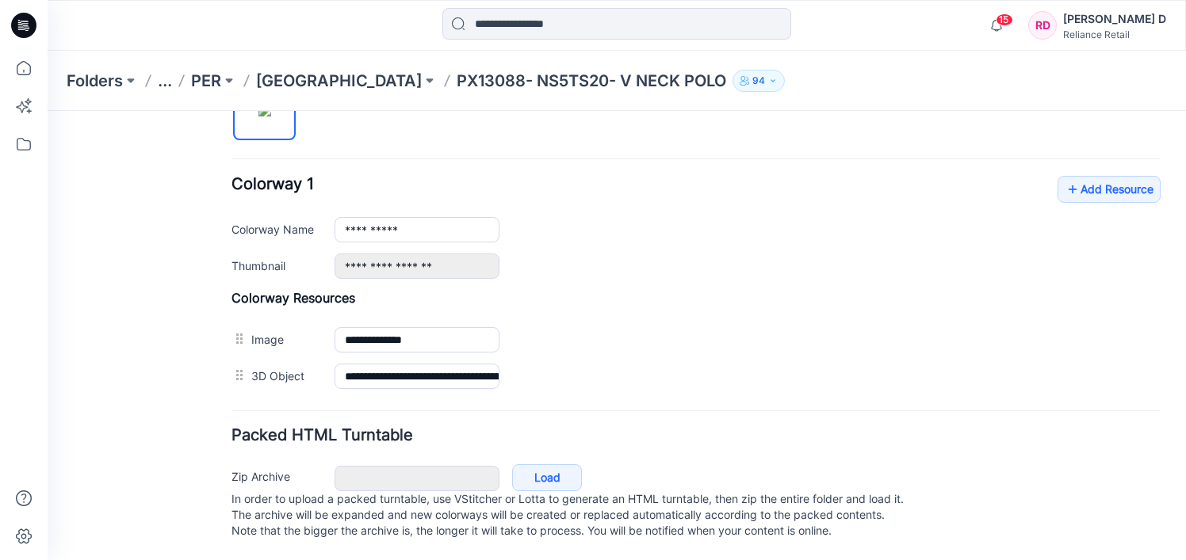
scroll to position [586, 0]
click at [319, 260] on link at bounding box center [318, 266] width 13 height 13
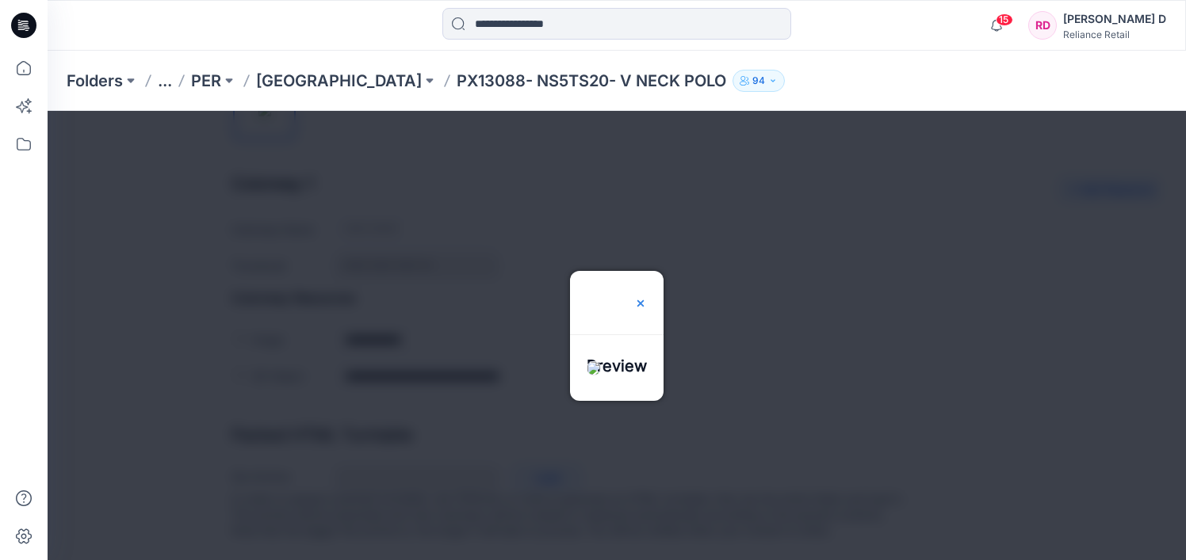
click at [647, 297] on img at bounding box center [640, 303] width 13 height 13
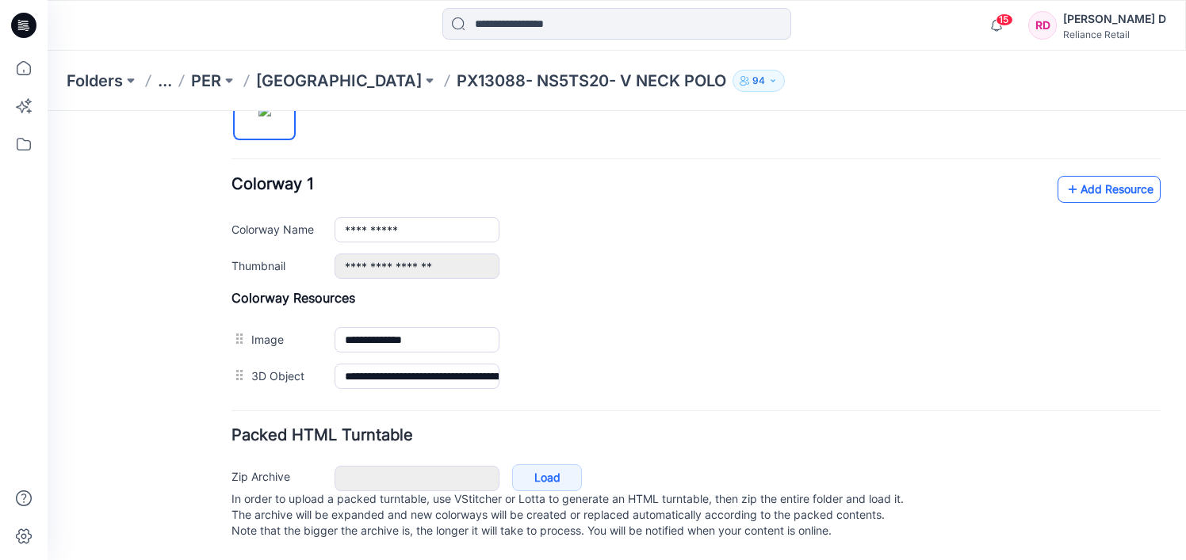
click at [1125, 176] on link "Add Resource" at bounding box center [1108, 189] width 103 height 27
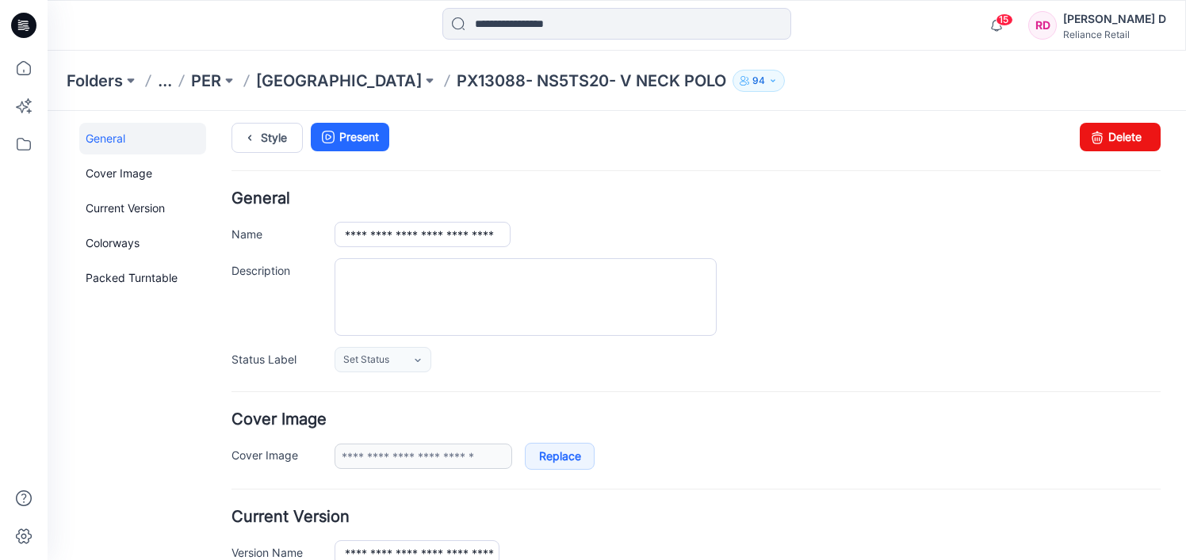
scroll to position [0, 0]
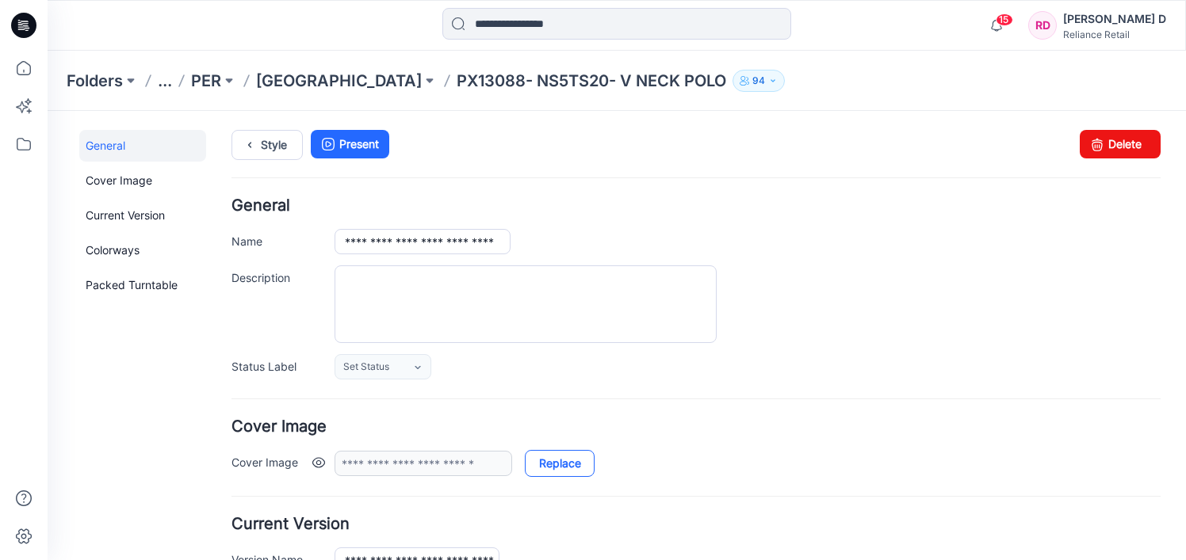
click at [562, 459] on link "Replace" at bounding box center [560, 463] width 70 height 27
